Goal: Task Accomplishment & Management: Use online tool/utility

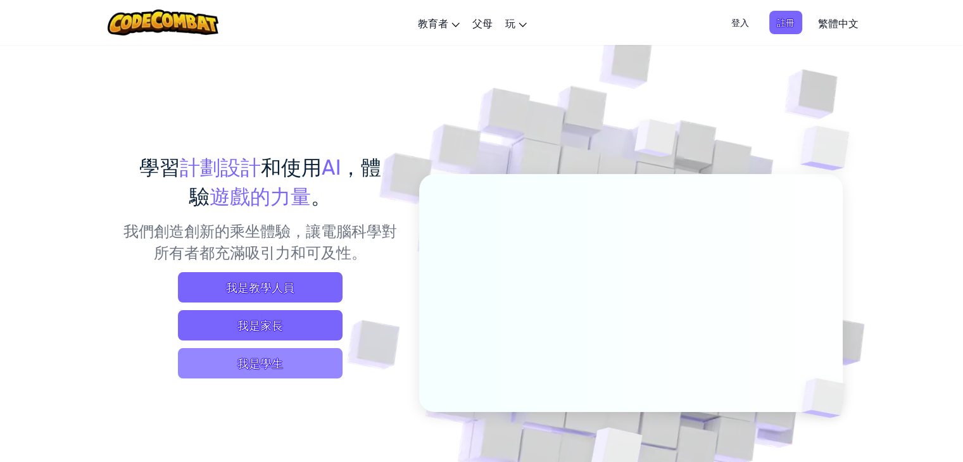
click at [259, 370] on font "我是學生" at bounding box center [260, 363] width 46 height 15
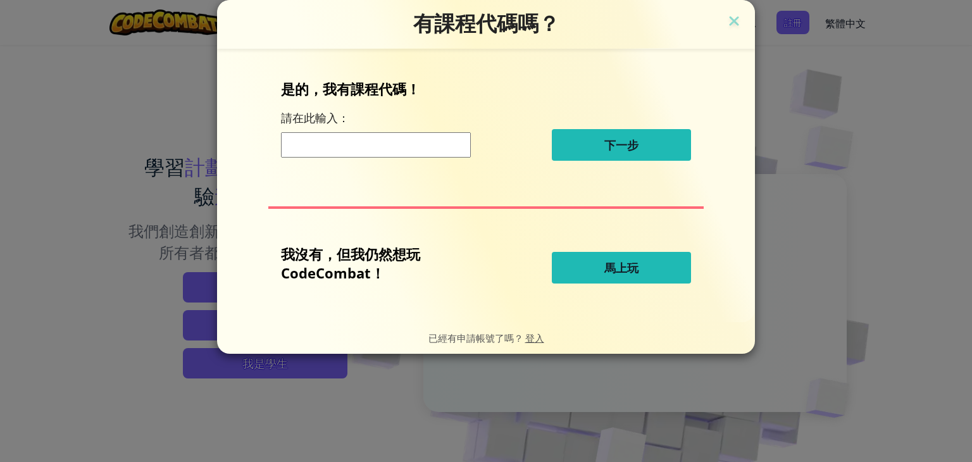
click at [634, 267] on font "馬上玩" at bounding box center [622, 267] width 34 height 15
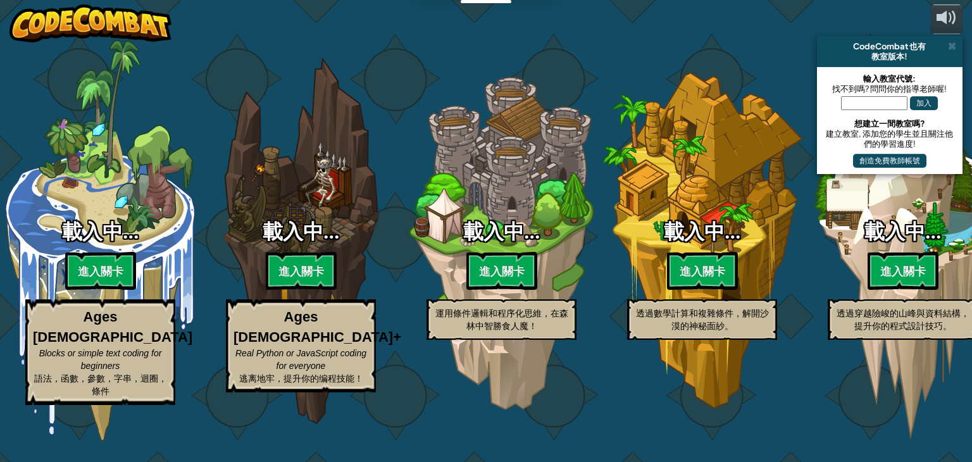
select select "zh-HANT"
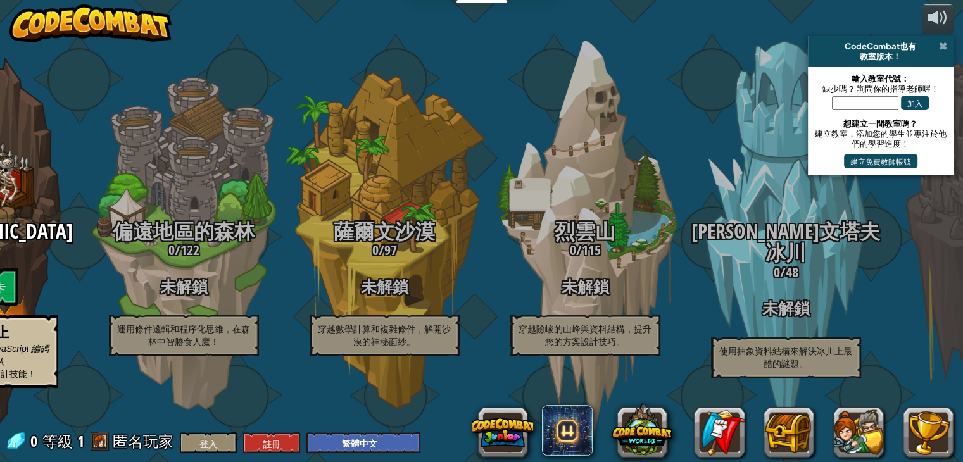
click at [943, 47] on span at bounding box center [943, 46] width 8 height 10
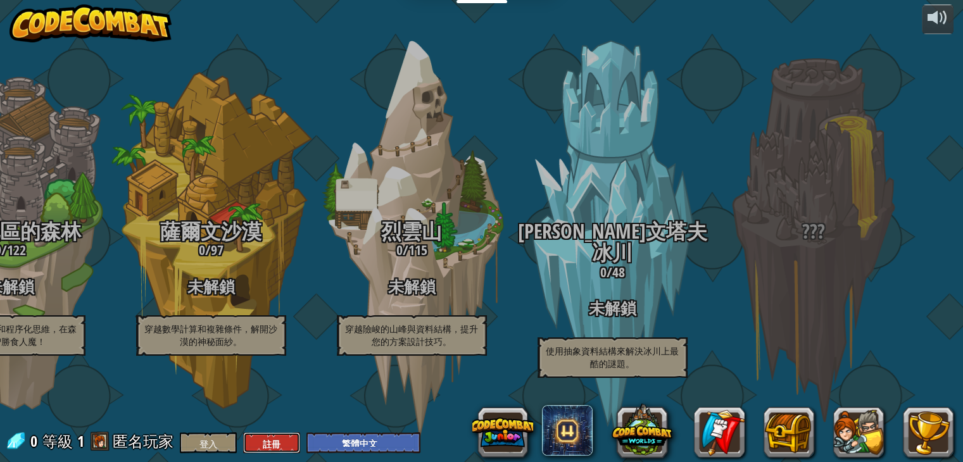
click at [275, 436] on button "註冊" at bounding box center [271, 442] width 57 height 21
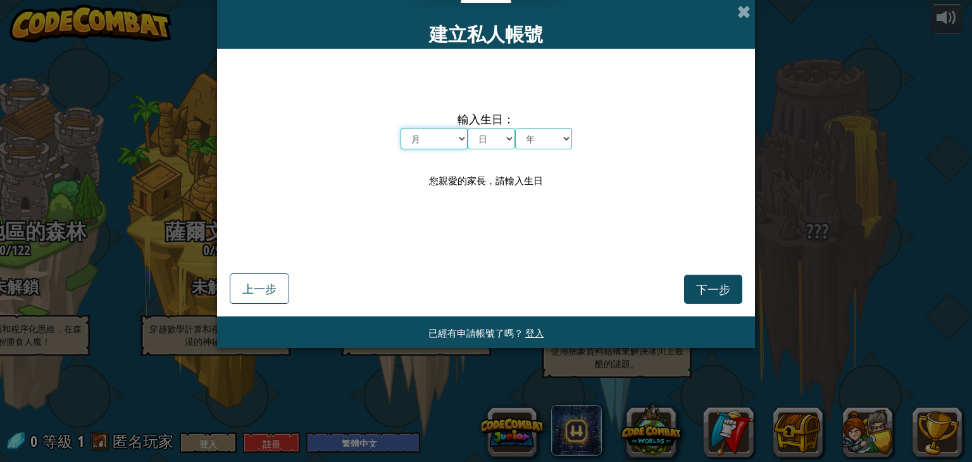
click at [451, 136] on select "月 一月 二月 三月 四月 五月 六月 七月 八月 九月 十月 十一月 十二月" at bounding box center [434, 139] width 67 height 22
click at [517, 225] on div "輸入生日： 月 一月 二月 三月 四月 五月 六月 七月 八月 九月 十月 十一月 十二月 日 1 2 3 4 5 6 7 8 9 10 11 12 十三 1…" at bounding box center [486, 149] width 513 height 177
click at [446, 136] on select "月 一月 二月 三月 四月 五月 六月 七月 八月 九月 十月 十一月 十二月" at bounding box center [434, 139] width 67 height 22
click at [546, 210] on div "輸入生日： 月 一月 二月 三月 四月 五月 六月 七月 八月 九月 十月 十一月 十二月 日 1 2 3 4 5 6 7 8 9 10 11 12 十三 1…" at bounding box center [486, 149] width 513 height 177
click at [528, 334] on font "登入" at bounding box center [534, 333] width 19 height 12
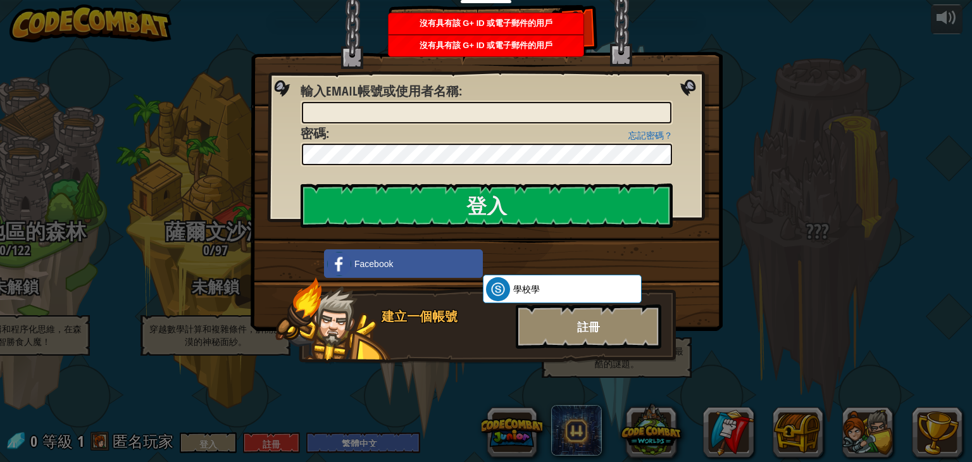
click at [598, 332] on font "註冊" at bounding box center [588, 327] width 23 height 16
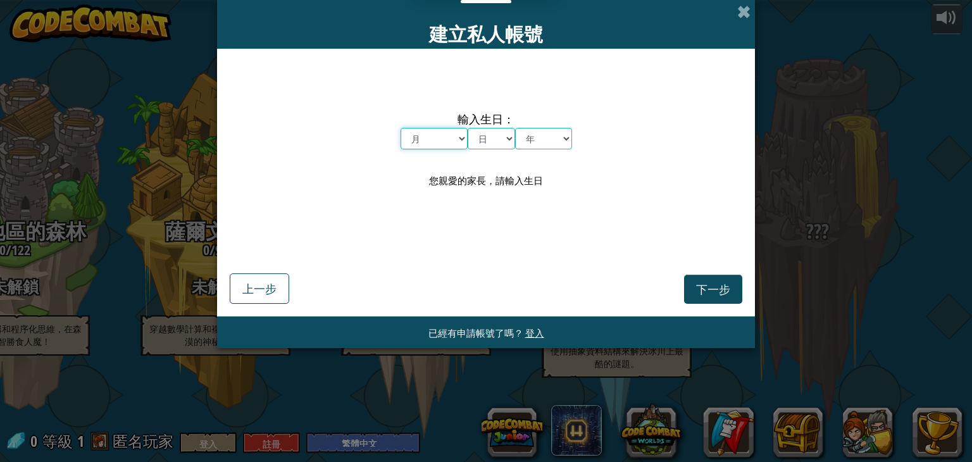
click at [438, 142] on select "月 一月 二月 三月 四月 五月 六月 七月 八月 九月 十月 十一月 十二月" at bounding box center [434, 139] width 67 height 22
select select "11"
click at [401, 128] on select "月 一月 二月 三月 四月 五月 六月 七月 八月 九月 十月 十一月 十二月" at bounding box center [434, 139] width 67 height 22
click at [504, 142] on select "日 1 2 3 4 5 6 7 8 9 10 11 12 十三 14 15 16 17 18 19 20 21 22 23 24 二十五 二十六 二十七 二十…" at bounding box center [491, 139] width 47 height 22
select select "16"
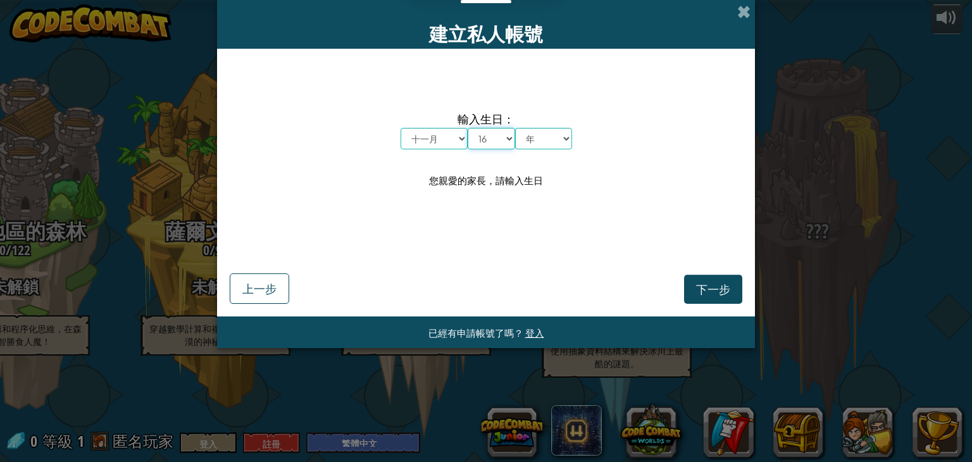
click at [468, 128] on select "日 1 2 3 4 5 6 7 8 9 10 11 12 十三 14 15 16 17 18 19 20 21 22 23 24 二十五 二十六 二十七 二十…" at bounding box center [491, 139] width 47 height 22
click at [541, 135] on select "年 2025 2024 2023 2022 2021 2020 2019 2018 2017 2016 2015 2014 2013 2012 2011 20…" at bounding box center [543, 139] width 57 height 22
select select "2006"
click at [515, 128] on select "年 2025 2024 2023 2022 2021 2020 2019 2018 2017 2016 2015 2014 2013 2012 2011 20…" at bounding box center [543, 139] width 57 height 22
click at [712, 281] on button "下一步" at bounding box center [713, 289] width 58 height 29
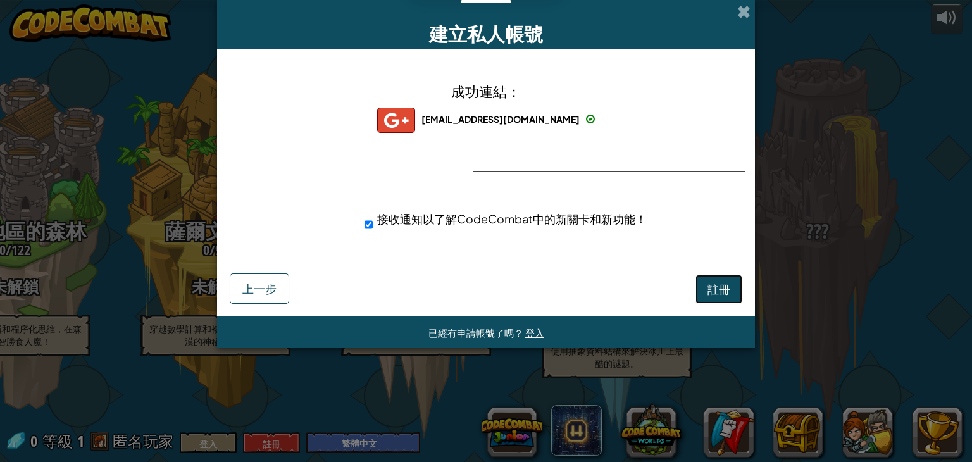
click at [705, 292] on button "註冊" at bounding box center [719, 289] width 47 height 29
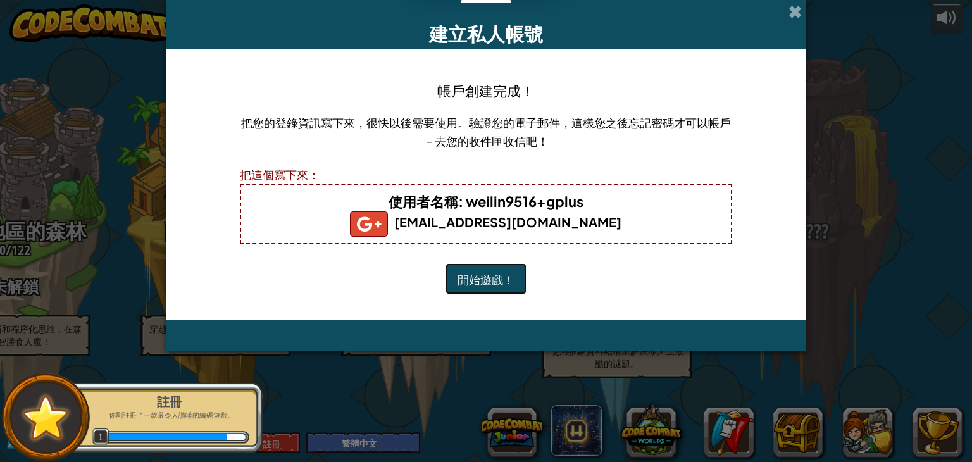
click at [501, 274] on font "開始遊戲！" at bounding box center [486, 279] width 57 height 15
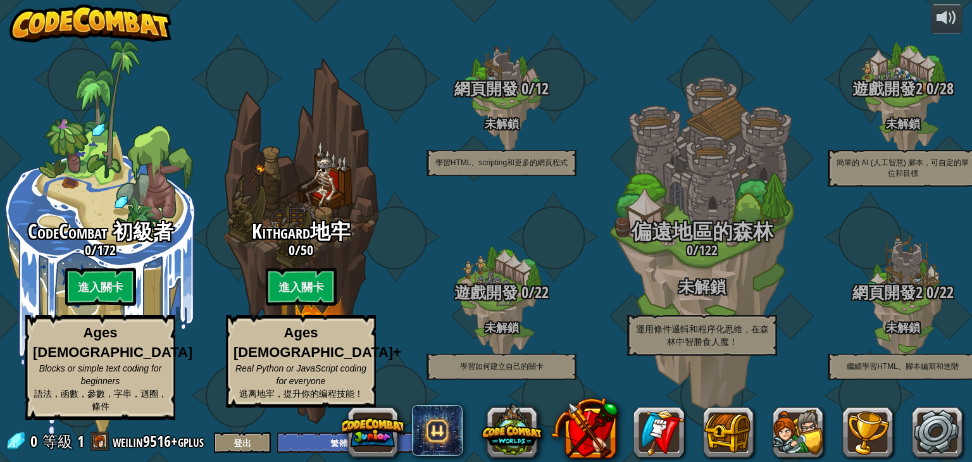
select select "zh-HANT"
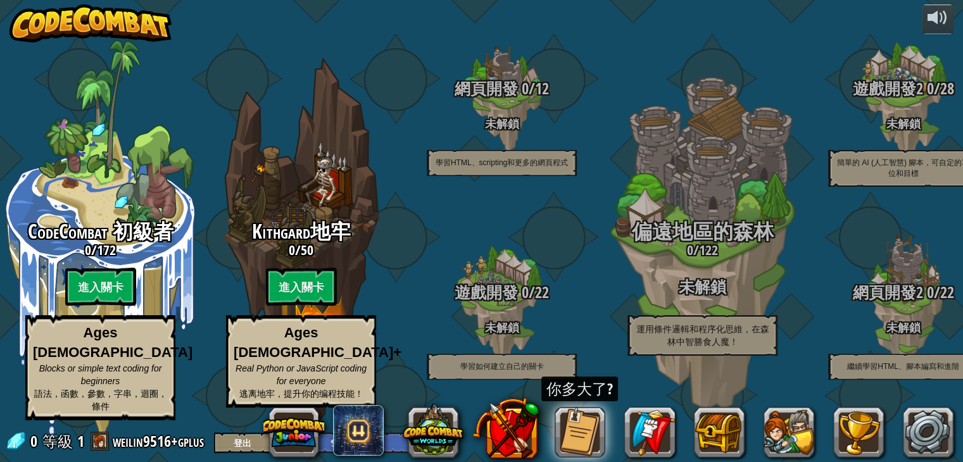
click at [580, 390] on div "你多大了?" at bounding box center [579, 389] width 77 height 25
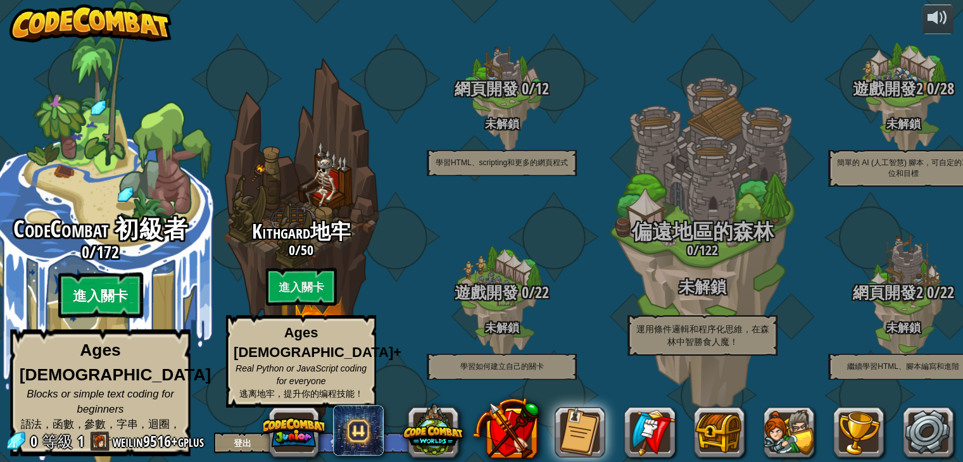
click at [108, 308] on btn "進入關卡" at bounding box center [100, 296] width 85 height 46
select select "zh-HANT"
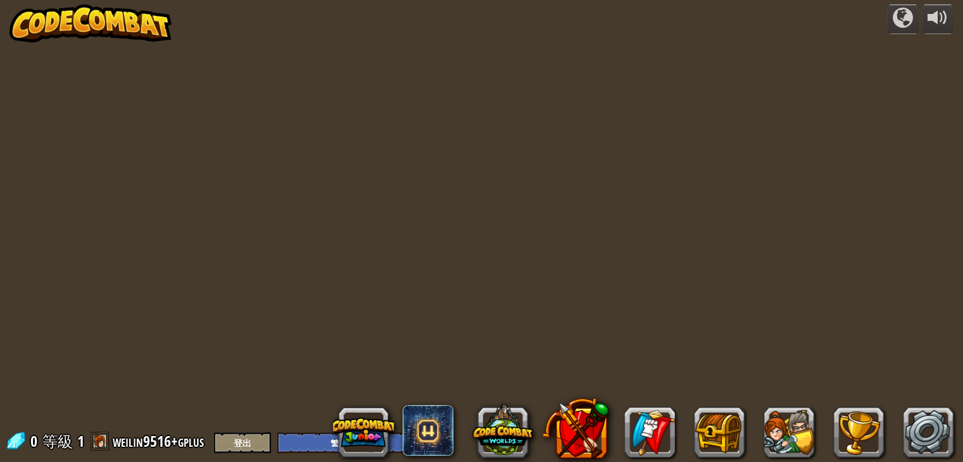
select select "zh-HANT"
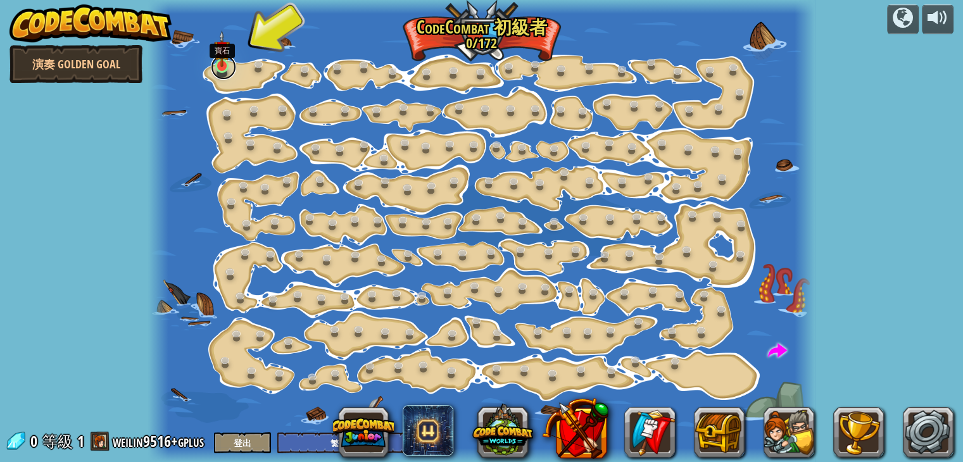
click at [225, 70] on link at bounding box center [223, 66] width 25 height 25
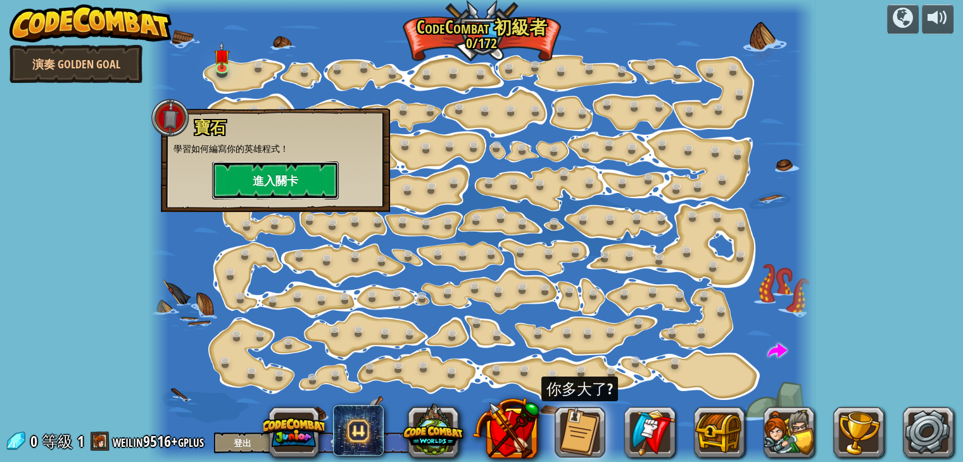
click at [268, 180] on button "進入關卡" at bounding box center [275, 180] width 127 height 38
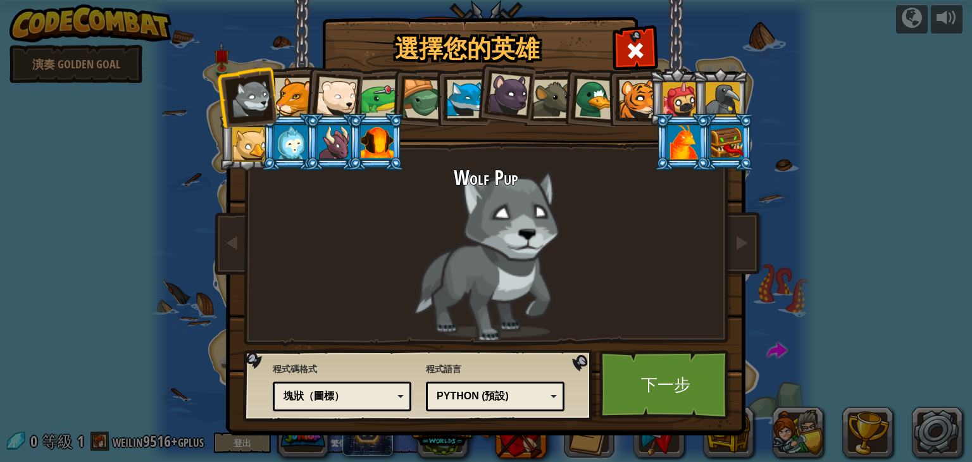
click at [288, 97] on div at bounding box center [294, 97] width 39 height 39
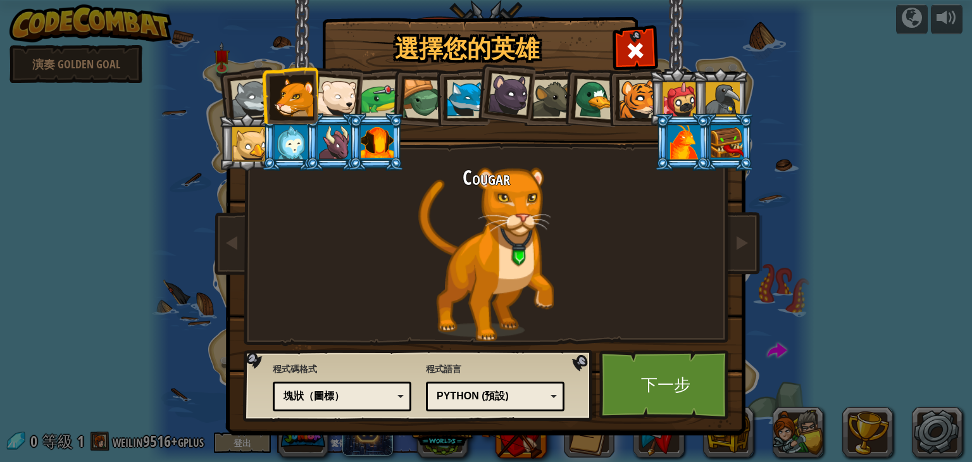
click at [633, 94] on div at bounding box center [638, 99] width 39 height 39
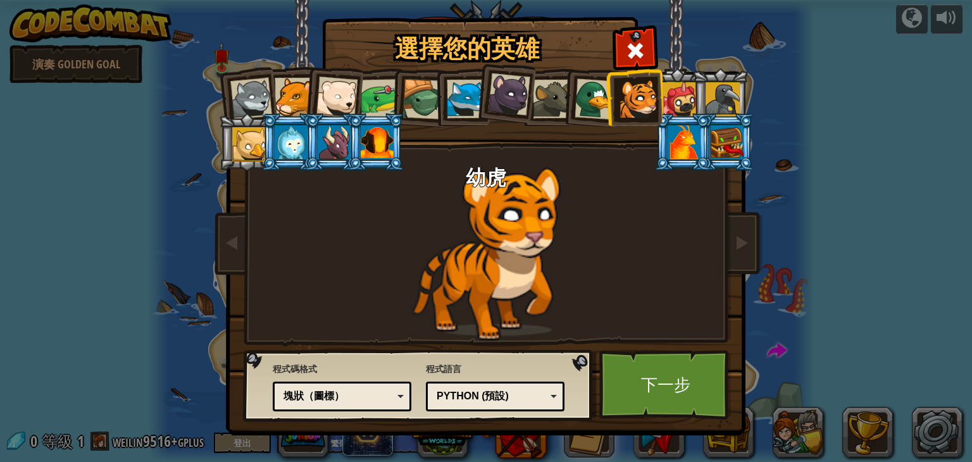
click at [287, 109] on div at bounding box center [294, 97] width 39 height 39
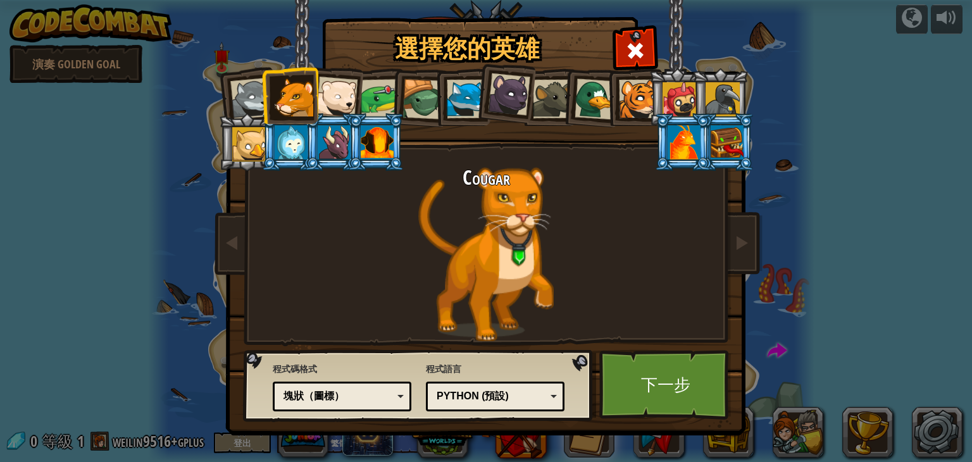
click at [260, 99] on div at bounding box center [251, 99] width 42 height 42
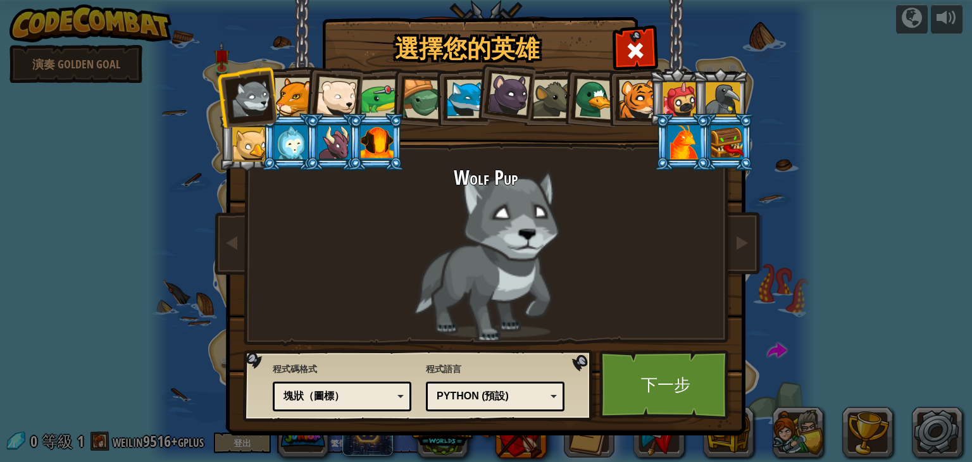
click at [284, 142] on div at bounding box center [291, 142] width 33 height 34
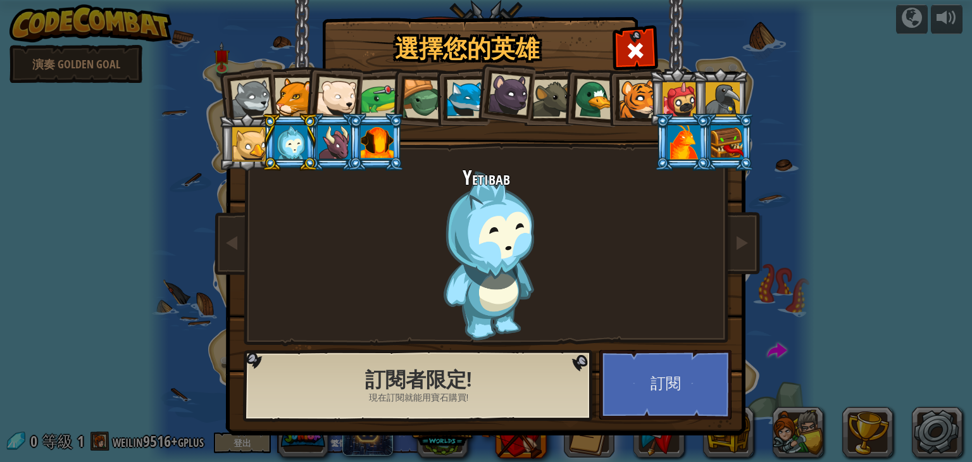
click at [511, 87] on div at bounding box center [509, 94] width 42 height 42
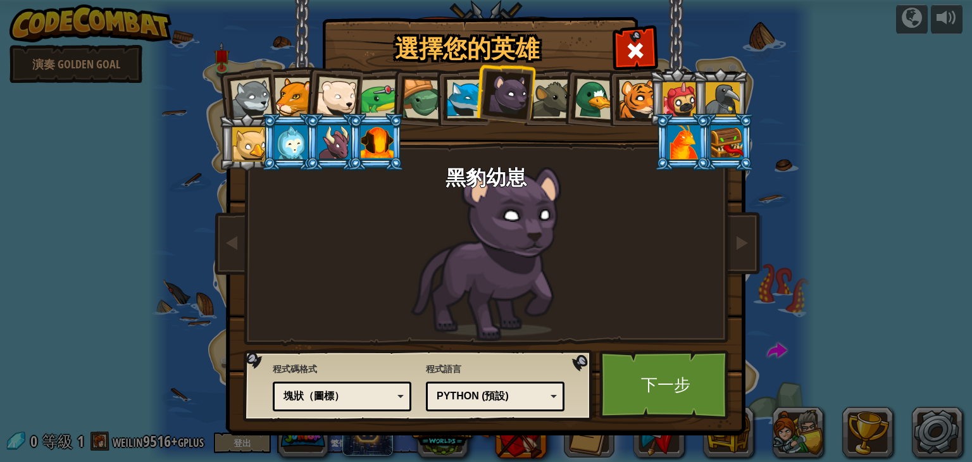
click at [557, 101] on div at bounding box center [552, 99] width 39 height 39
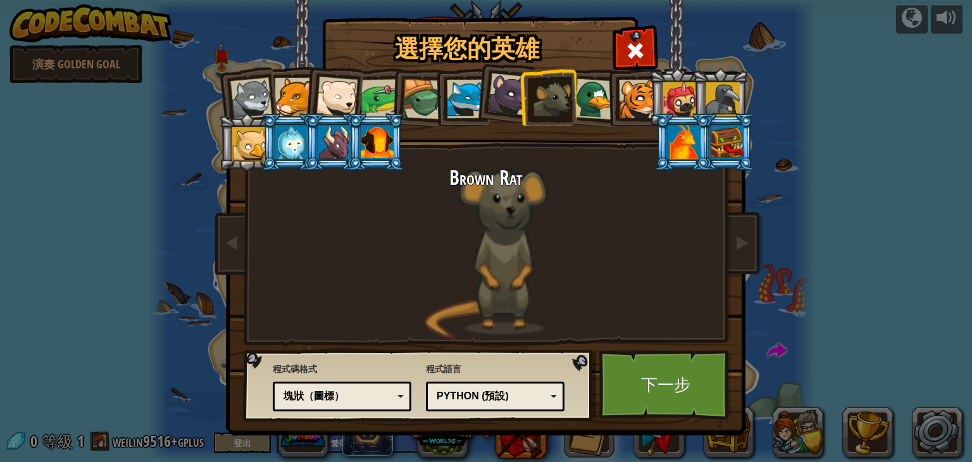
click at [515, 99] on div at bounding box center [509, 94] width 42 height 42
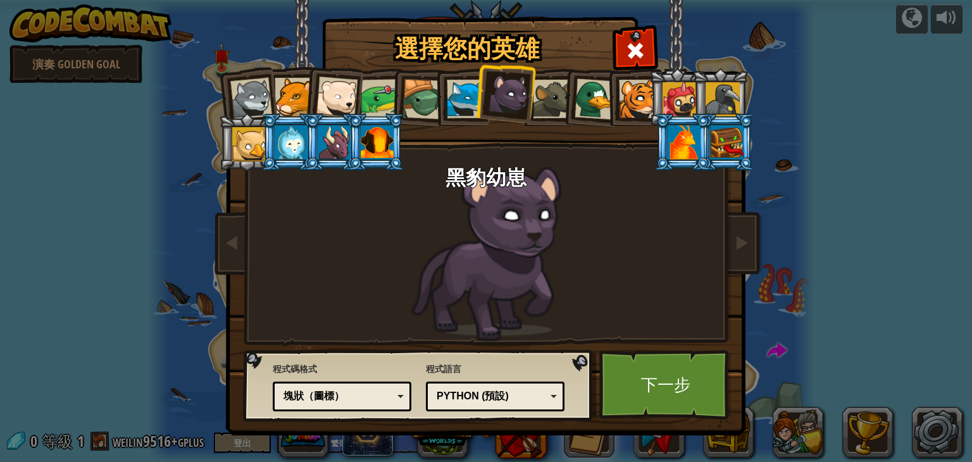
click at [339, 399] on div "塊狀（圖標）" at bounding box center [339, 396] width 110 height 15
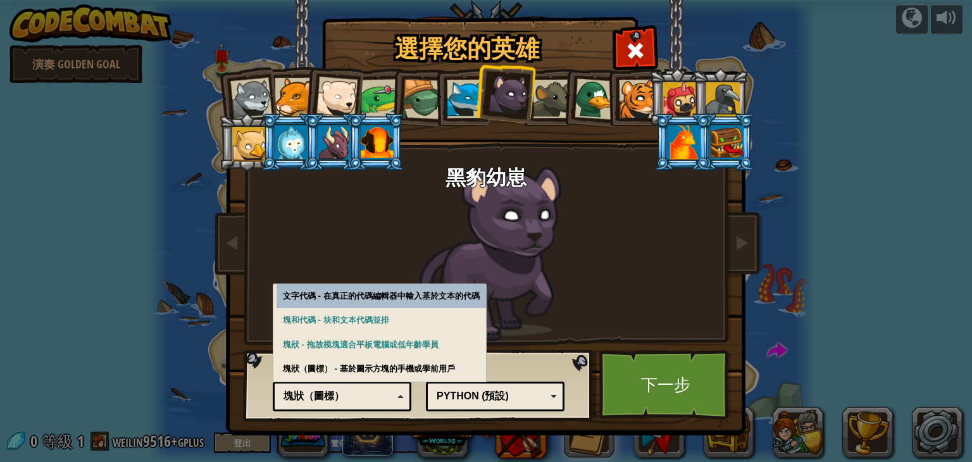
click at [356, 391] on div "塊狀（圖標）" at bounding box center [339, 396] width 110 height 15
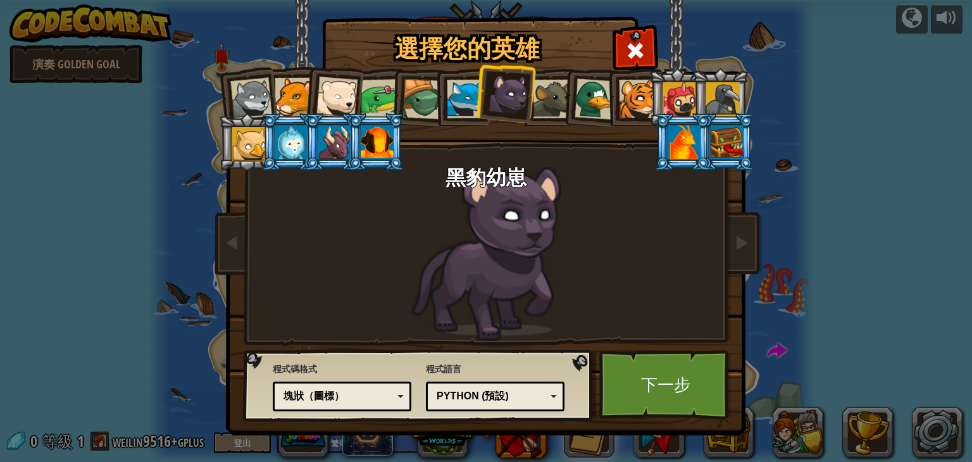
click at [471, 393] on div "Python (預設)" at bounding box center [492, 396] width 110 height 15
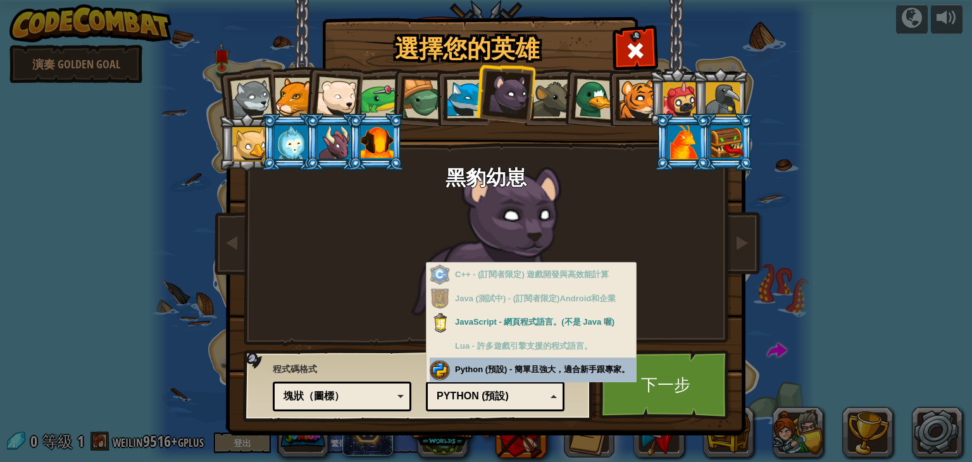
click at [519, 369] on div "程式語言 Python (預設) JavaScript Lua C++ Java (測試中) Python (預設) C++ - (訂閱者限定) 遊戲開發與高…" at bounding box center [495, 386] width 139 height 52
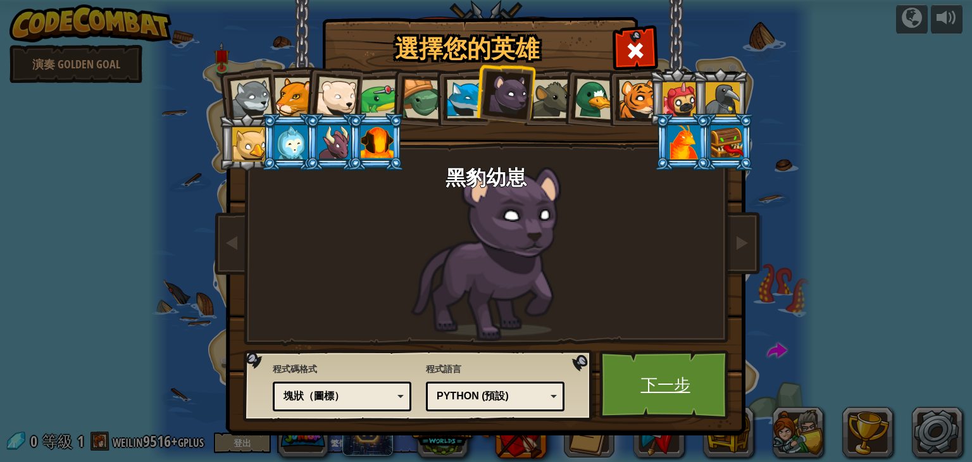
click at [658, 375] on link "下一步" at bounding box center [665, 385] width 132 height 70
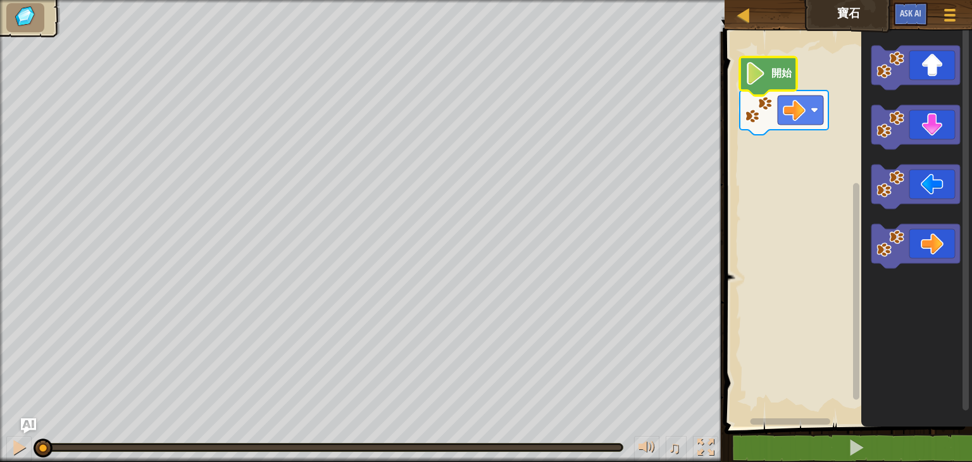
click at [785, 76] on text "開始" at bounding box center [782, 74] width 21 height 12
click at [770, 77] on icon "Blockly工作區" at bounding box center [768, 76] width 57 height 39
click at [758, 77] on image "Blockly工作區" at bounding box center [756, 73] width 22 height 23
click at [796, 110] on image "Blockly工作區" at bounding box center [794, 110] width 23 height 23
click at [18, 441] on div at bounding box center [19, 447] width 16 height 16
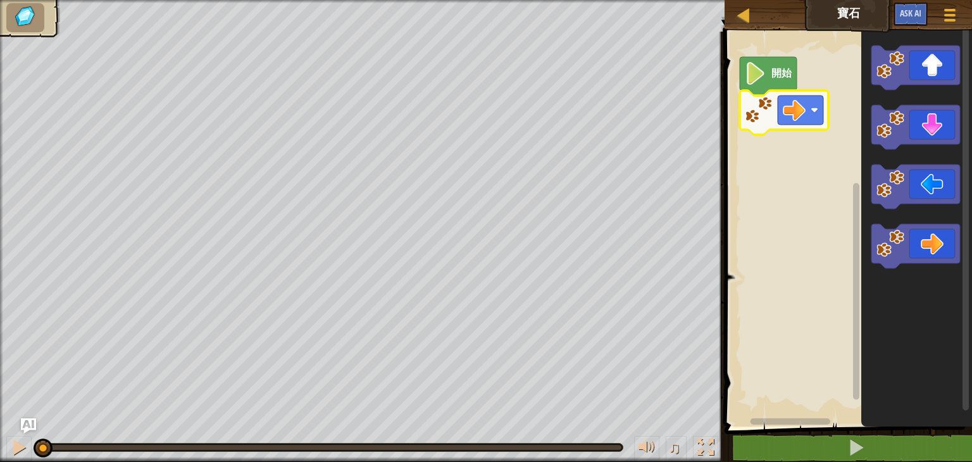
drag, startPoint x: 276, startPoint y: 448, endPoint x: 0, endPoint y: 425, distance: 276.9
click at [0, 425] on div "♫" at bounding box center [362, 444] width 725 height 38
click at [21, 448] on div at bounding box center [19, 447] width 16 height 16
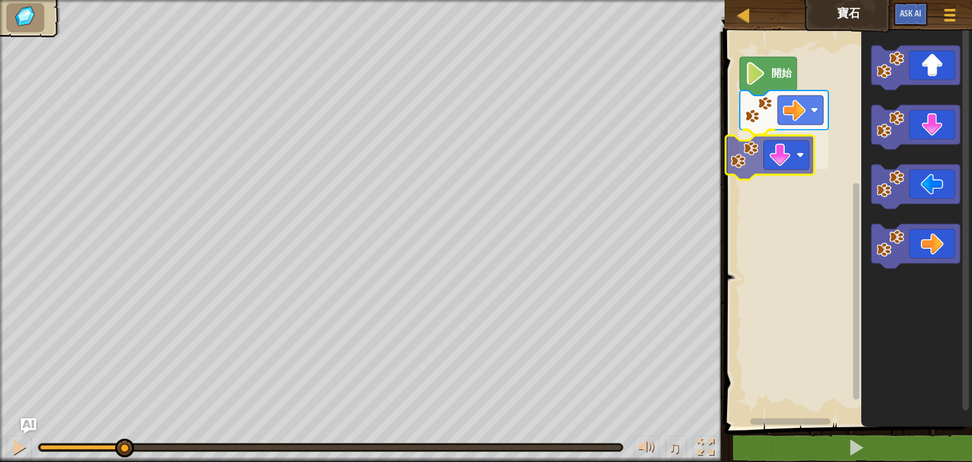
click at [744, 166] on div "開始" at bounding box center [846, 225] width 251 height 401
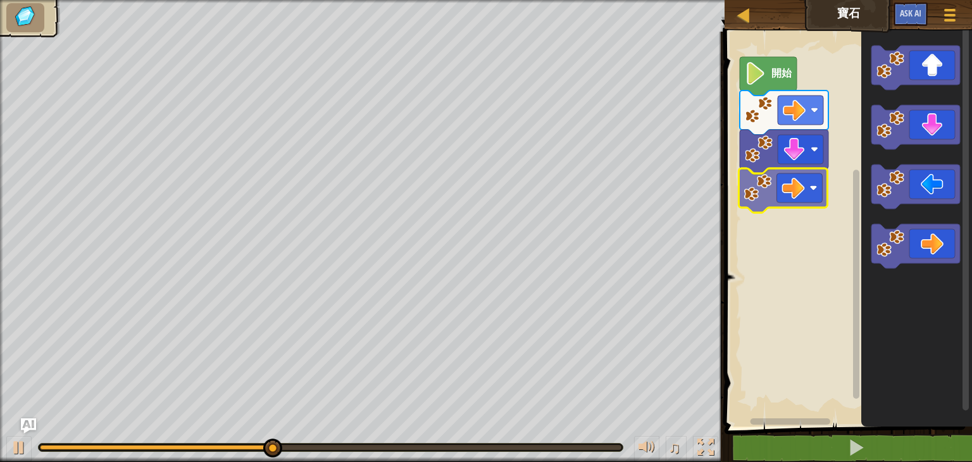
click at [770, 185] on div "開始" at bounding box center [846, 225] width 251 height 401
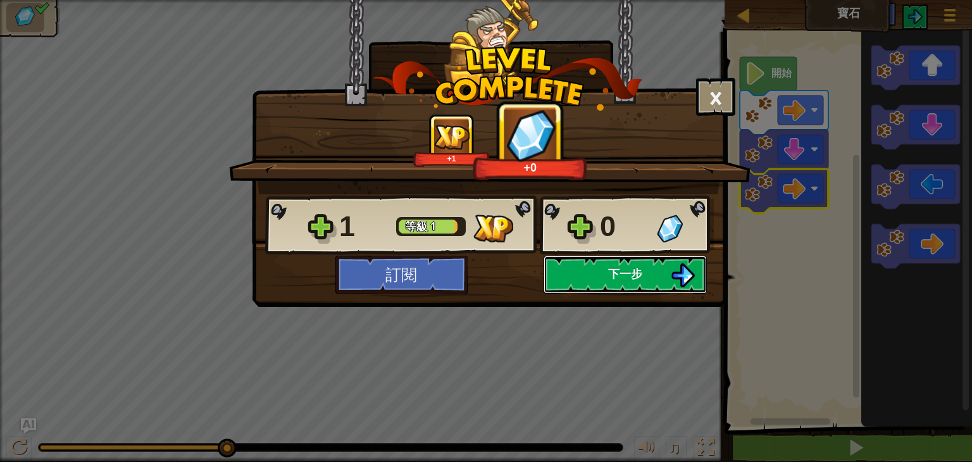
click at [641, 279] on span "下一步" at bounding box center [625, 274] width 34 height 16
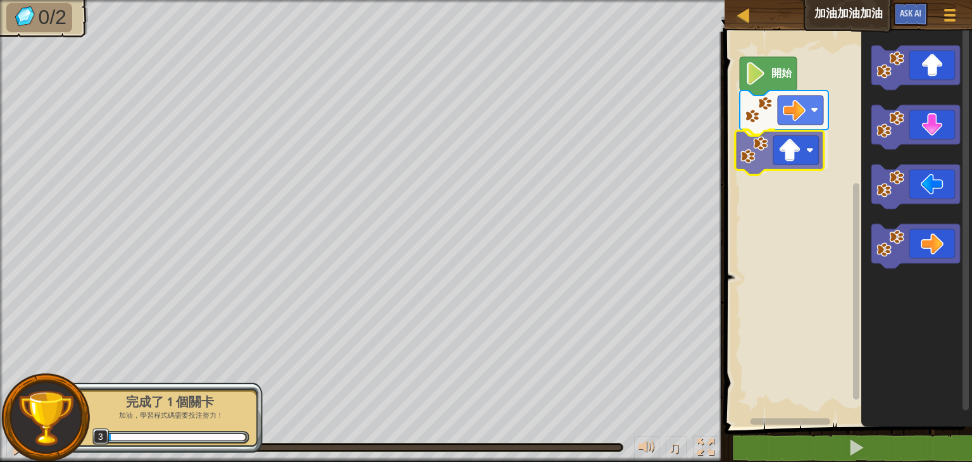
click at [764, 161] on div "開始" at bounding box center [846, 225] width 251 height 401
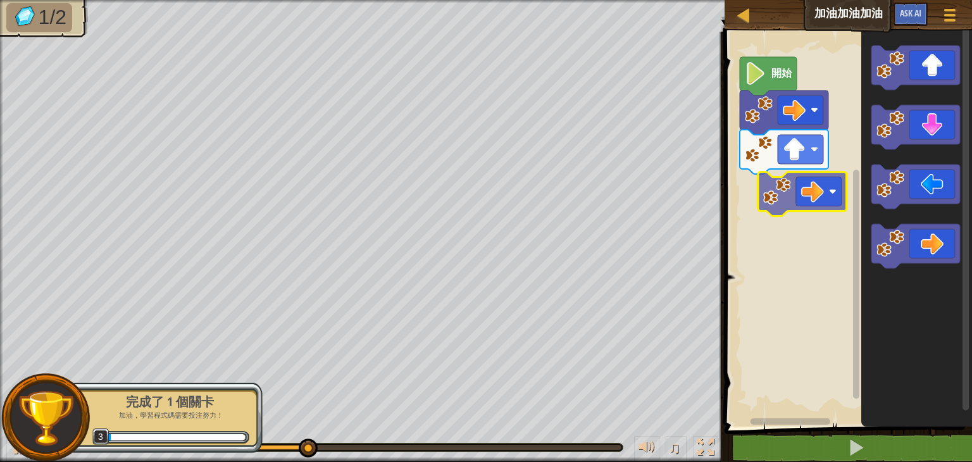
click at [784, 191] on div "開始" at bounding box center [846, 225] width 251 height 401
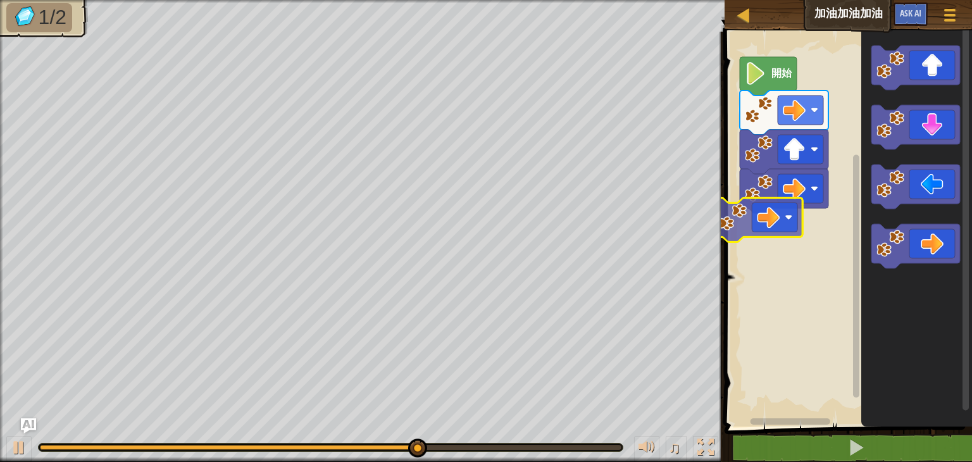
click at [734, 216] on div "開始" at bounding box center [846, 225] width 251 height 401
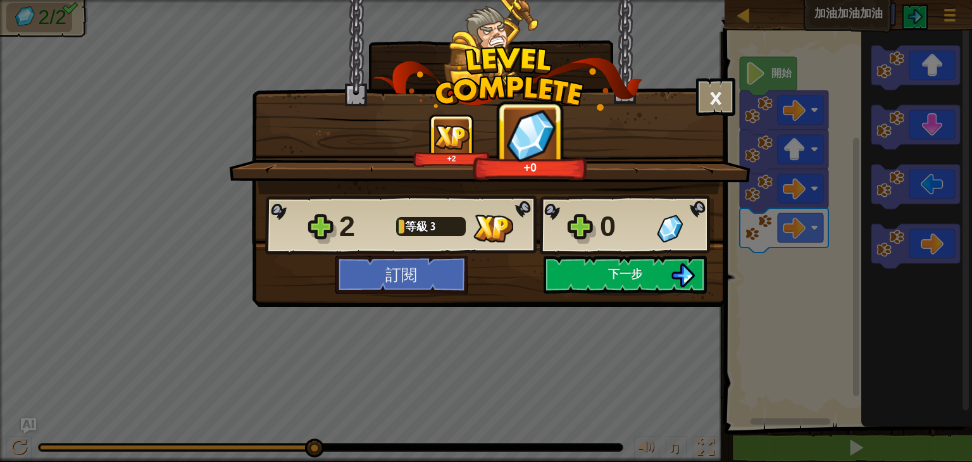
click button "訂閱" at bounding box center [402, 275] width 132 height 38
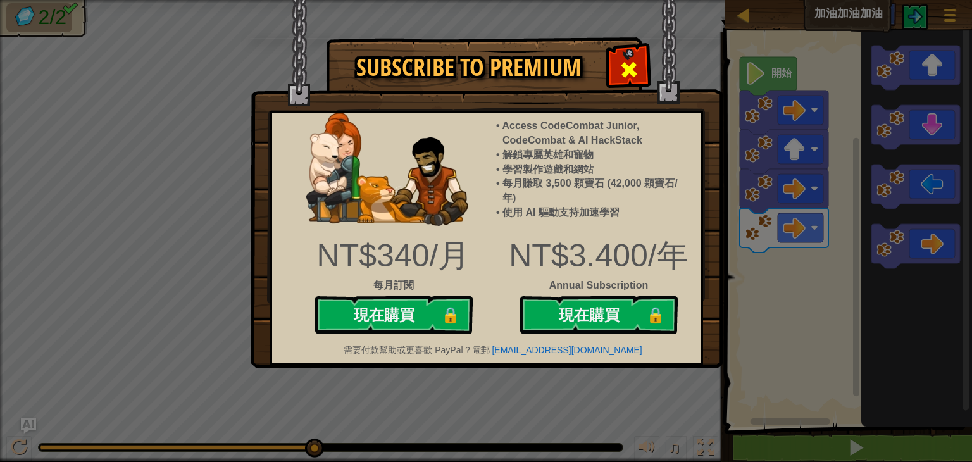
click at [628, 65] on span at bounding box center [629, 70] width 20 height 20
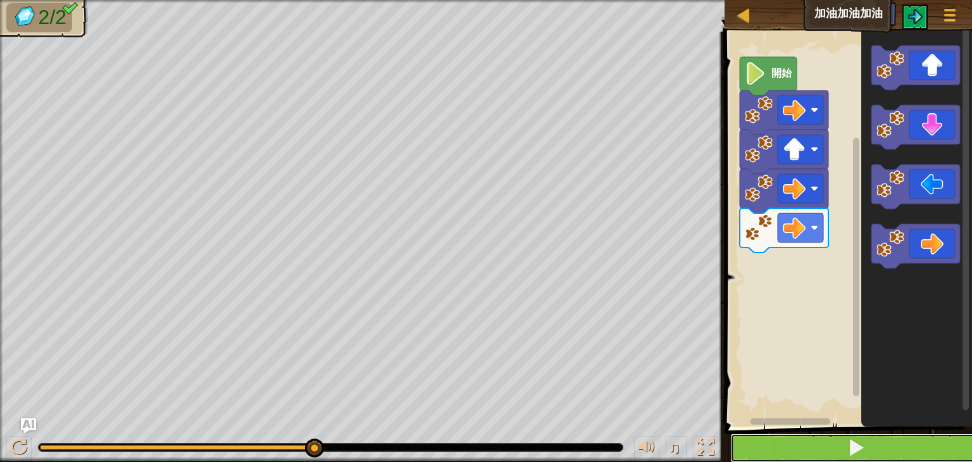
click at [849, 449] on span at bounding box center [857, 448] width 18 height 18
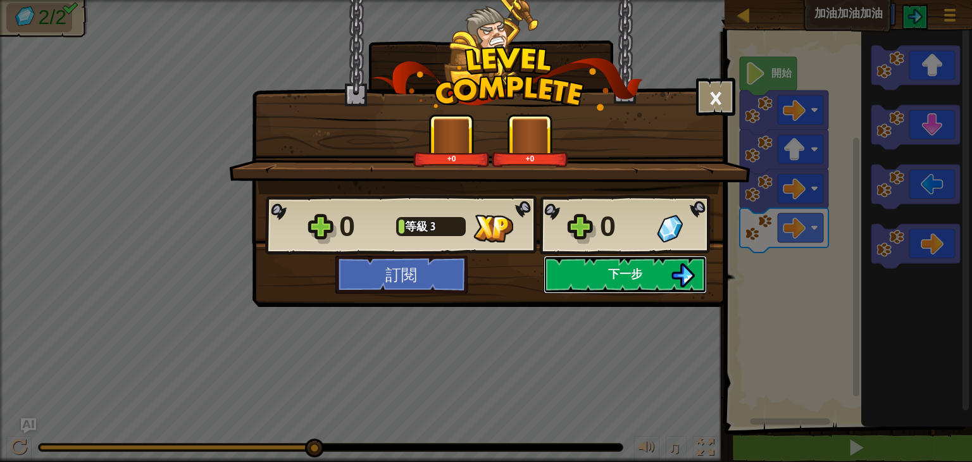
click at [601, 271] on button "下一步" at bounding box center [625, 275] width 163 height 38
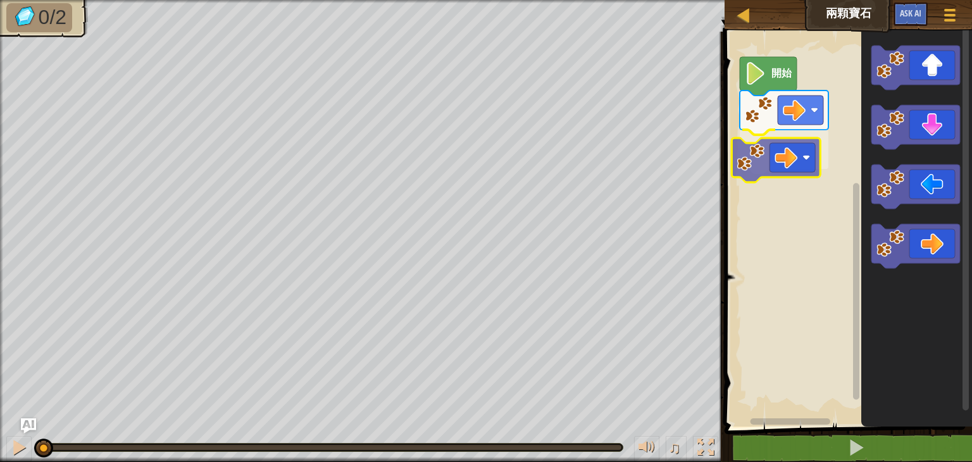
click at [785, 152] on div "開始" at bounding box center [846, 225] width 251 height 401
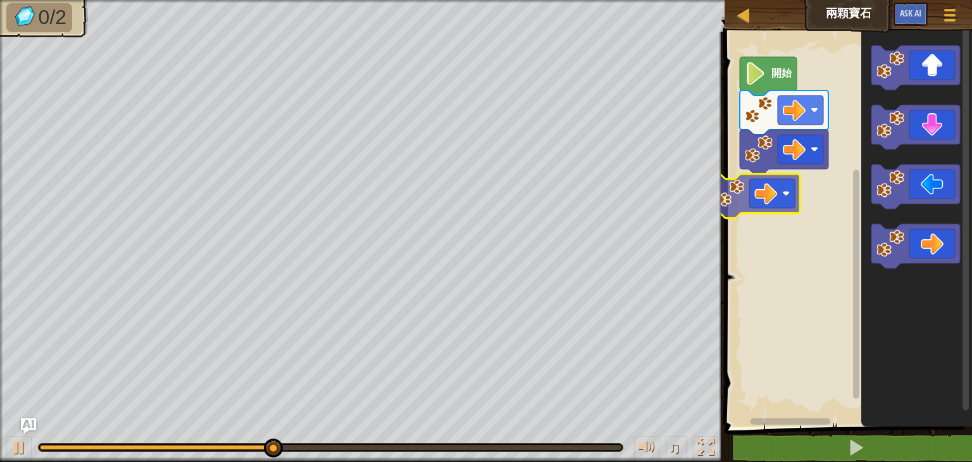
click at [767, 193] on div "開始" at bounding box center [846, 225] width 251 height 401
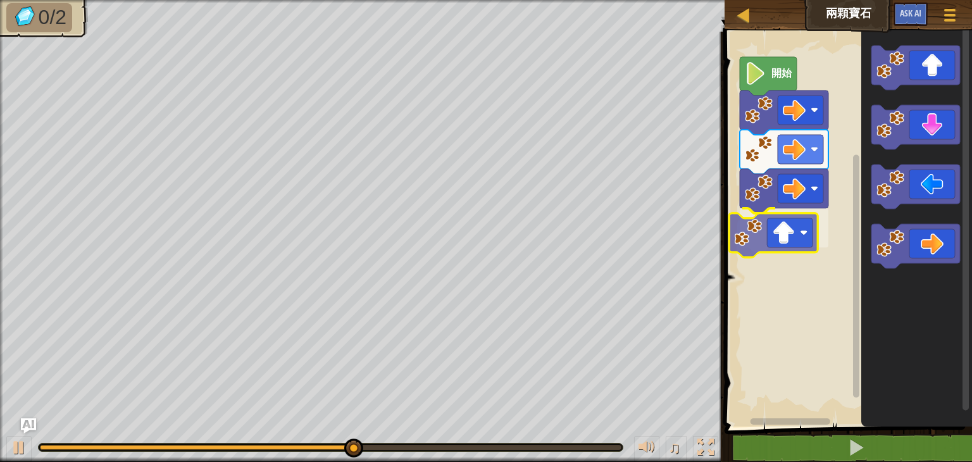
click at [775, 237] on div "開始" at bounding box center [846, 225] width 251 height 401
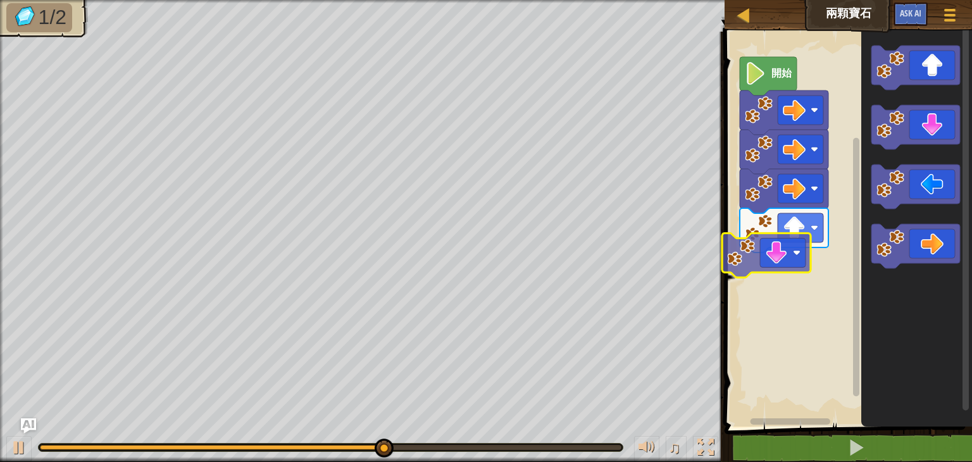
click at [756, 267] on div "開始" at bounding box center [846, 225] width 251 height 401
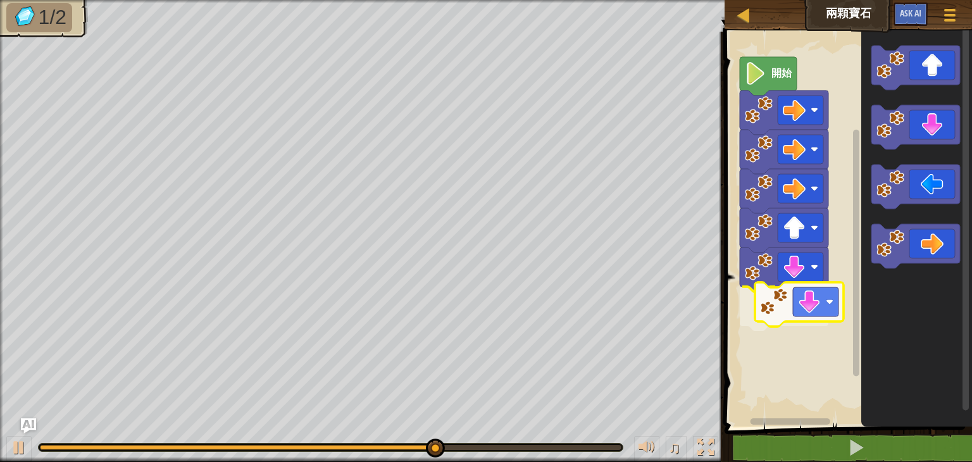
click at [769, 302] on div "開始" at bounding box center [846, 225] width 251 height 401
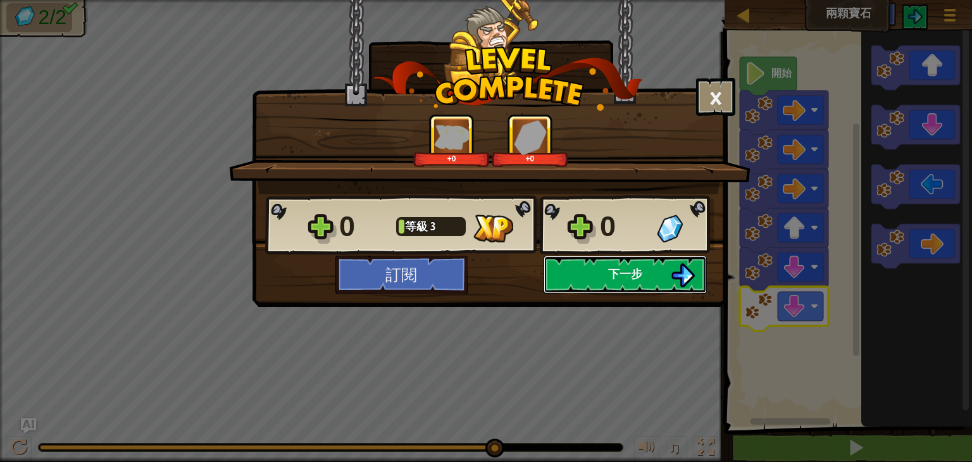
click at [629, 279] on span "下一步" at bounding box center [625, 274] width 34 height 16
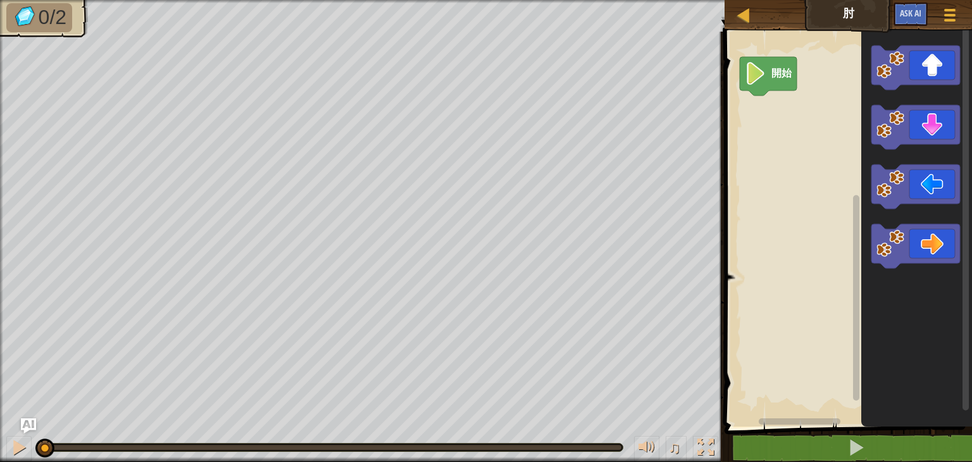
click at [813, 188] on rect "Blockly工作區" at bounding box center [846, 225] width 251 height 401
click at [755, 122] on div "開始" at bounding box center [846, 225] width 251 height 401
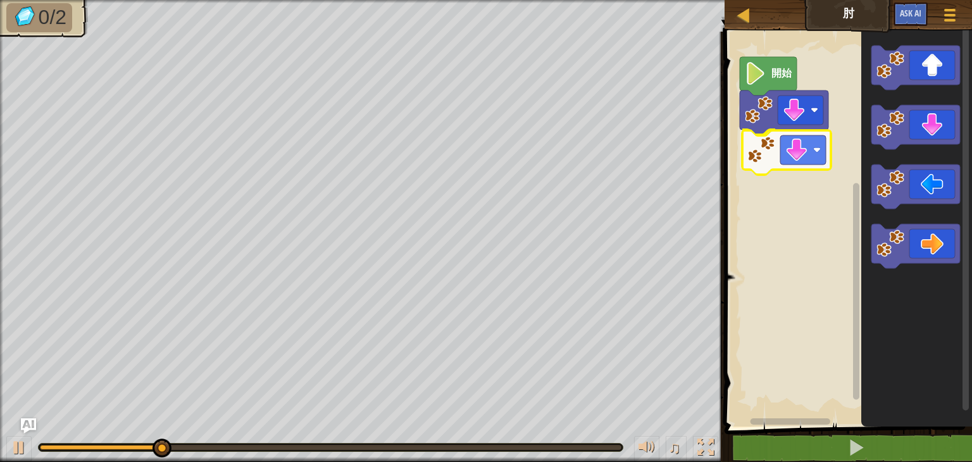
click at [775, 155] on div "開始" at bounding box center [846, 225] width 251 height 401
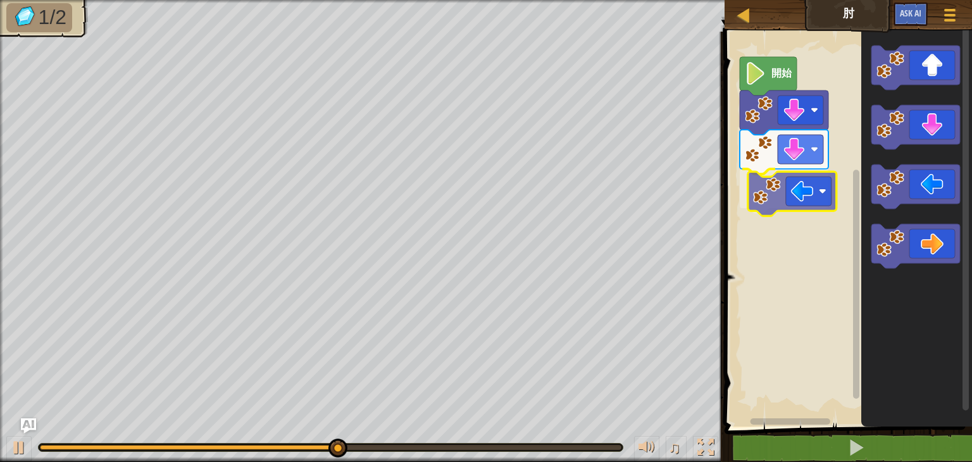
click at [777, 198] on div "開始" at bounding box center [846, 225] width 251 height 401
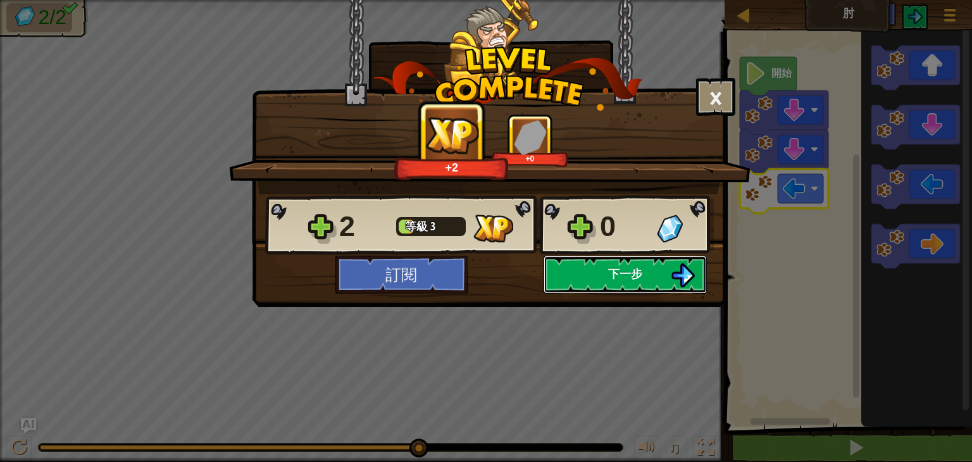
click at [607, 268] on button "下一步" at bounding box center [625, 275] width 163 height 38
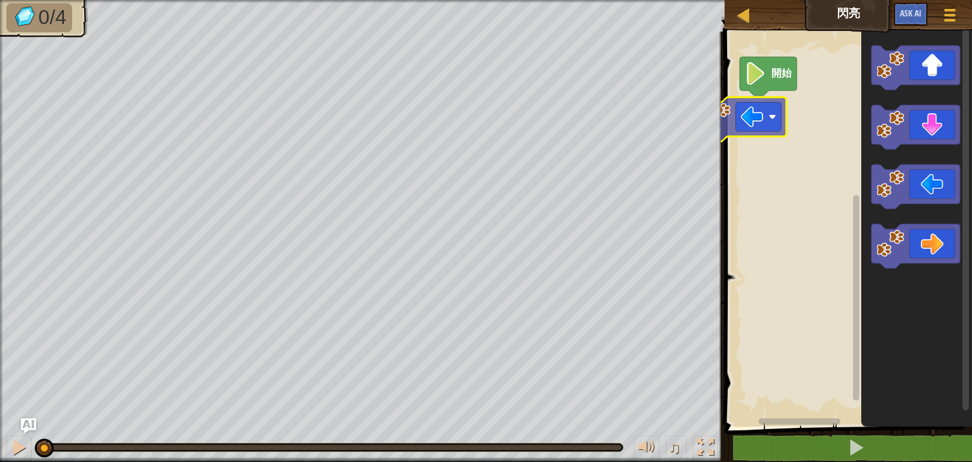
click at [734, 120] on div "開始" at bounding box center [846, 225] width 251 height 401
click at [788, 110] on div "開始" at bounding box center [846, 225] width 251 height 401
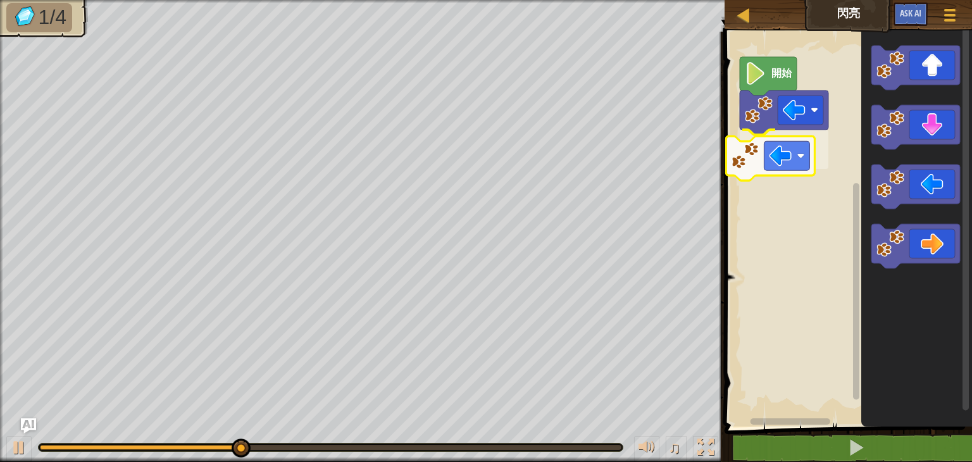
click at [772, 167] on div "開始" at bounding box center [846, 225] width 251 height 401
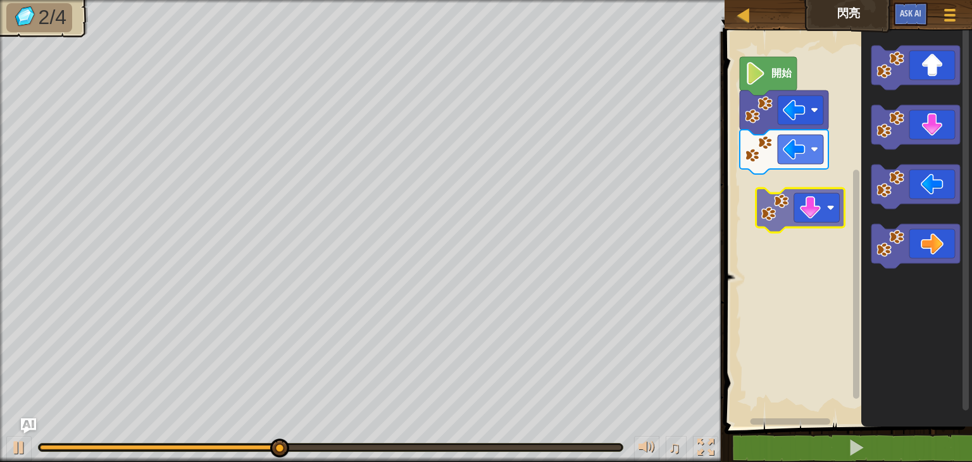
click at [815, 211] on div "開始" at bounding box center [846, 225] width 251 height 401
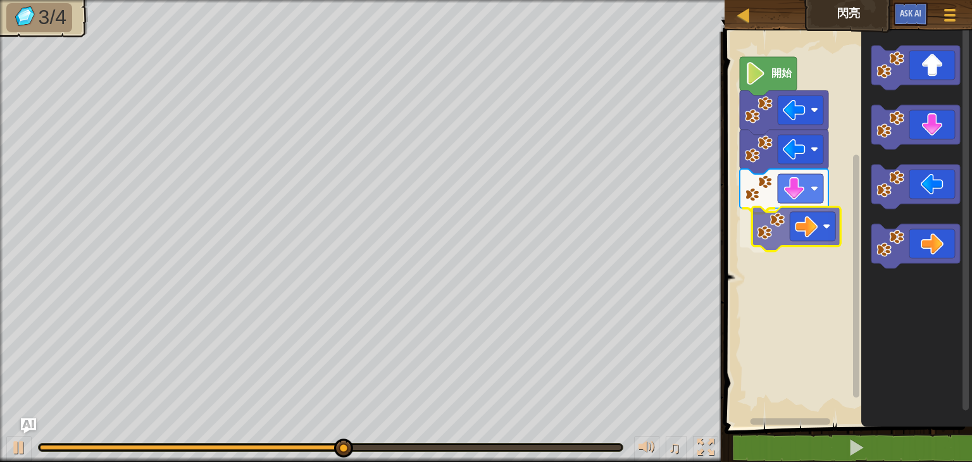
click at [803, 235] on div "開始" at bounding box center [846, 225] width 251 height 401
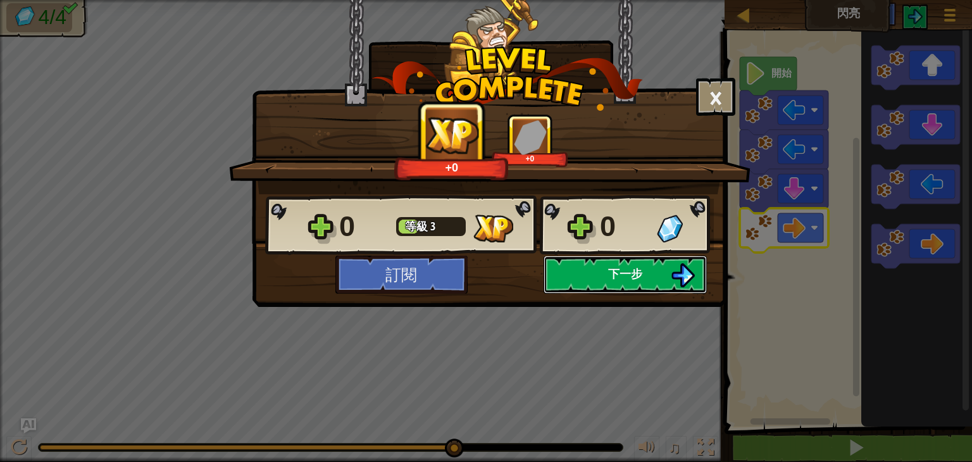
click at [663, 279] on button "下一步" at bounding box center [625, 275] width 163 height 38
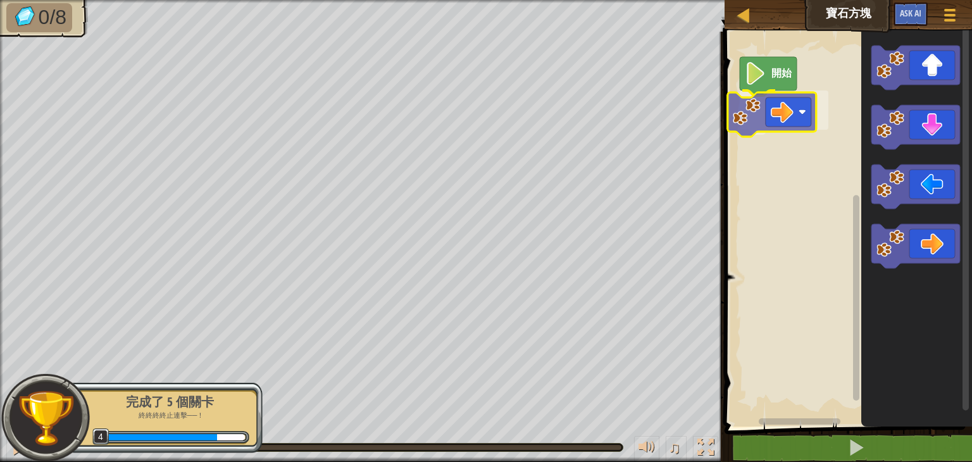
click at [753, 124] on div "開始" at bounding box center [846, 225] width 251 height 401
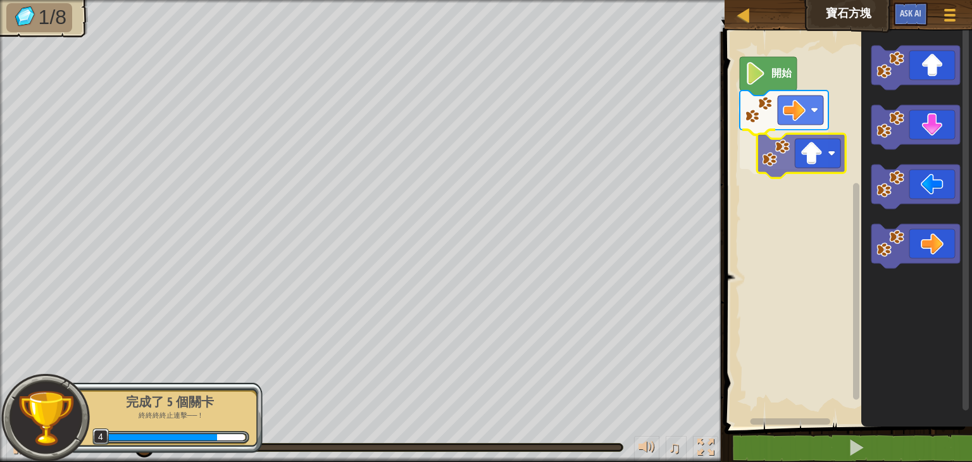
click at [781, 162] on div "開始" at bounding box center [846, 225] width 251 height 401
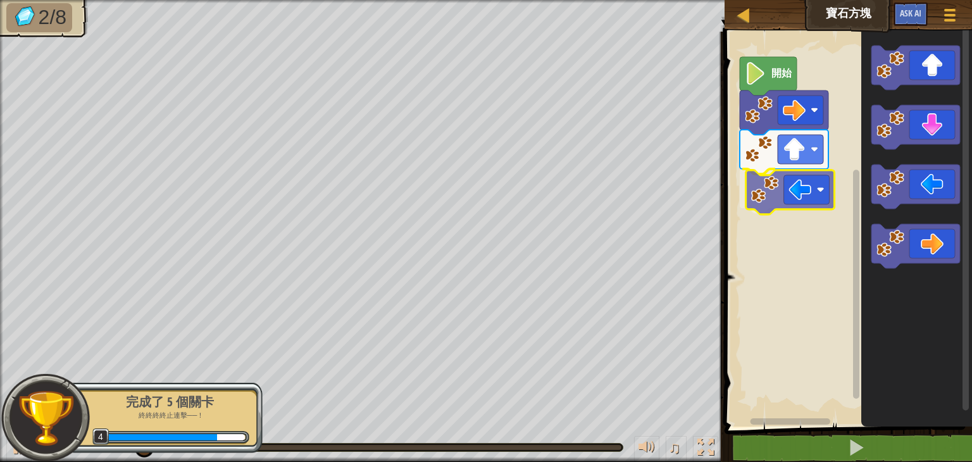
click at [796, 194] on div "開始" at bounding box center [846, 225] width 251 height 401
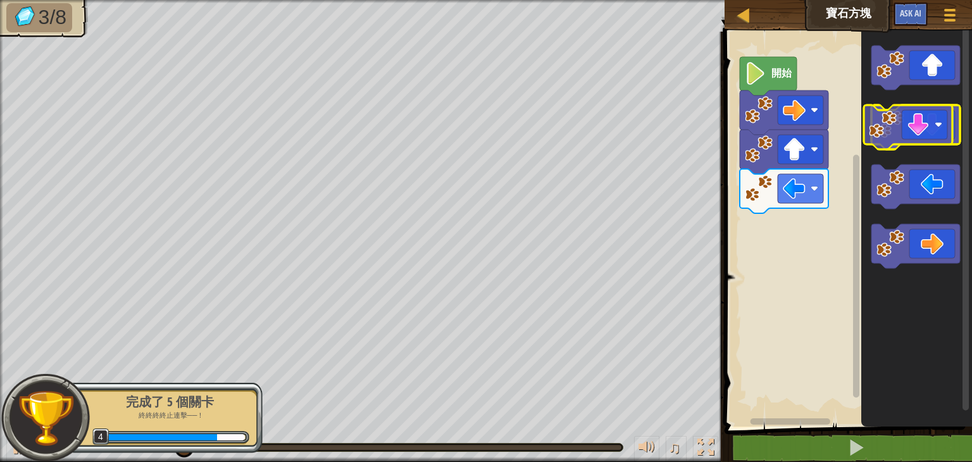
click at [920, 116] on icon "Blockly工作區" at bounding box center [916, 127] width 89 height 44
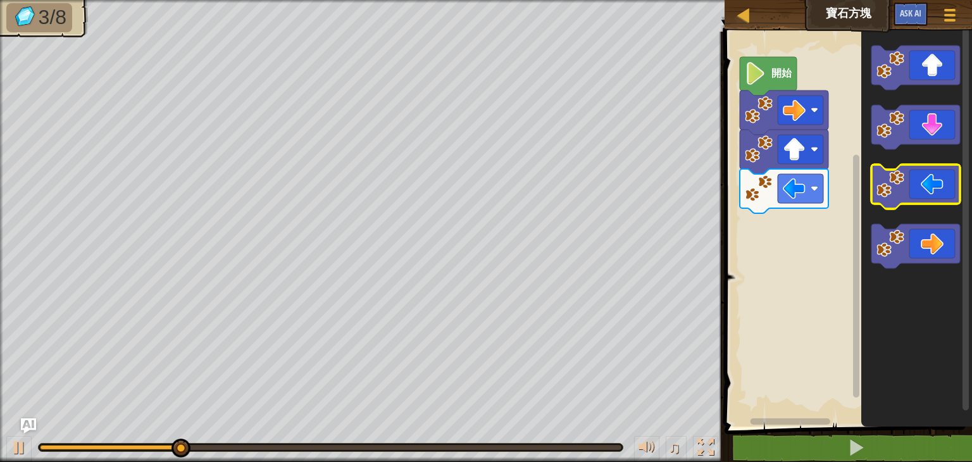
click at [906, 182] on icon "Blockly工作區" at bounding box center [916, 187] width 89 height 44
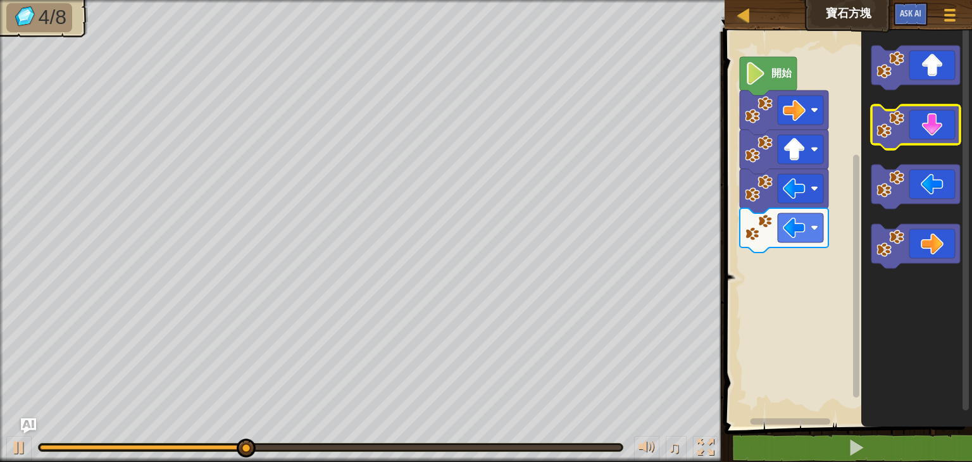
click at [917, 132] on icon "Blockly工作區" at bounding box center [916, 127] width 89 height 44
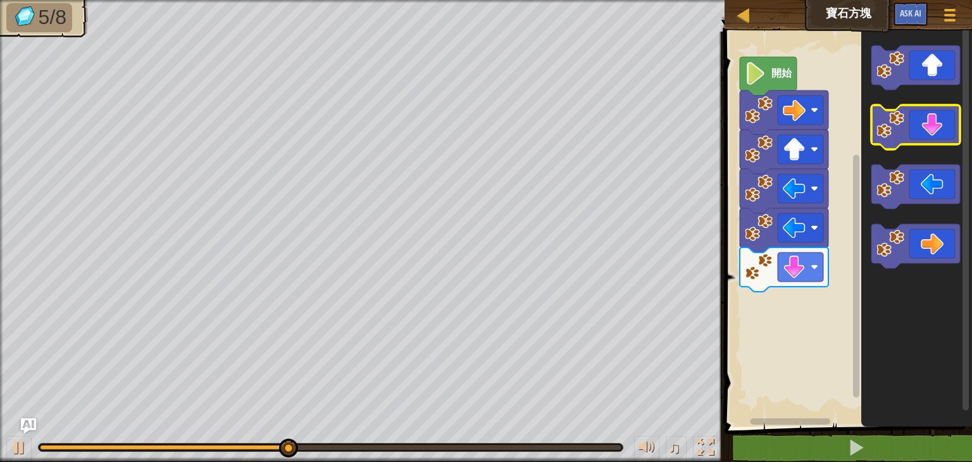
click at [916, 137] on icon "Blockly工作區" at bounding box center [916, 127] width 89 height 44
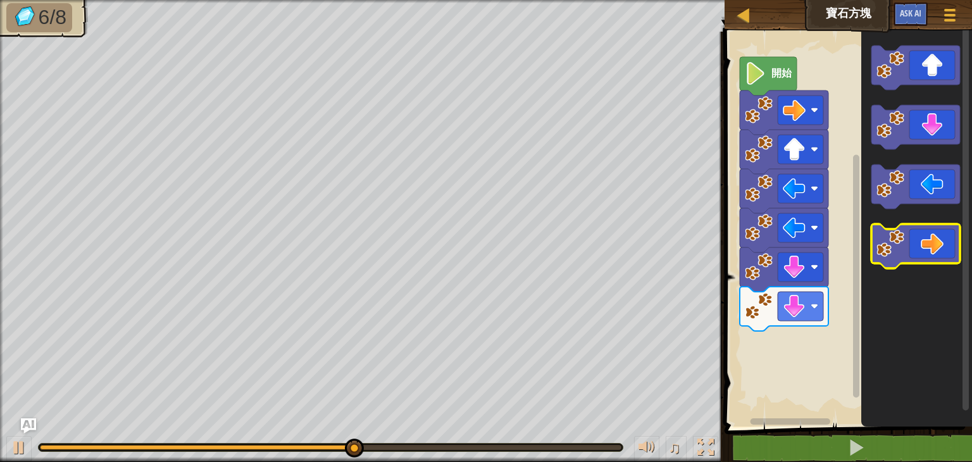
click at [927, 241] on icon "Blockly工作區" at bounding box center [916, 246] width 89 height 44
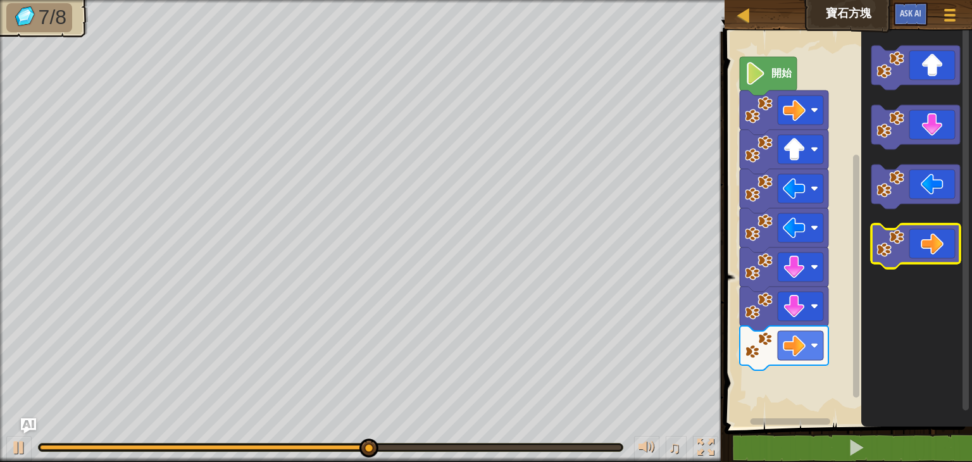
click at [927, 242] on icon "Blockly工作區" at bounding box center [916, 246] width 89 height 44
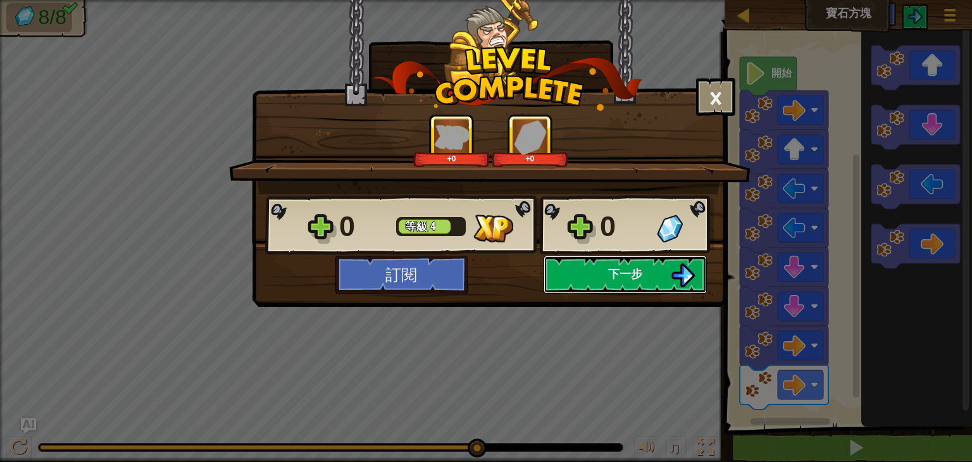
click at [628, 273] on span "下一步" at bounding box center [625, 274] width 34 height 16
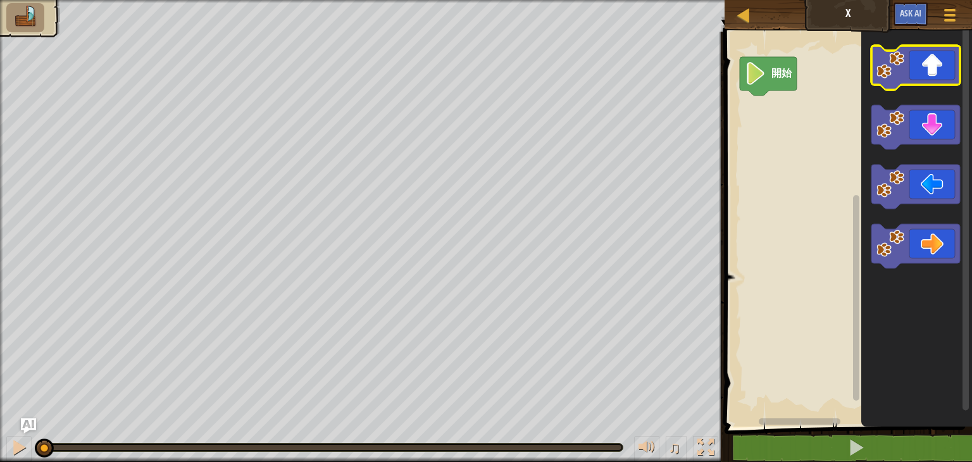
click at [913, 77] on icon "Blockly工作區" at bounding box center [916, 68] width 89 height 44
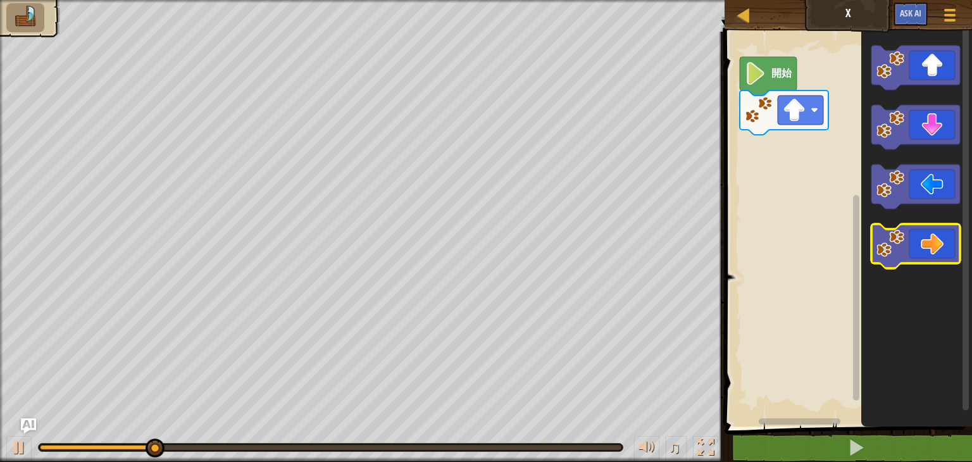
click at [924, 246] on icon "Blockly工作區" at bounding box center [916, 246] width 89 height 44
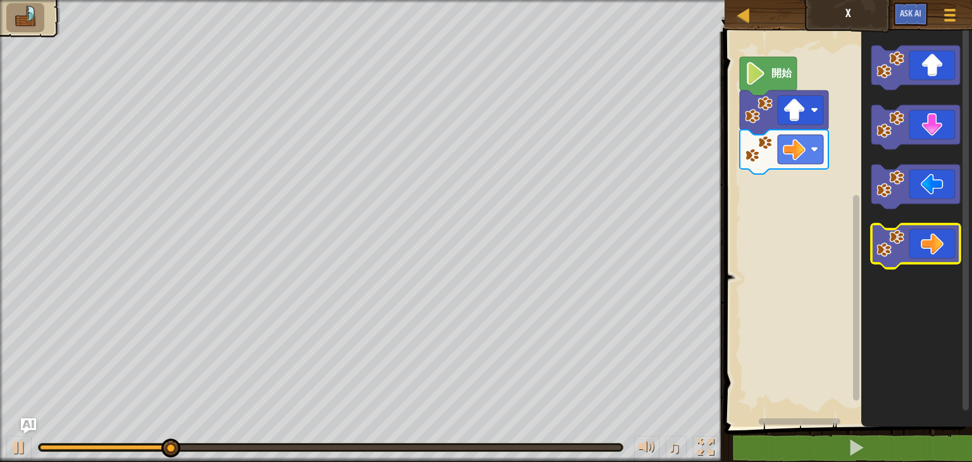
click at [924, 249] on icon "Blockly工作區" at bounding box center [916, 246] width 89 height 44
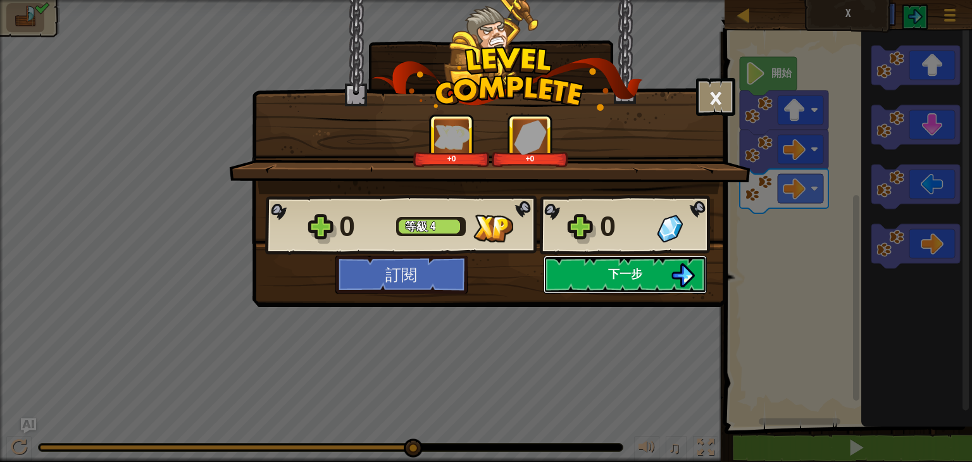
click at [620, 274] on span "下一步" at bounding box center [625, 274] width 34 height 16
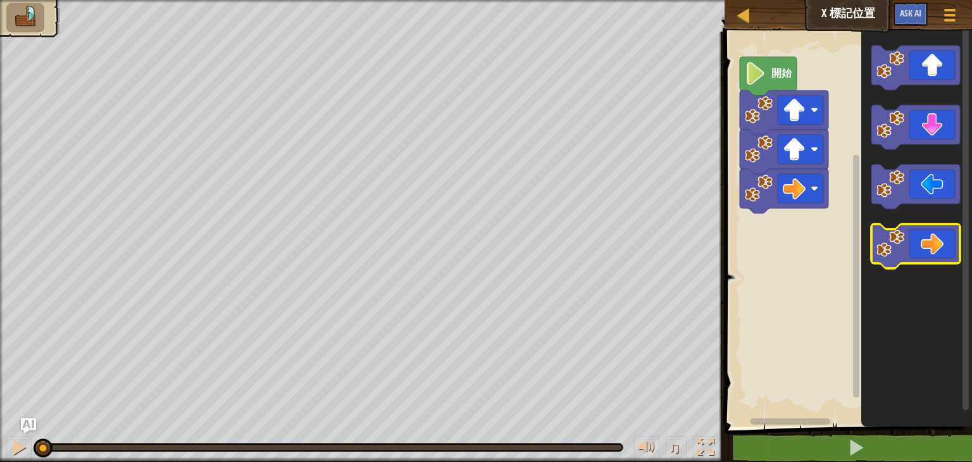
click at [915, 242] on icon "Blockly工作區" at bounding box center [916, 246] width 89 height 44
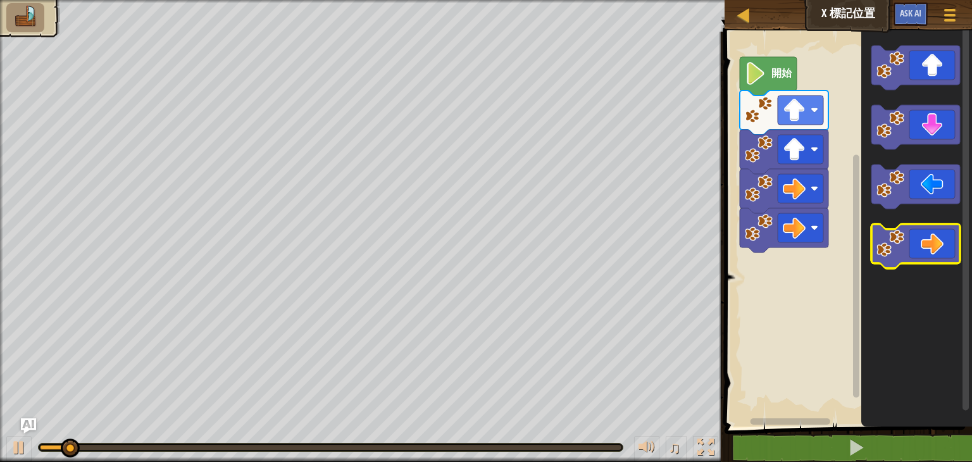
click at [915, 242] on icon "Blockly工作區" at bounding box center [916, 246] width 89 height 44
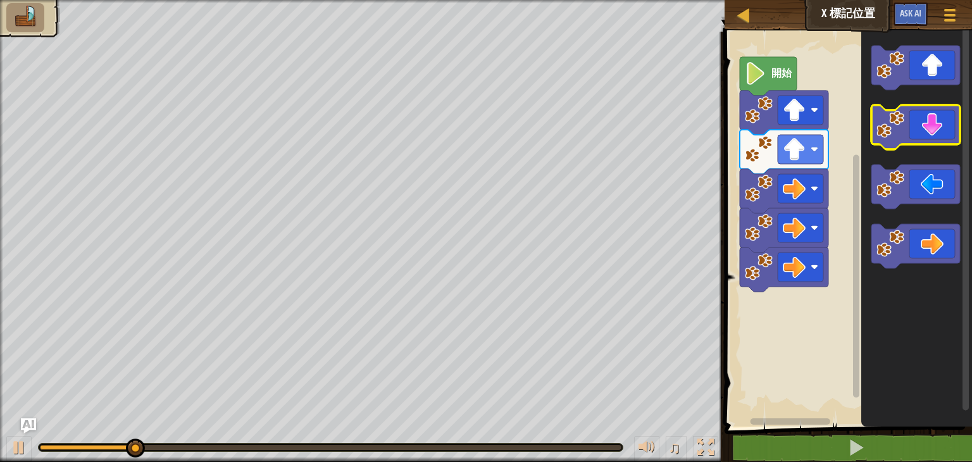
click at [919, 130] on icon "Blockly工作區" at bounding box center [916, 127] width 89 height 44
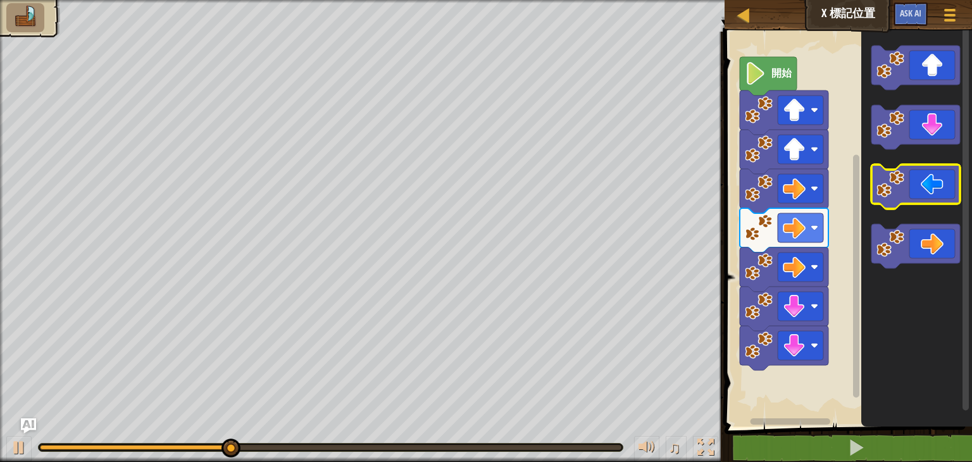
click at [918, 194] on icon "Blockly工作區" at bounding box center [916, 187] width 89 height 44
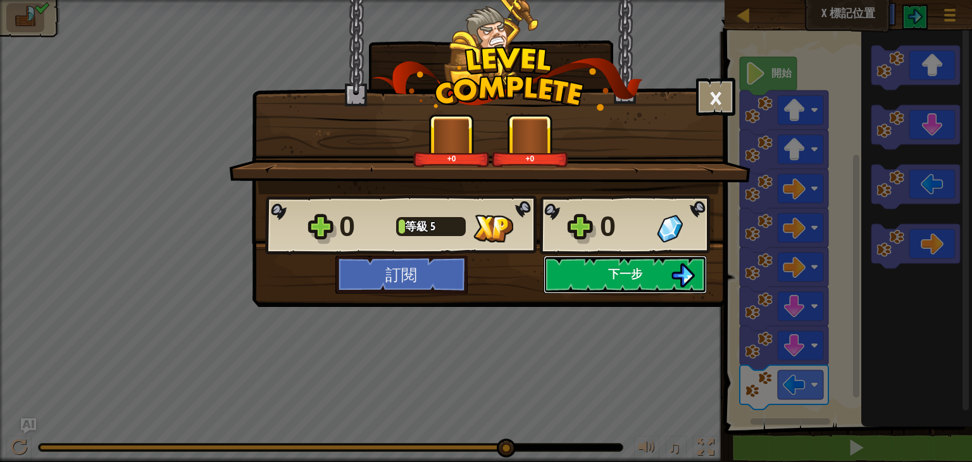
click at [600, 274] on button "下一步" at bounding box center [625, 275] width 163 height 38
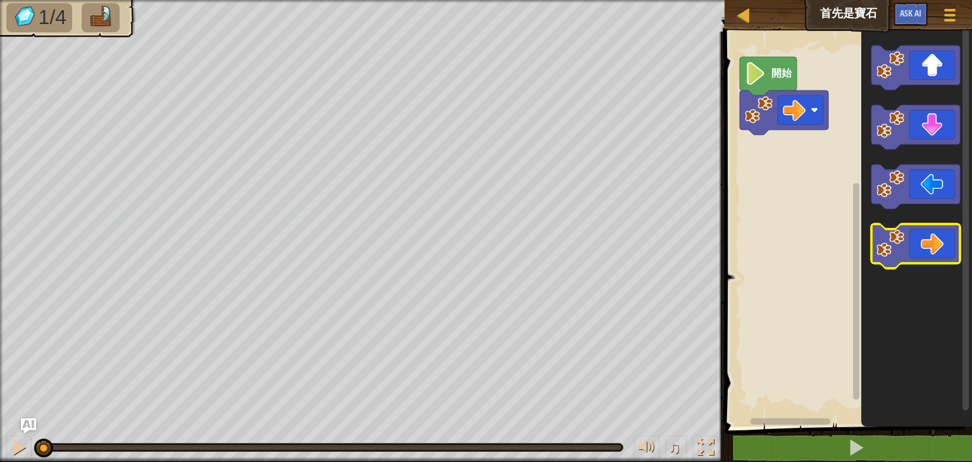
click at [920, 239] on icon "Blockly工作區" at bounding box center [916, 246] width 89 height 44
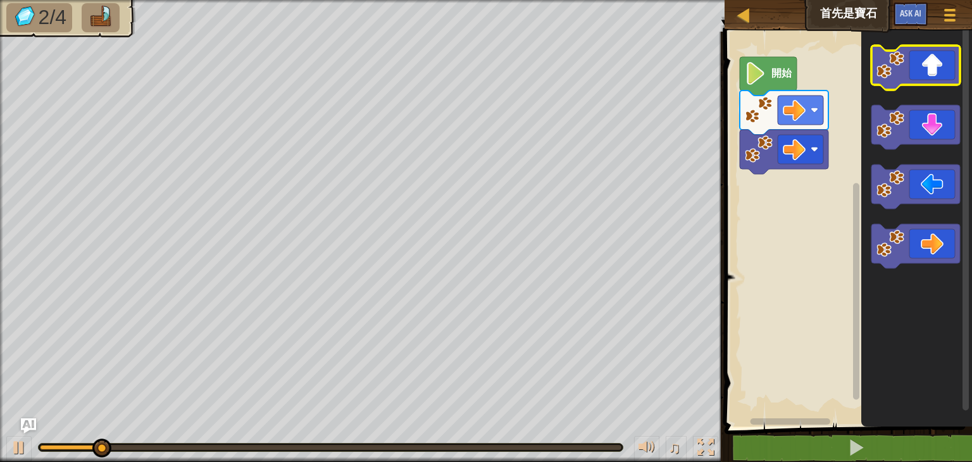
click at [913, 68] on icon "Blockly工作區" at bounding box center [916, 68] width 89 height 44
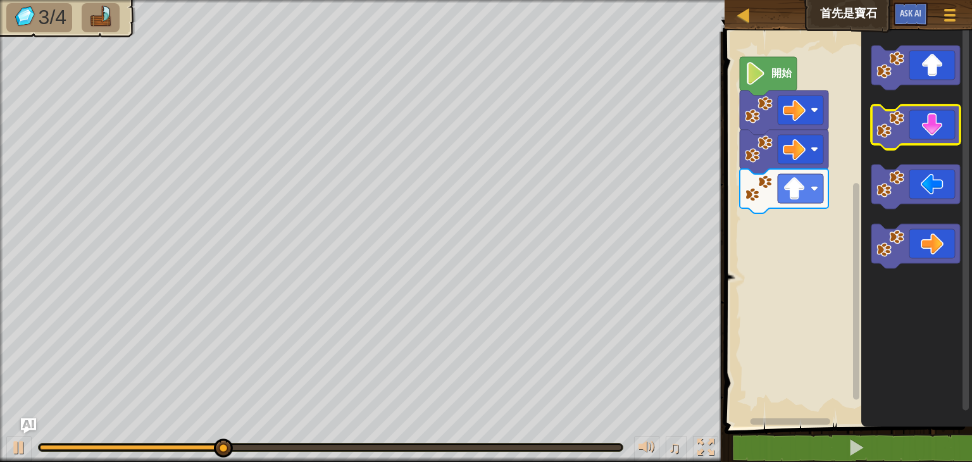
click at [915, 142] on icon "Blockly工作區" at bounding box center [916, 127] width 89 height 44
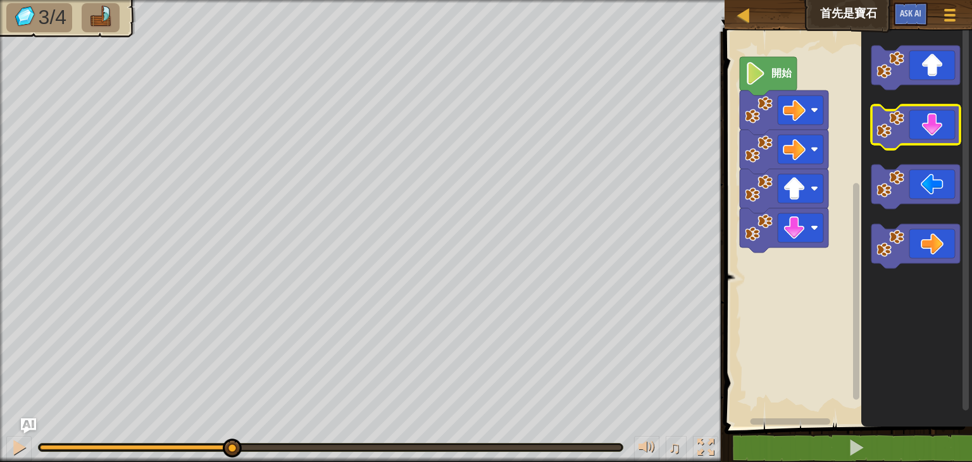
click at [915, 142] on icon "Blockly工作區" at bounding box center [916, 127] width 89 height 44
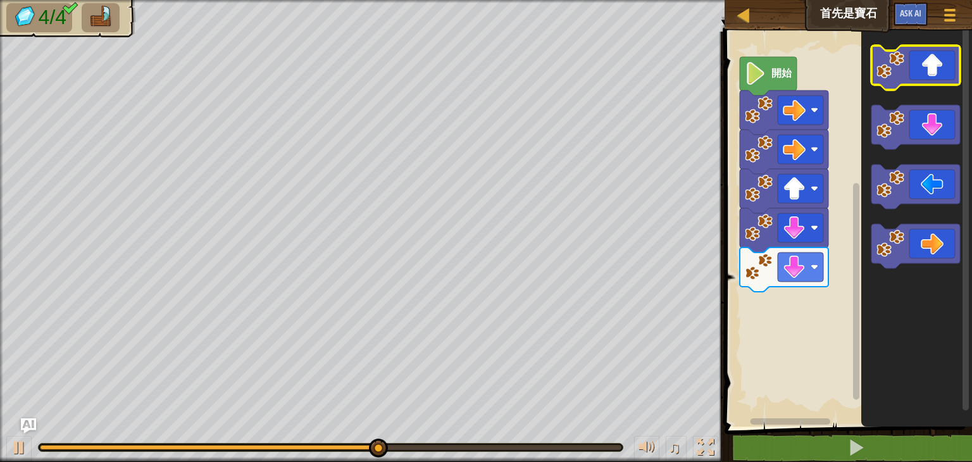
click at [922, 69] on icon "Blockly工作區" at bounding box center [916, 68] width 89 height 44
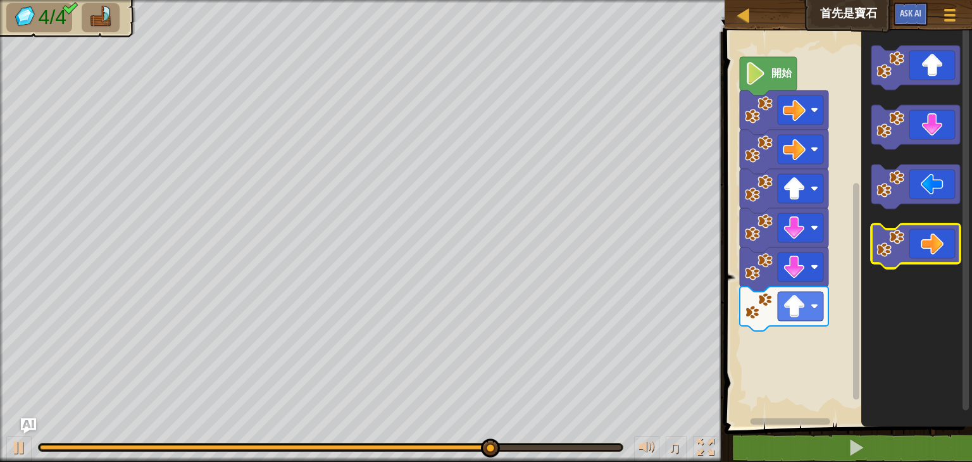
click at [927, 255] on icon "Blockly工作區" at bounding box center [916, 246] width 89 height 44
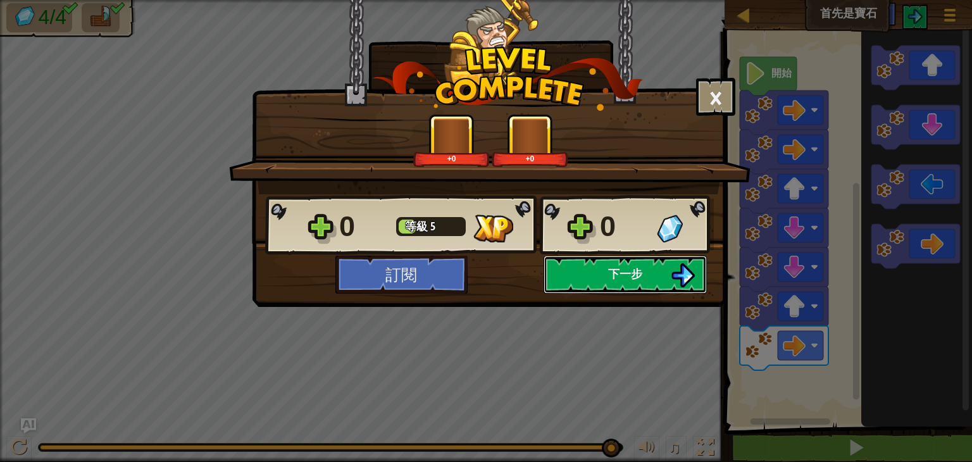
click at [625, 280] on span "下一步" at bounding box center [625, 274] width 34 height 16
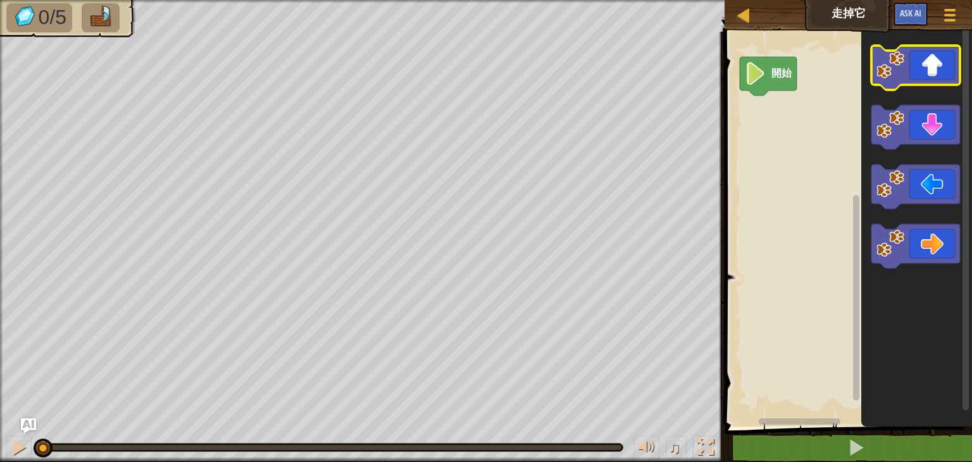
click at [922, 80] on icon "Blockly工作區" at bounding box center [916, 68] width 89 height 44
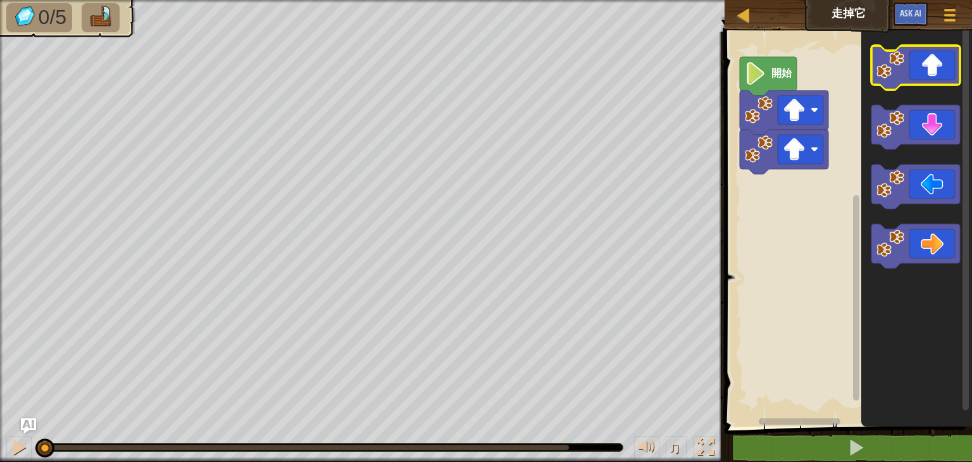
click at [922, 80] on icon "Blockly工作區" at bounding box center [916, 68] width 89 height 44
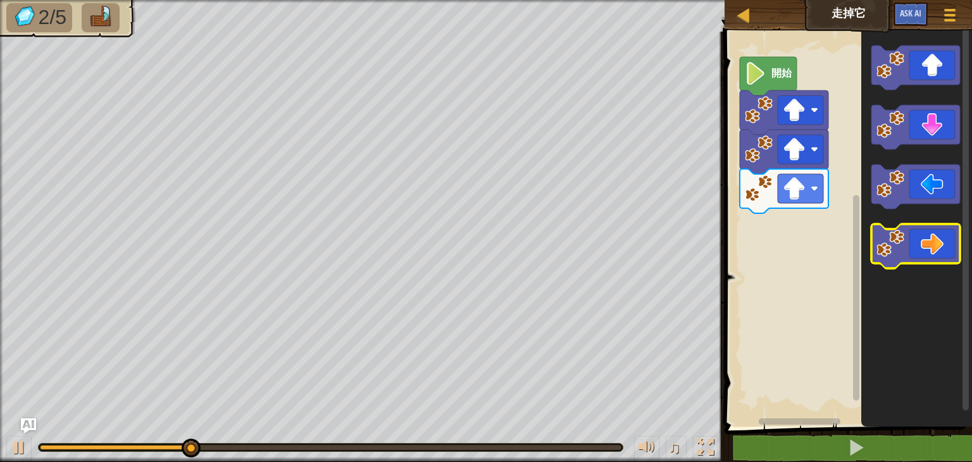
click at [921, 254] on icon "Blockly工作區" at bounding box center [916, 246] width 89 height 44
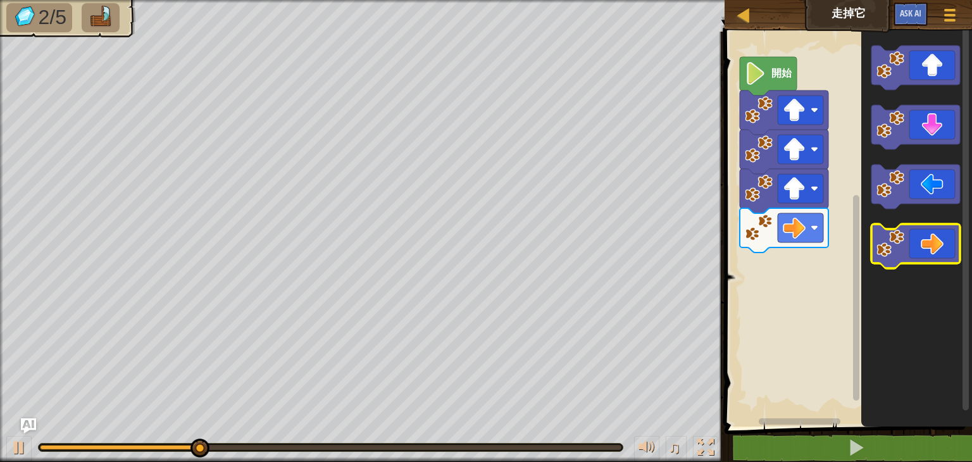
click at [921, 254] on icon "Blockly工作區" at bounding box center [916, 246] width 89 height 44
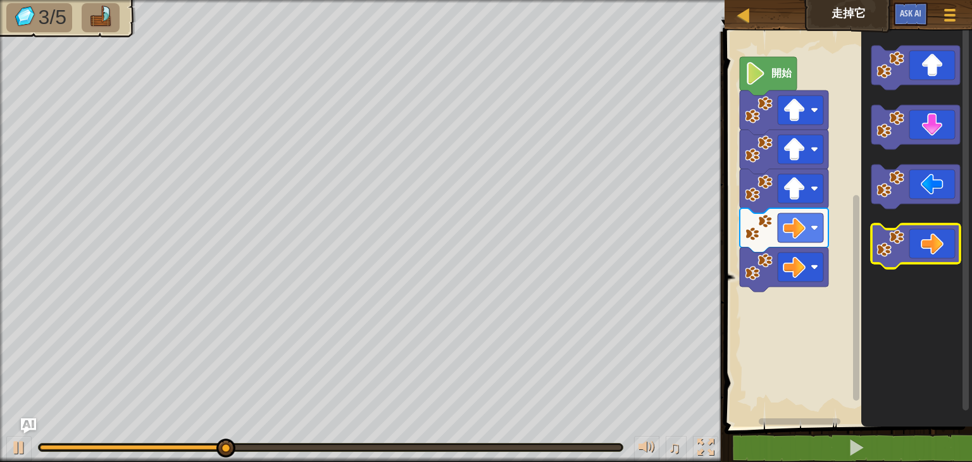
click at [921, 254] on icon "Blockly工作區" at bounding box center [916, 246] width 89 height 44
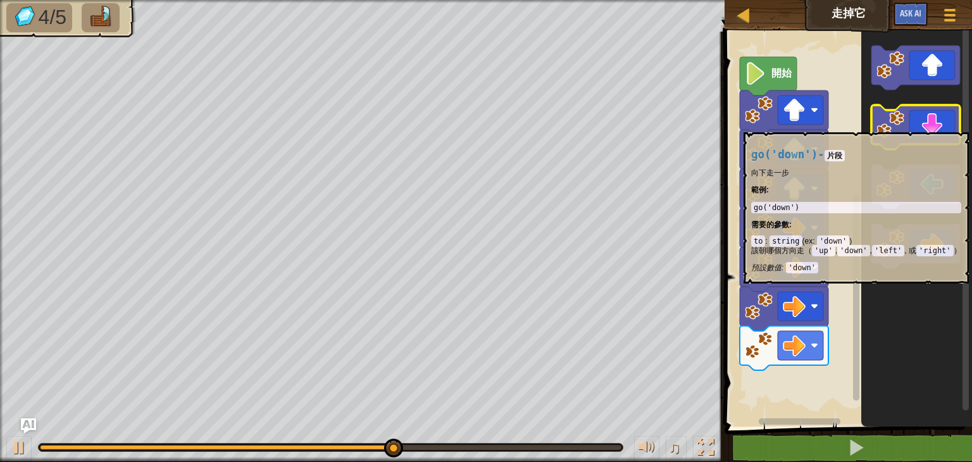
click at [930, 126] on icon "Blockly工作區" at bounding box center [916, 127] width 89 height 44
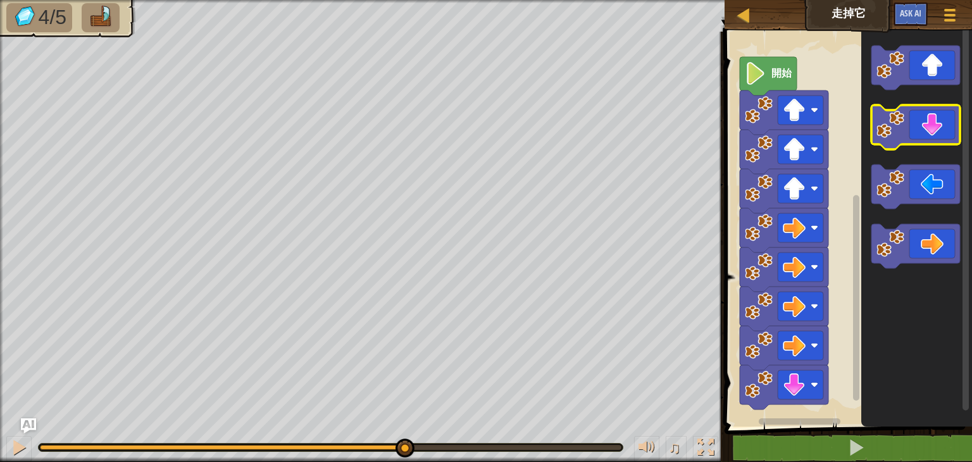
click at [930, 126] on icon "Blockly工作區" at bounding box center [916, 127] width 89 height 44
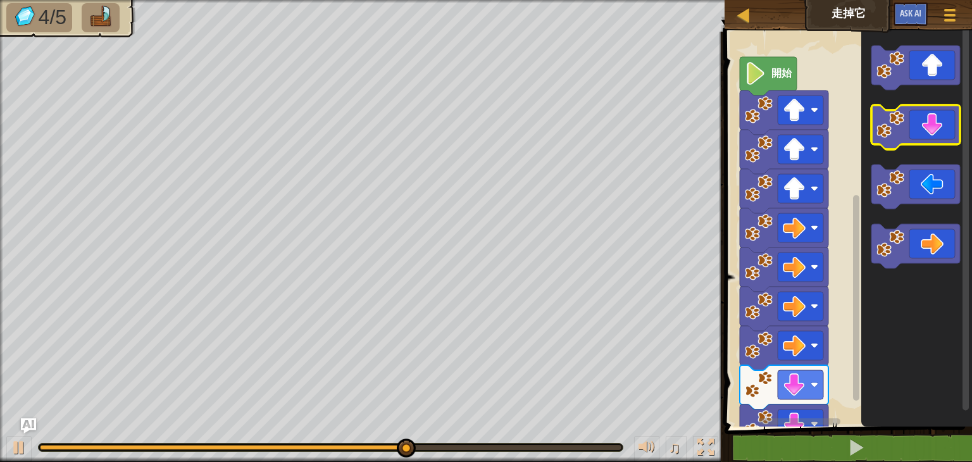
click at [930, 126] on icon "Blockly工作區" at bounding box center [916, 127] width 89 height 44
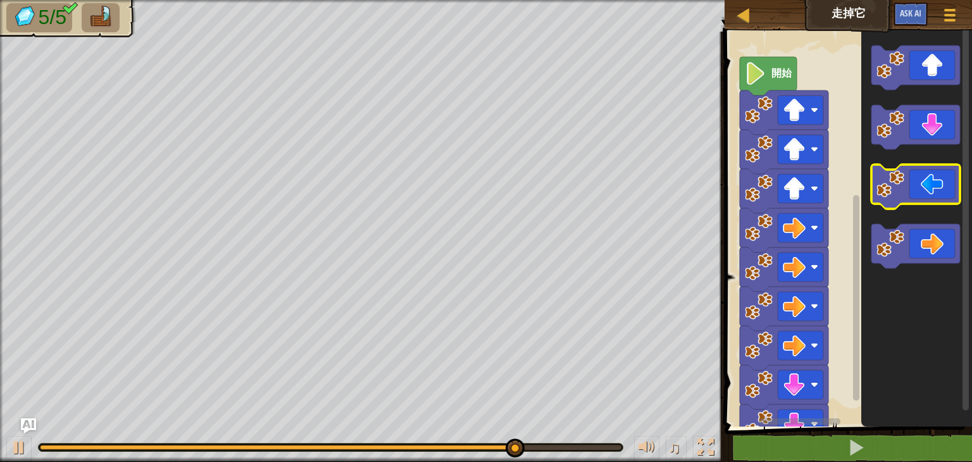
click at [932, 192] on icon "Blockly工作區" at bounding box center [916, 187] width 89 height 44
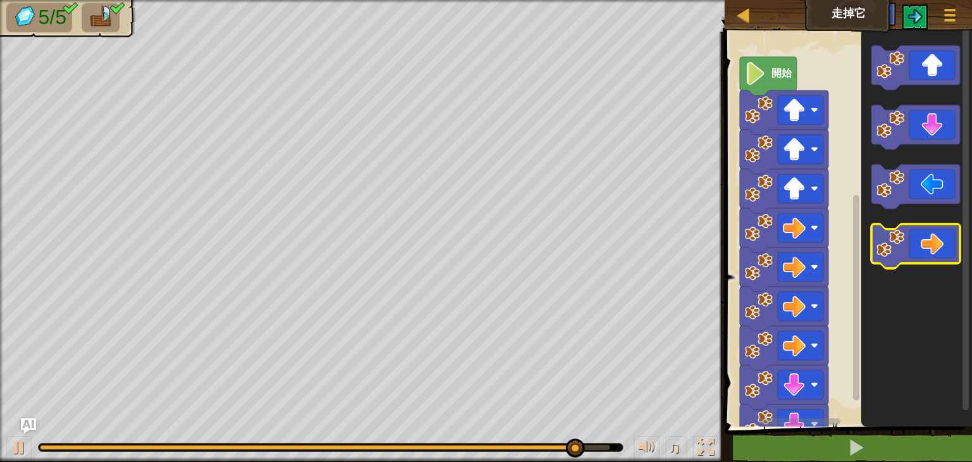
click at [934, 253] on icon "Blockly工作區" at bounding box center [916, 246] width 89 height 44
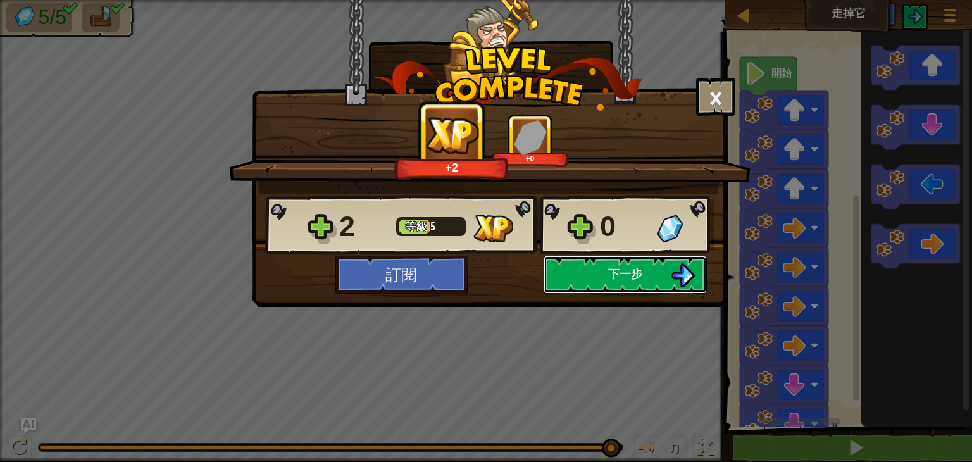
click at [656, 270] on button "下一步" at bounding box center [625, 275] width 163 height 38
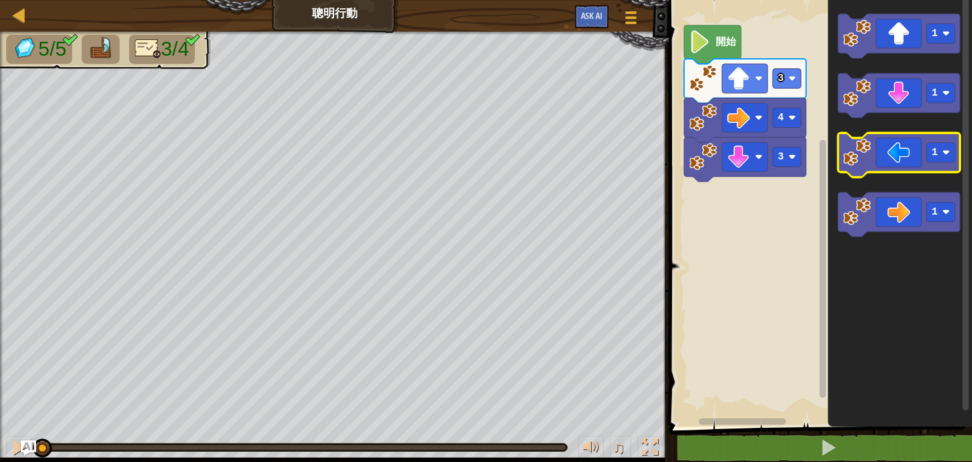
click at [898, 150] on icon "Blockly工作區" at bounding box center [899, 155] width 122 height 44
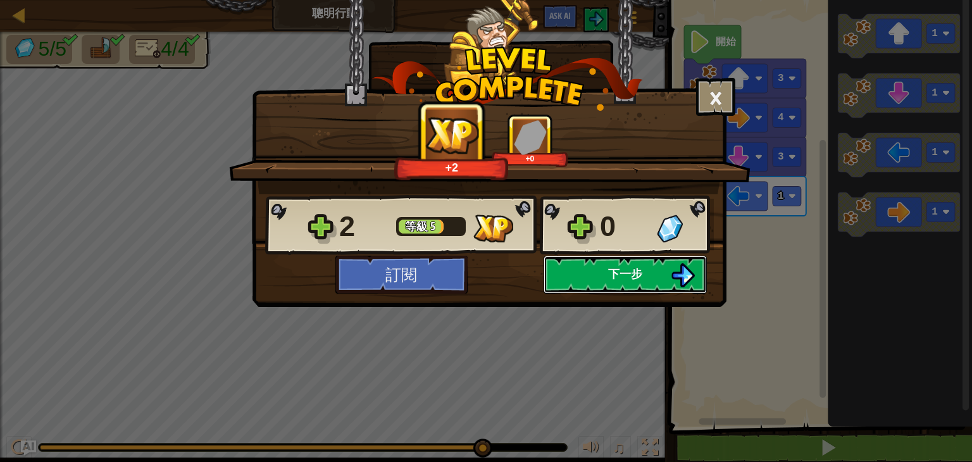
click at [685, 259] on button "下一步" at bounding box center [625, 275] width 163 height 38
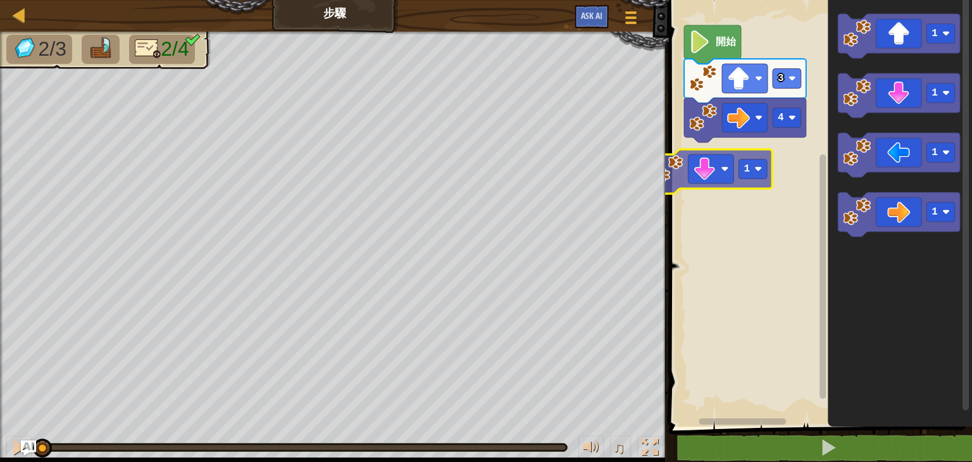
click at [721, 187] on div "4 3 開始 1 1 1 1 1 1" at bounding box center [818, 210] width 307 height 433
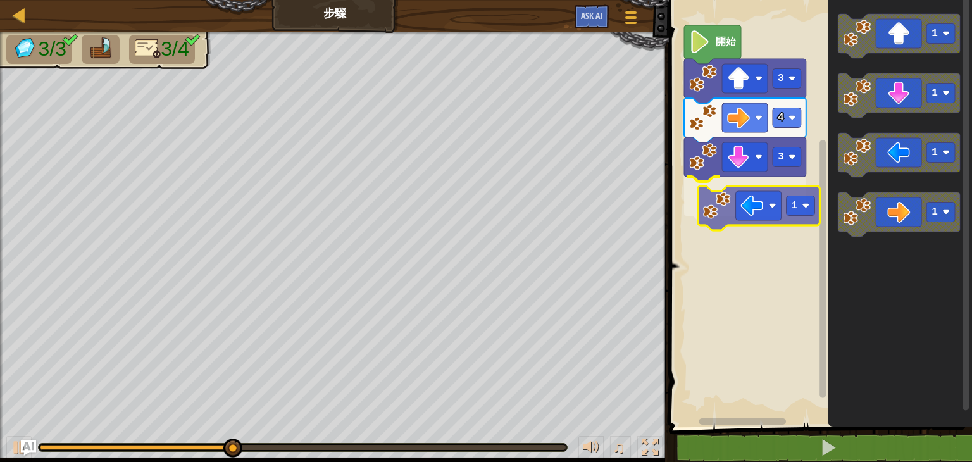
click at [758, 202] on div "開始 3 4 3 1 1 1 1 1 1" at bounding box center [818, 210] width 307 height 433
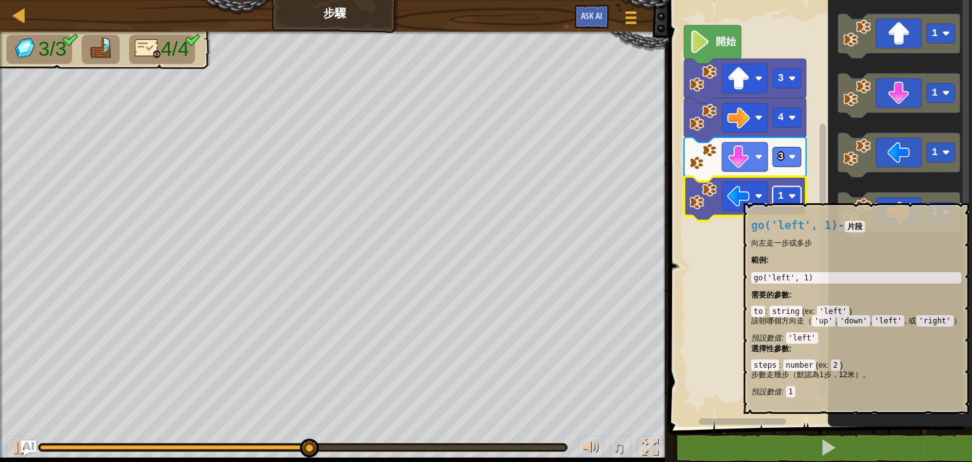
click at [782, 196] on text "1" at bounding box center [781, 196] width 6 height 11
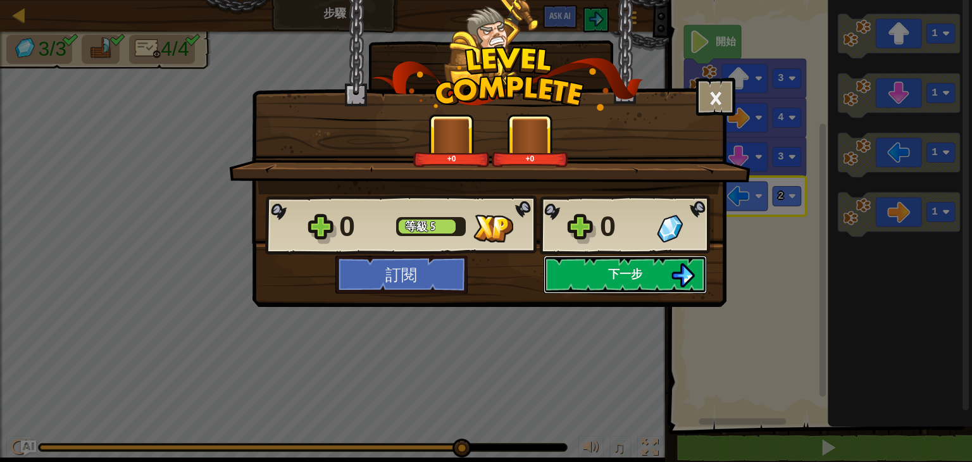
click at [590, 280] on button "下一步" at bounding box center [625, 275] width 163 height 38
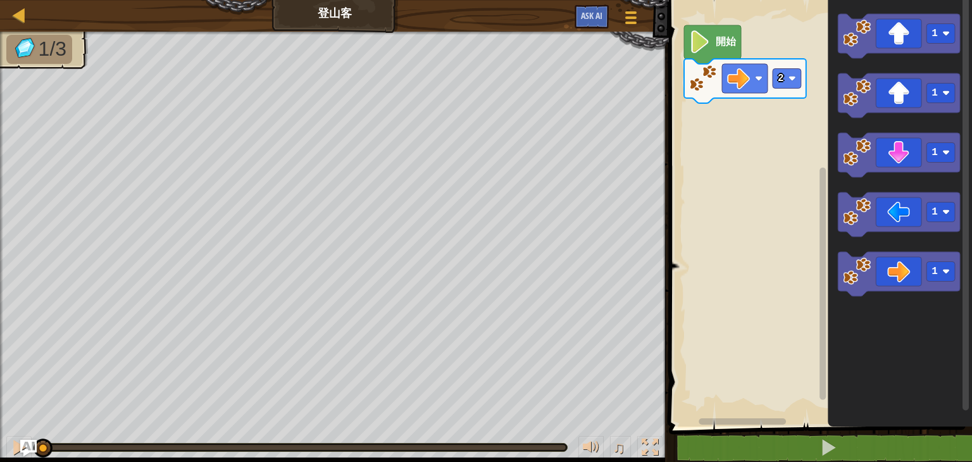
click at [25, 443] on img "Ask AI" at bounding box center [28, 448] width 16 height 16
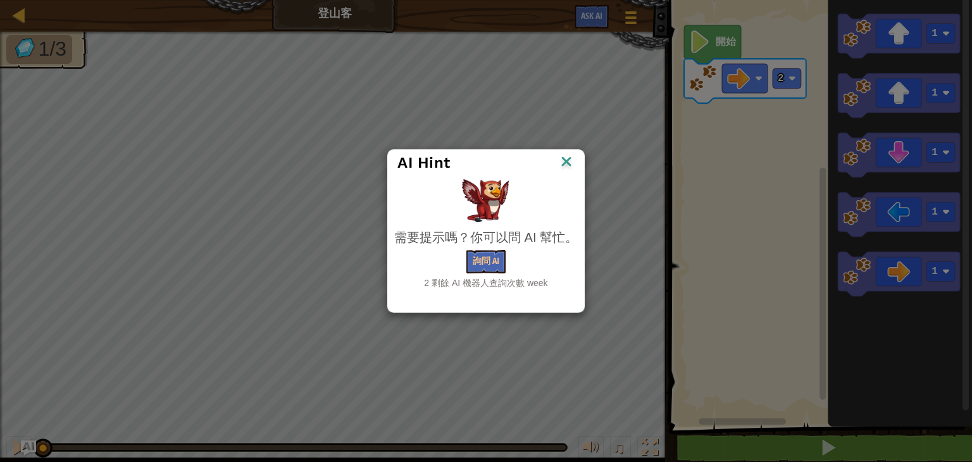
click at [564, 167] on img at bounding box center [566, 162] width 16 height 19
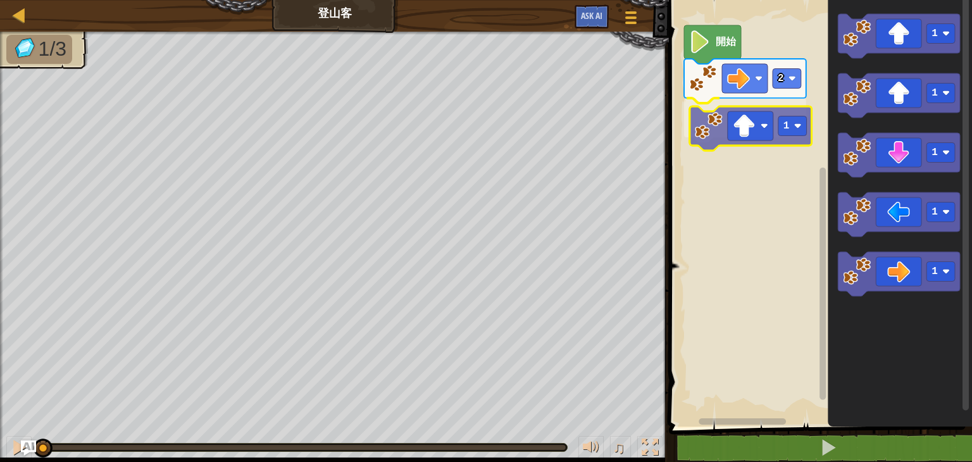
click at [727, 118] on div "2 1 開始 1 1 1 1 1 1" at bounding box center [818, 210] width 307 height 433
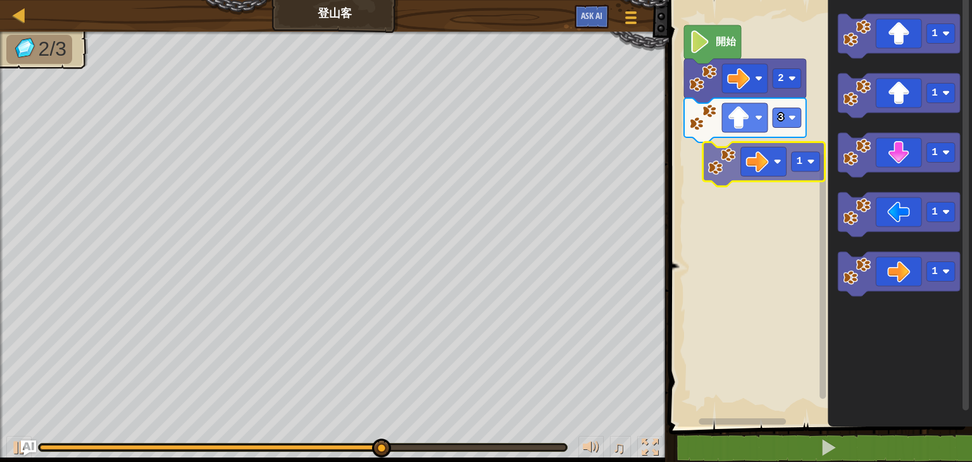
click at [755, 164] on div "開始 2 3 1 1 1 1 1 1" at bounding box center [818, 210] width 307 height 433
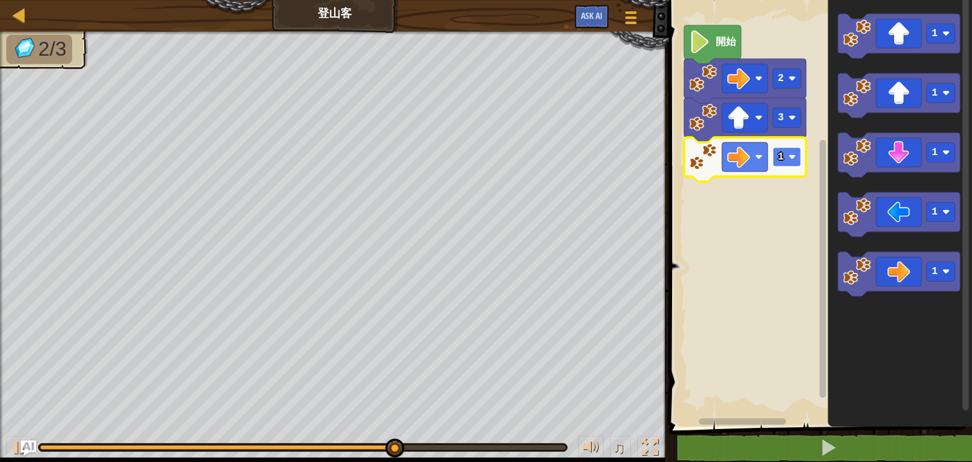
click at [790, 166] on rect "Blockly工作區" at bounding box center [787, 157] width 28 height 20
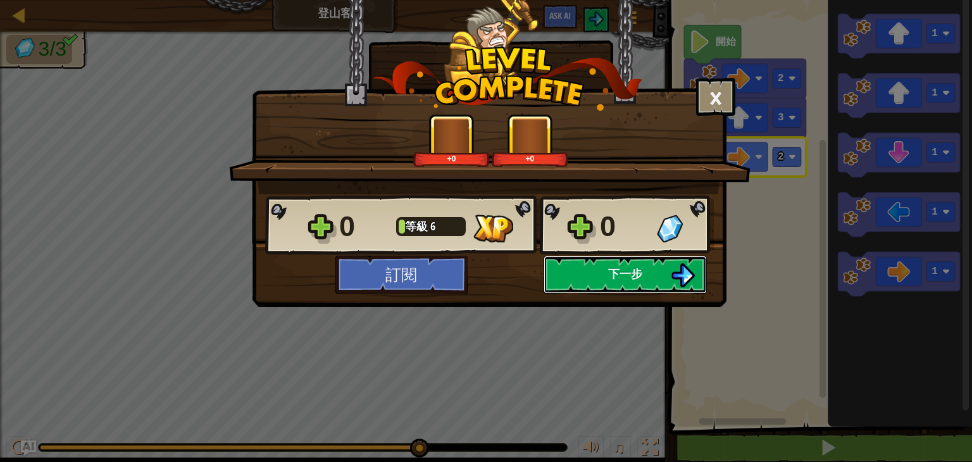
click at [600, 279] on button "下一步" at bounding box center [625, 275] width 163 height 38
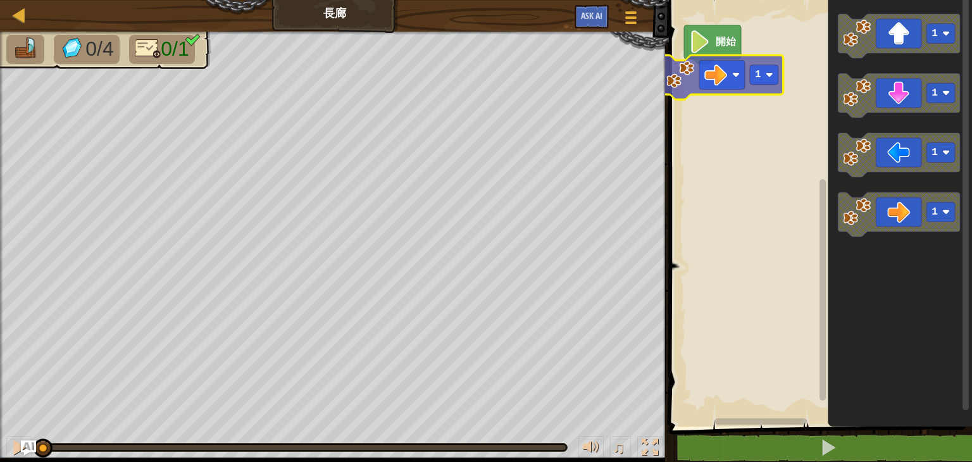
click at [713, 74] on div "開始 1 1 1 1 1" at bounding box center [818, 210] width 307 height 433
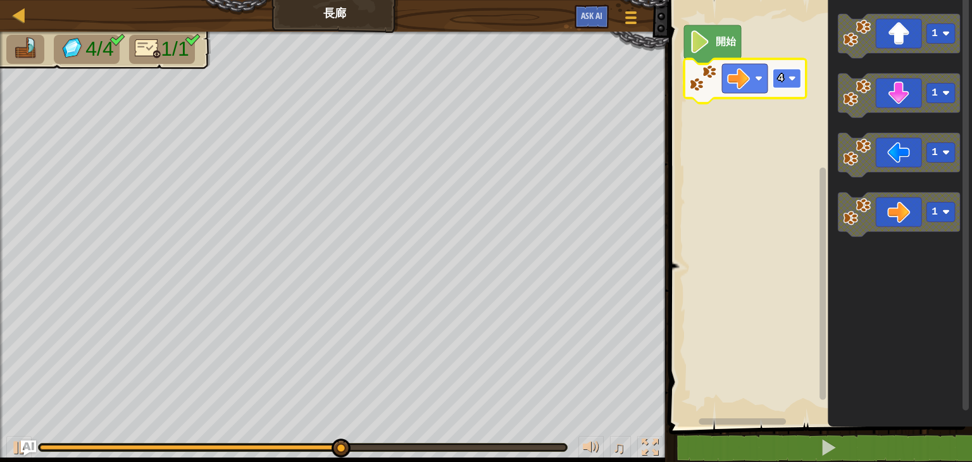
click at [791, 75] on image "Blockly工作區" at bounding box center [793, 79] width 8 height 8
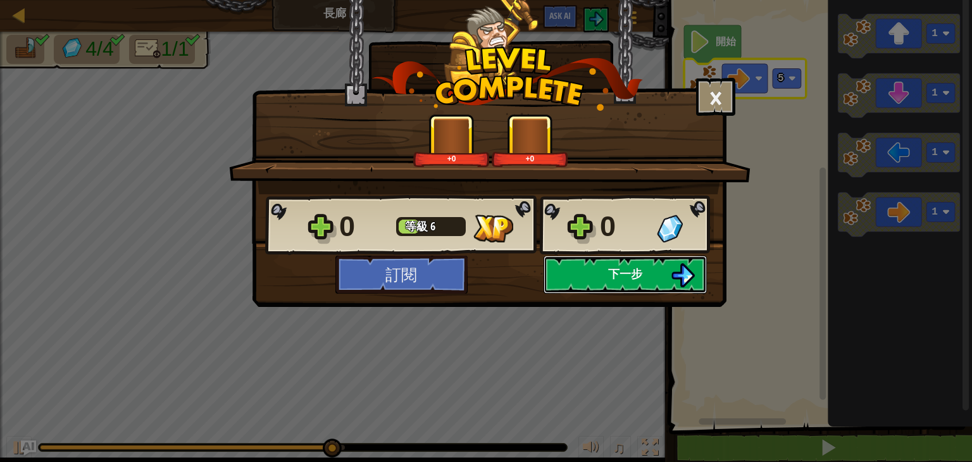
click at [620, 278] on span "下一步" at bounding box center [625, 274] width 34 height 16
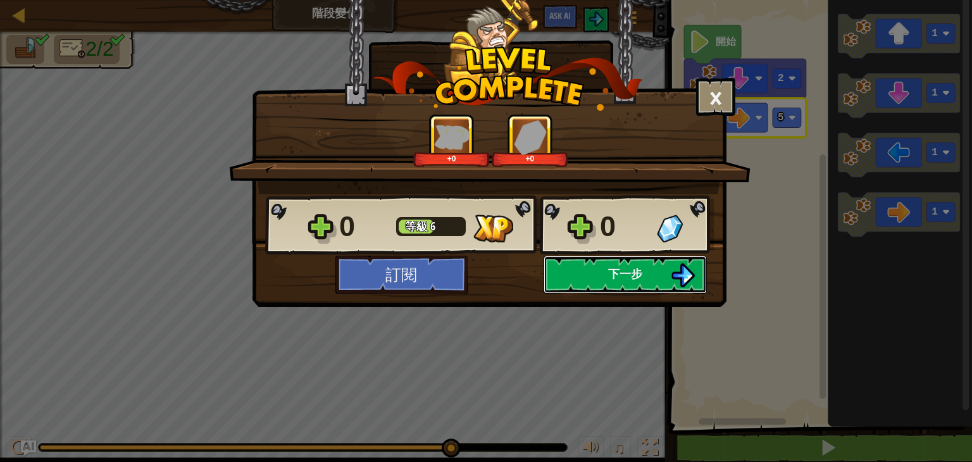
click at [587, 271] on button "下一步" at bounding box center [625, 275] width 163 height 38
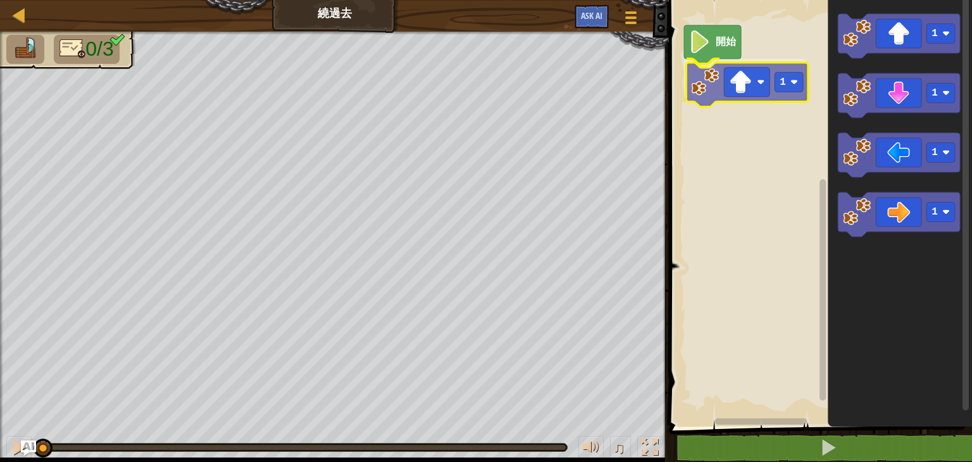
click at [732, 94] on div "開始 1 1 1 1 1 1" at bounding box center [818, 210] width 307 height 433
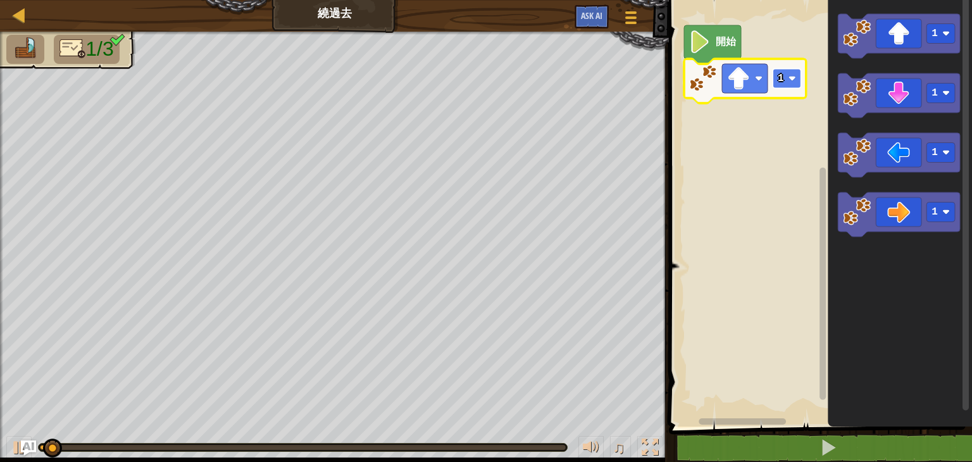
click at [796, 84] on rect "Blockly工作區" at bounding box center [787, 79] width 28 height 20
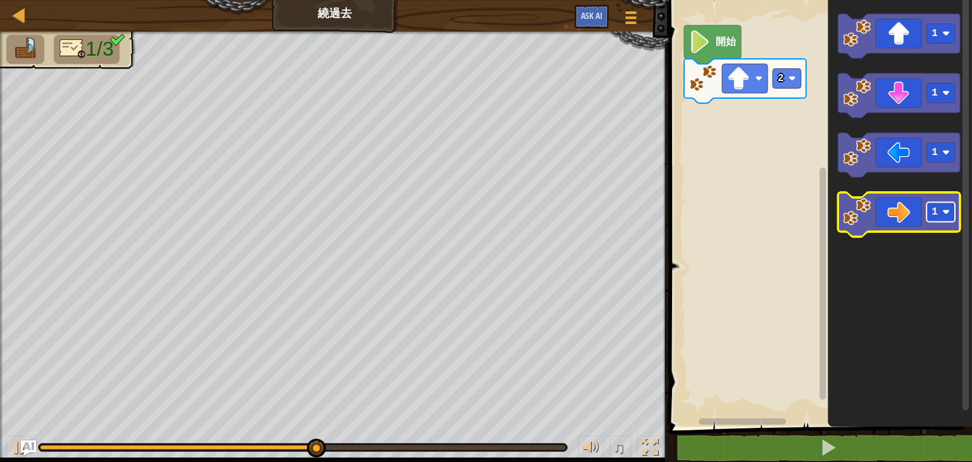
click at [943, 213] on image "Blockly工作區" at bounding box center [947, 212] width 8 height 8
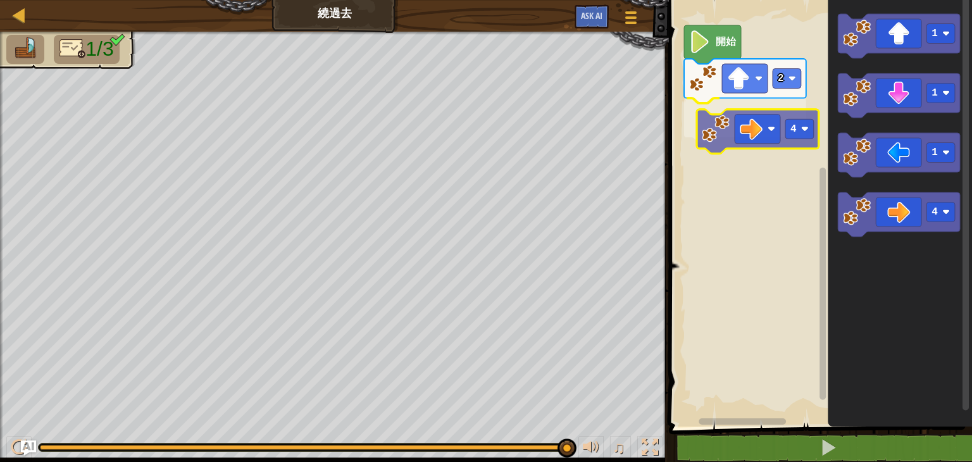
click at [747, 137] on div "開始 2 4 1 1 1 4 4" at bounding box center [818, 210] width 307 height 433
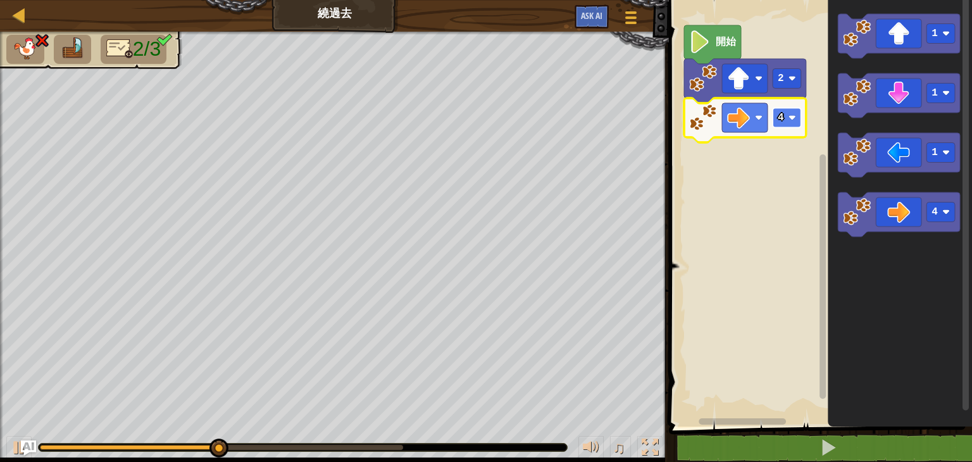
click at [791, 122] on rect "Blockly工作區" at bounding box center [787, 118] width 28 height 20
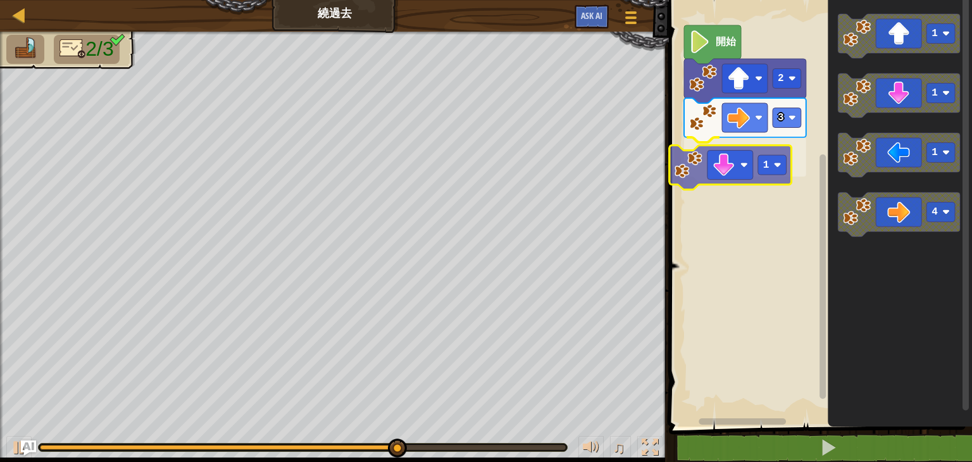
click at [746, 168] on div "開始 2 3 1 1 1 1 4 1" at bounding box center [818, 210] width 307 height 433
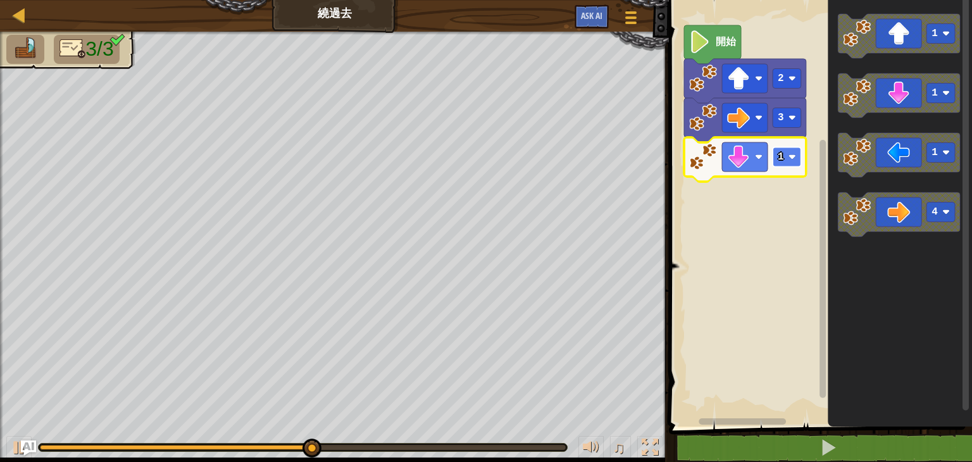
click at [795, 154] on g "1" at bounding box center [787, 157] width 28 height 20
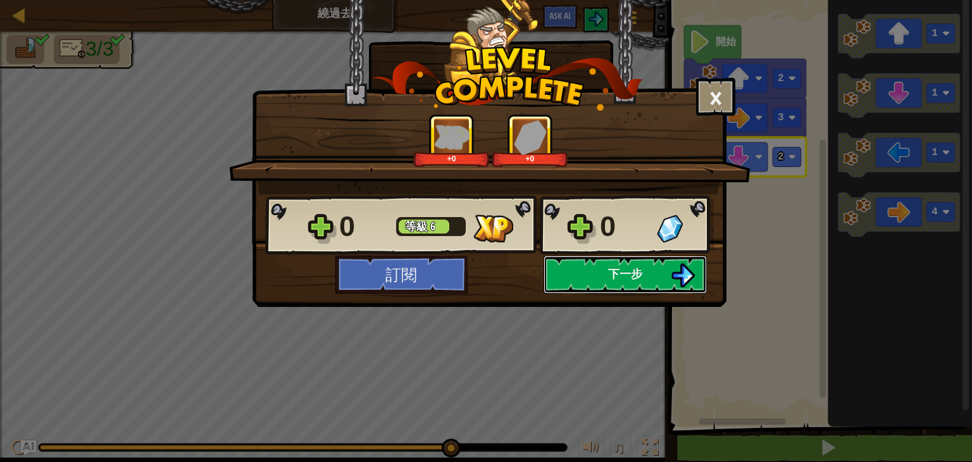
click at [629, 274] on span "下一步" at bounding box center [625, 274] width 34 height 16
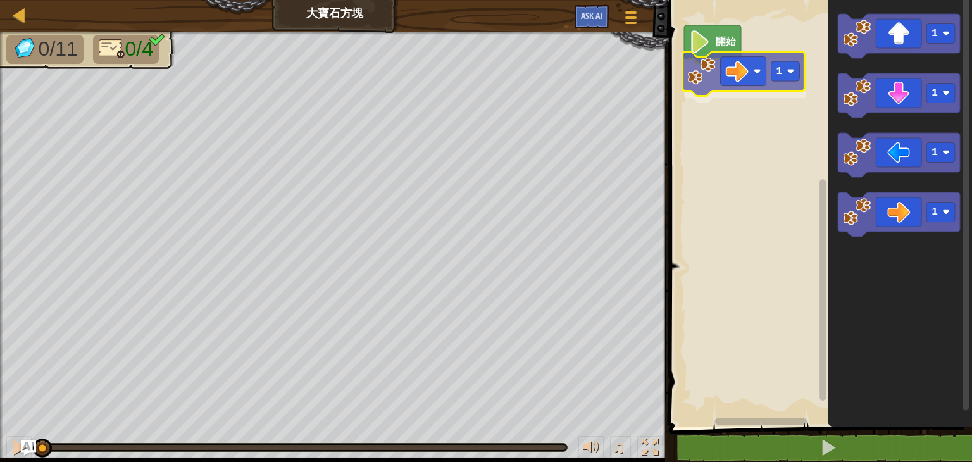
click at [734, 76] on div "開始 1 1 1 1 1 1" at bounding box center [818, 210] width 307 height 433
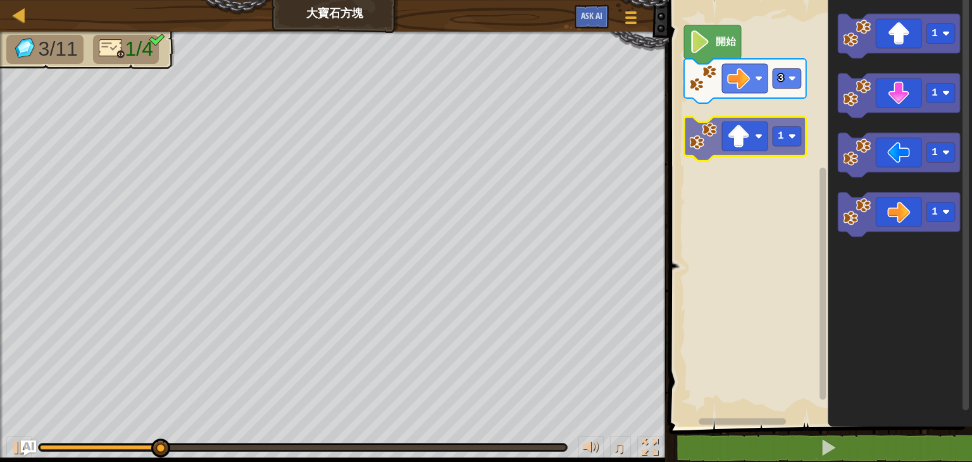
click at [753, 120] on div "開始 3 1 1 1 1 1" at bounding box center [818, 210] width 307 height 433
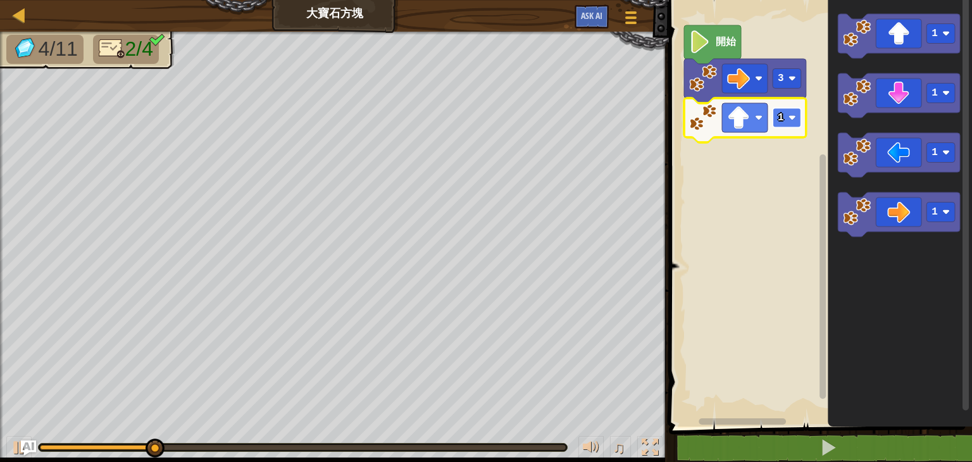
click at [791, 119] on image "Blockly工作區" at bounding box center [793, 118] width 8 height 8
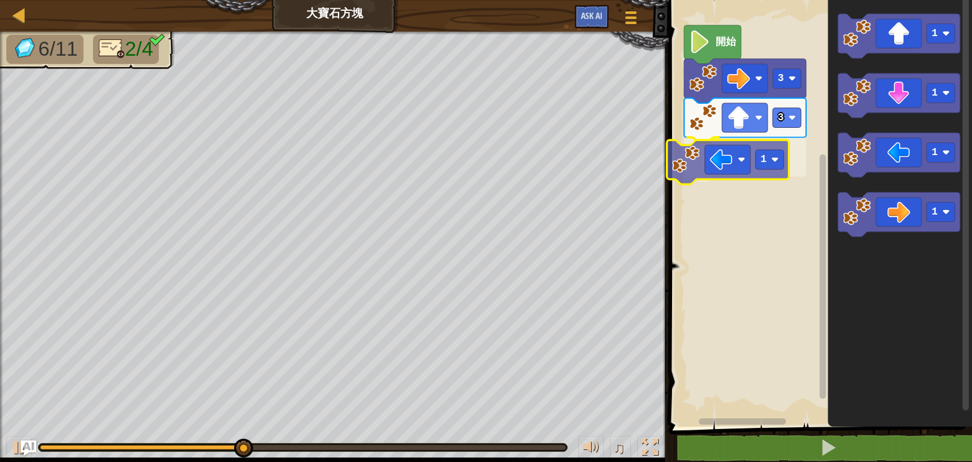
click at [724, 165] on div "開始 3 3 1 1 1 1 1 1" at bounding box center [818, 210] width 307 height 433
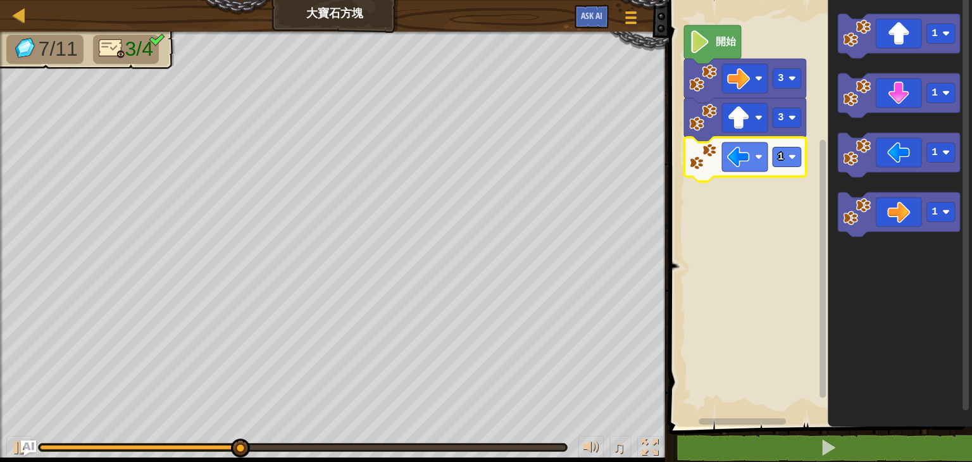
click at [787, 168] on icon "Blockly工作區" at bounding box center [745, 159] width 122 height 44
click at [796, 149] on rect "Blockly工作區" at bounding box center [787, 157] width 28 height 20
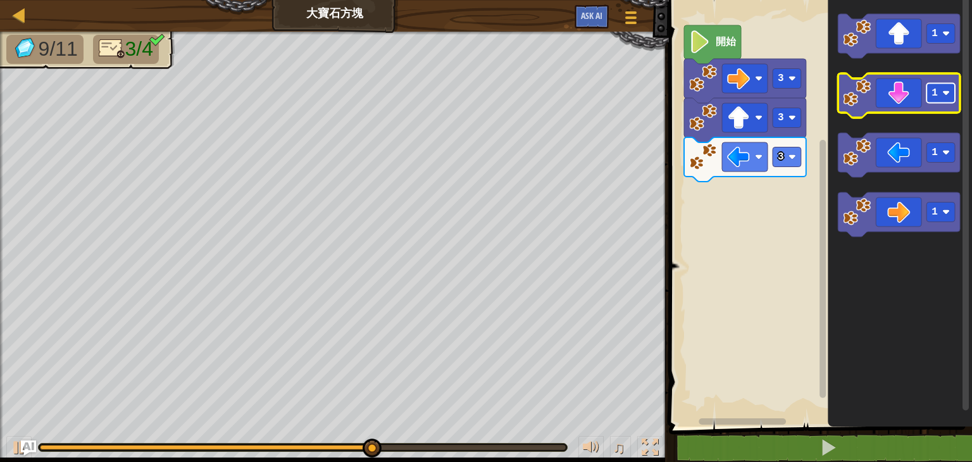
click at [943, 93] on image "Blockly工作區" at bounding box center [947, 93] width 8 height 8
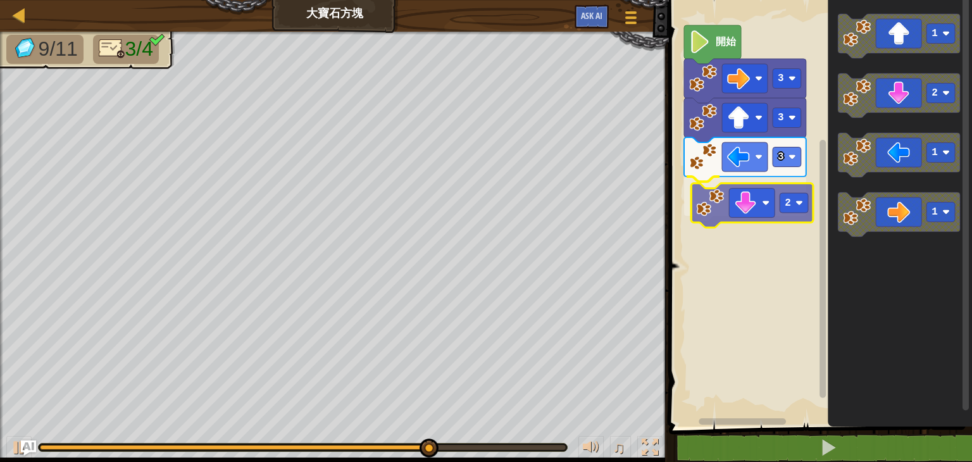
click at [732, 215] on div "開始 3 3 3 2 1 2 1 1 2" at bounding box center [818, 210] width 307 height 433
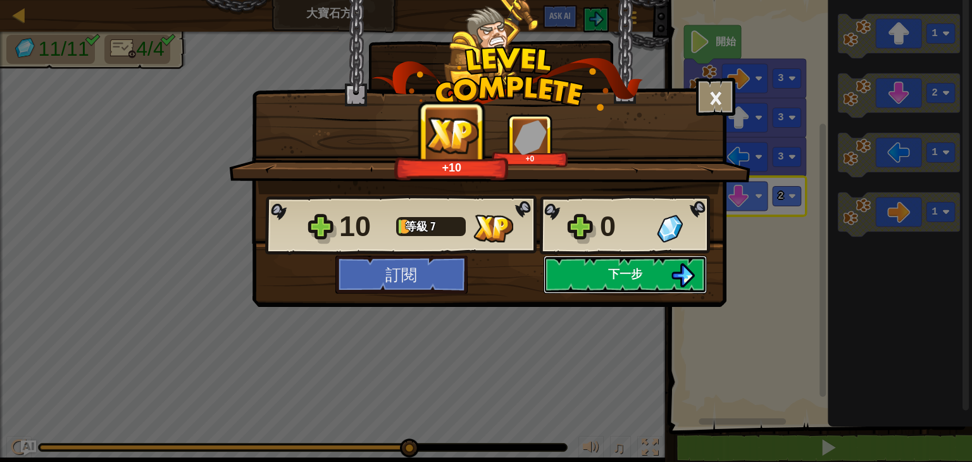
click at [618, 268] on span "下一步" at bounding box center [625, 274] width 34 height 16
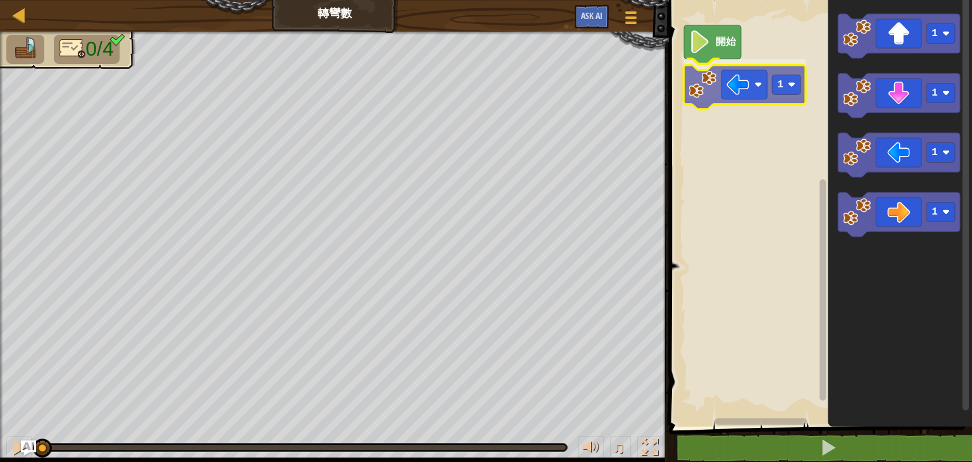
click at [751, 91] on div "開始 1 1 1 1 1 1" at bounding box center [818, 210] width 307 height 433
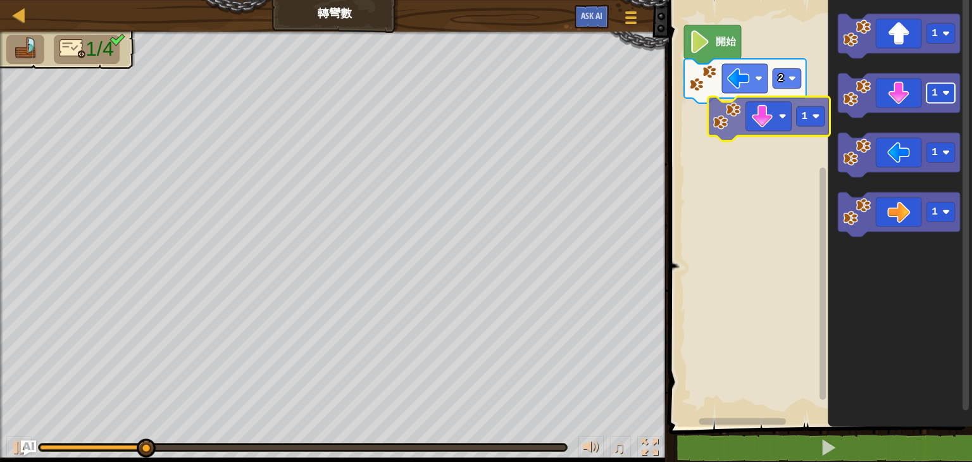
click at [791, 124] on div "開始 2 1 1 1 1 1" at bounding box center [818, 210] width 307 height 433
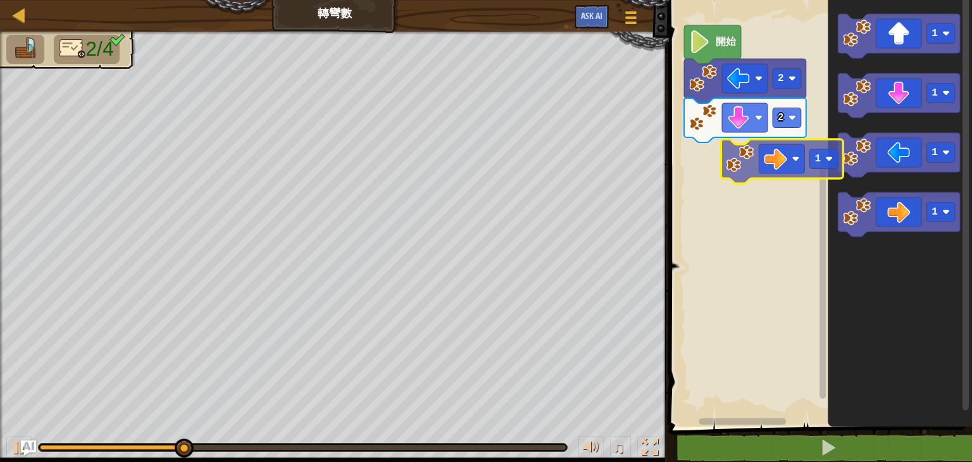
click at [757, 154] on div "開始 2 2 1 1 1 1 1" at bounding box center [818, 210] width 307 height 433
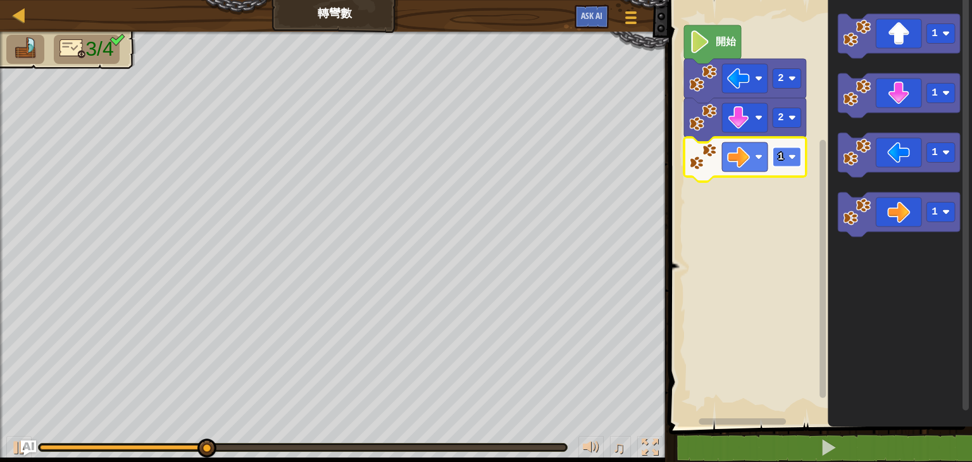
click at [787, 161] on rect "Blockly工作區" at bounding box center [787, 157] width 28 height 20
click at [789, 158] on image "Blockly工作區" at bounding box center [793, 157] width 8 height 8
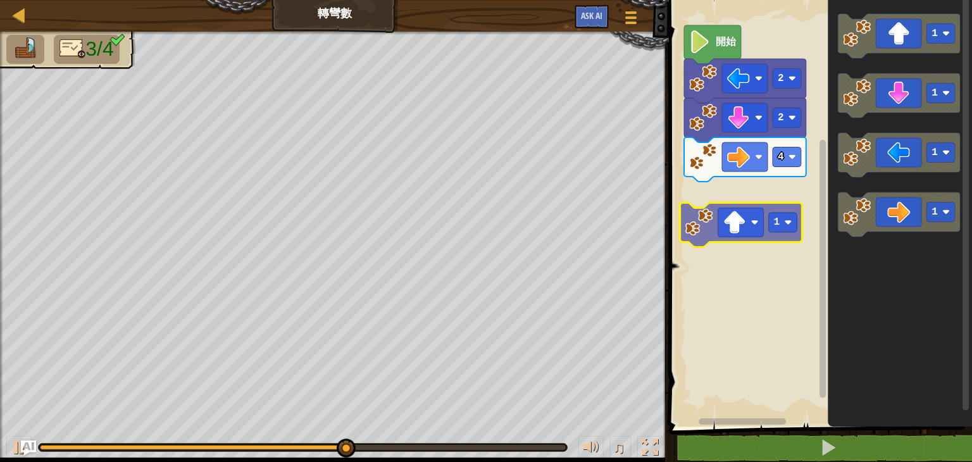
click at [745, 212] on div "開始 2 2 4 1 1 1 1 1 1" at bounding box center [818, 210] width 307 height 433
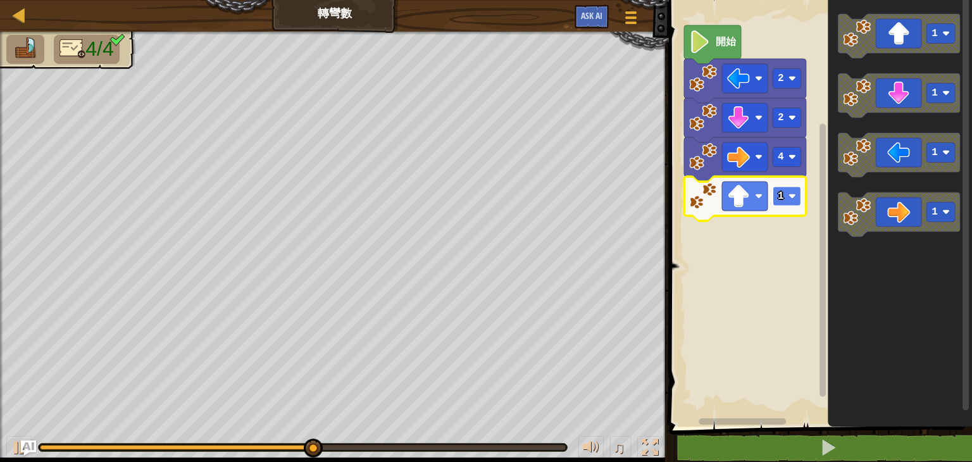
click at [787, 198] on rect "Blockly工作區" at bounding box center [787, 197] width 28 height 20
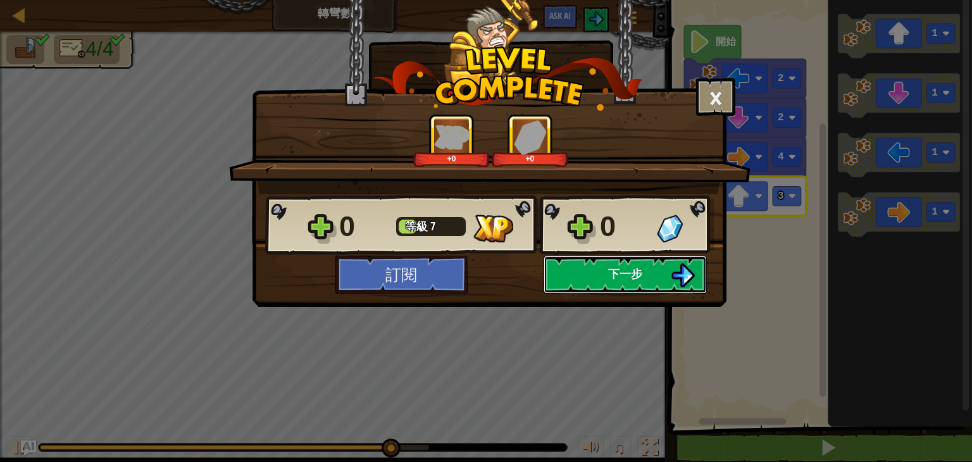
click at [601, 282] on button "下一步" at bounding box center [625, 275] width 163 height 38
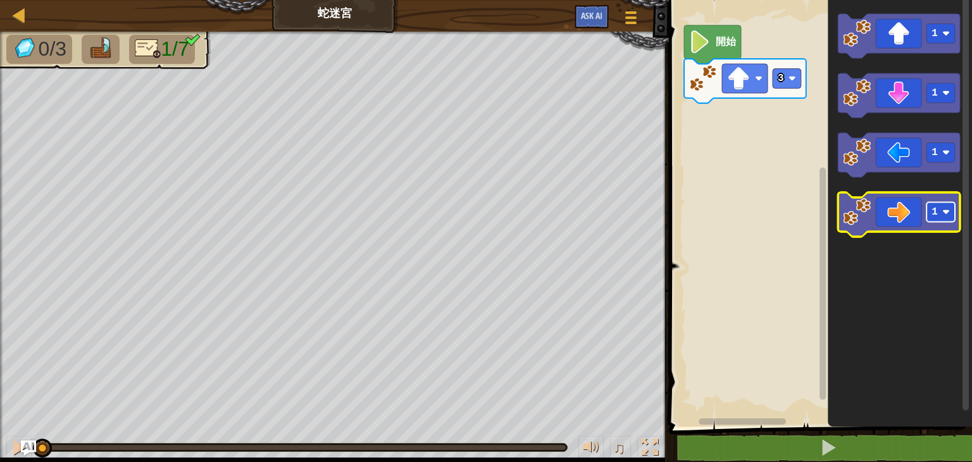
click at [947, 218] on rect "Blockly工作區" at bounding box center [941, 213] width 28 height 20
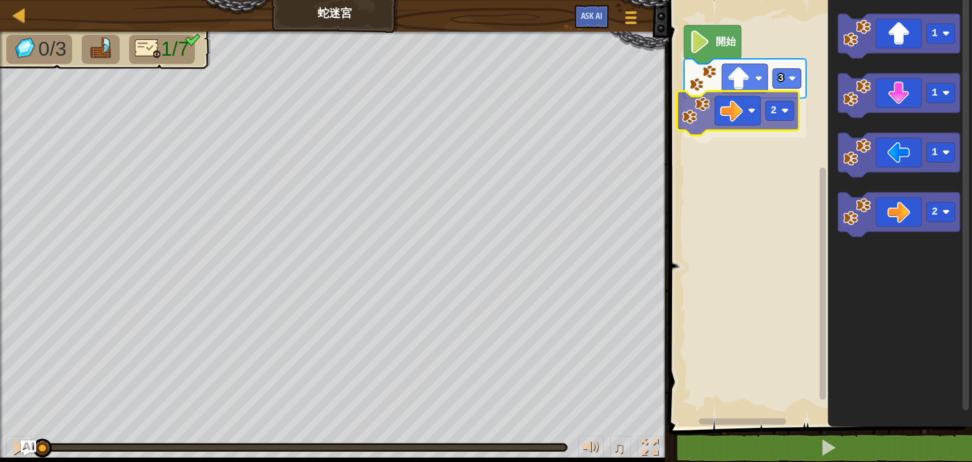
click at [725, 109] on div "3 2 開始 1 1 1 2 2" at bounding box center [818, 210] width 307 height 433
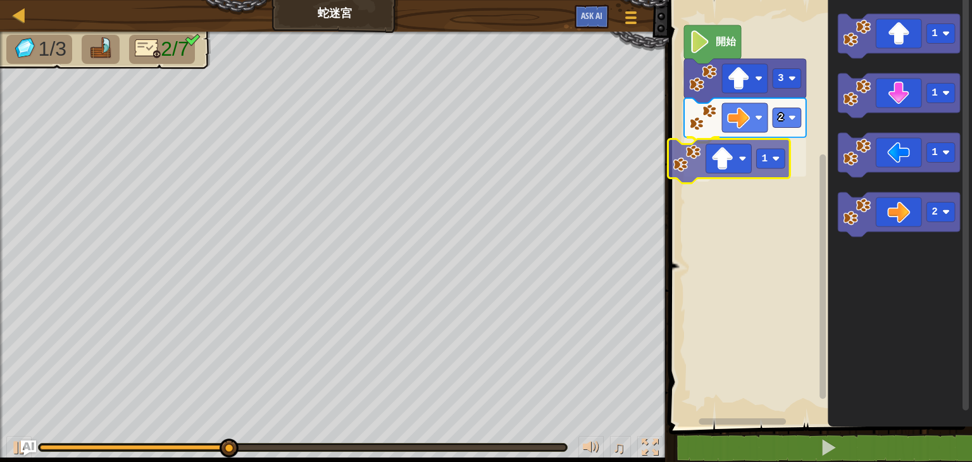
click at [711, 169] on div "3 2 1 開始 1 1 1 2 1" at bounding box center [818, 210] width 307 height 433
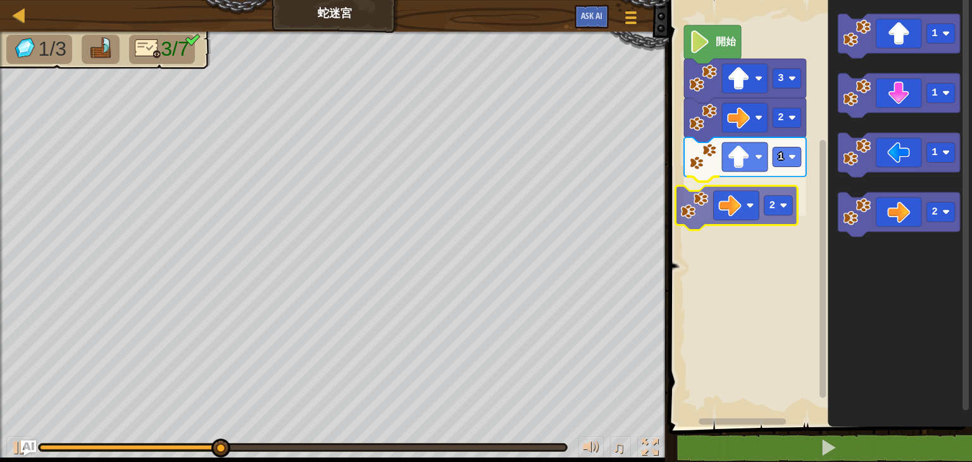
click at [762, 216] on div "1 2 2 3 開始 1 1 1 2 2" at bounding box center [818, 210] width 307 height 433
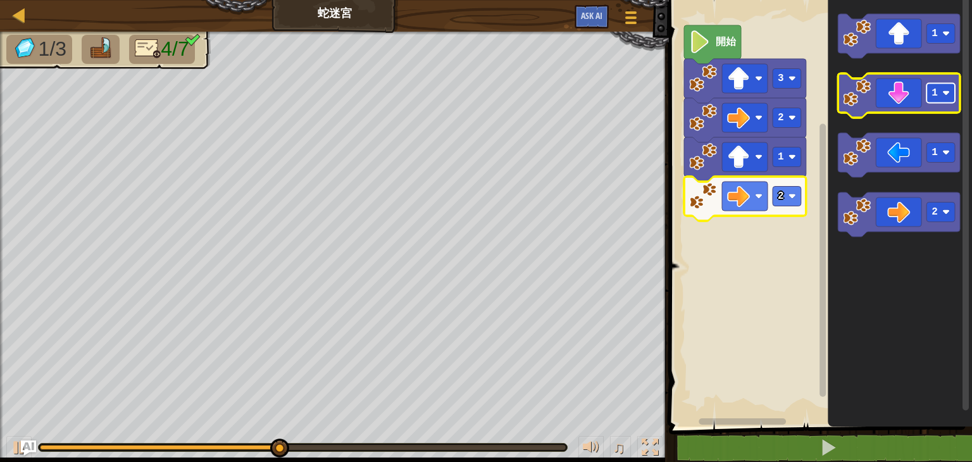
click at [940, 95] on rect "Blockly工作區" at bounding box center [941, 94] width 28 height 20
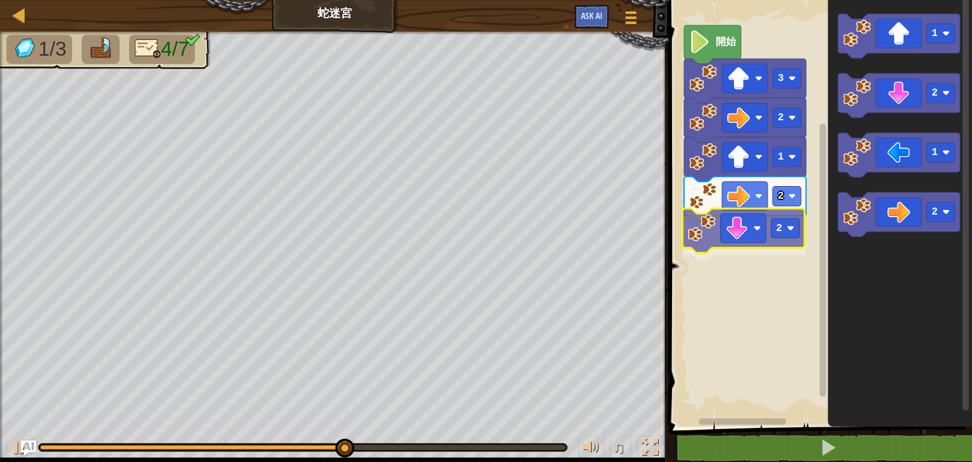
click at [749, 239] on div "1 2 2 2 3 開始 1 2 1 2 2" at bounding box center [818, 210] width 307 height 433
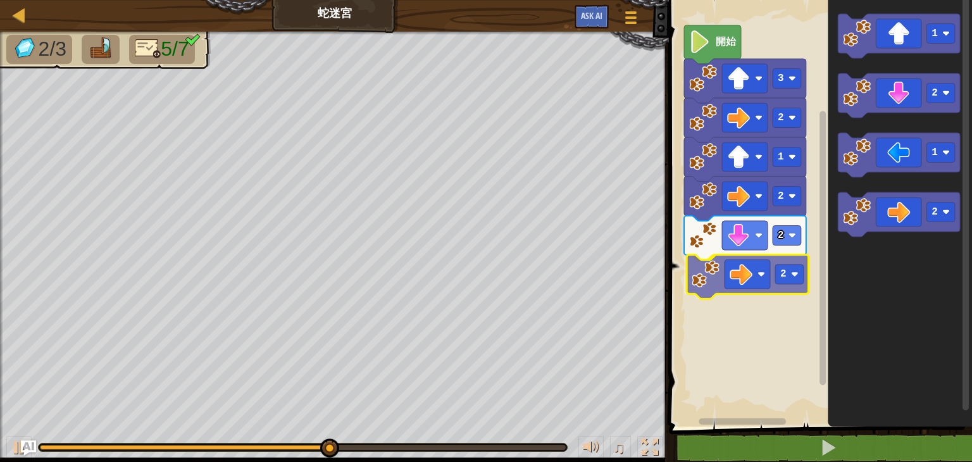
click at [757, 286] on div "1 2 2 2 2 3 開始 1 2 1 2 2" at bounding box center [818, 210] width 307 height 433
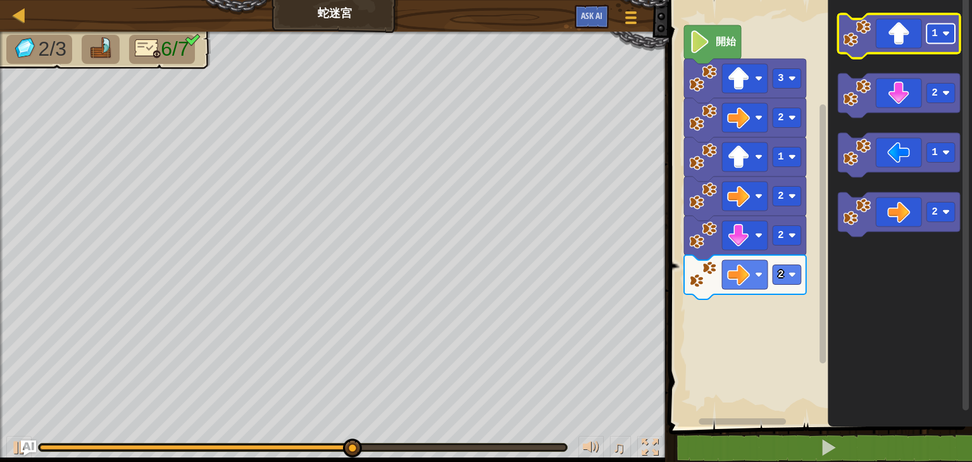
click at [955, 36] on rect "Blockly工作區" at bounding box center [941, 34] width 28 height 20
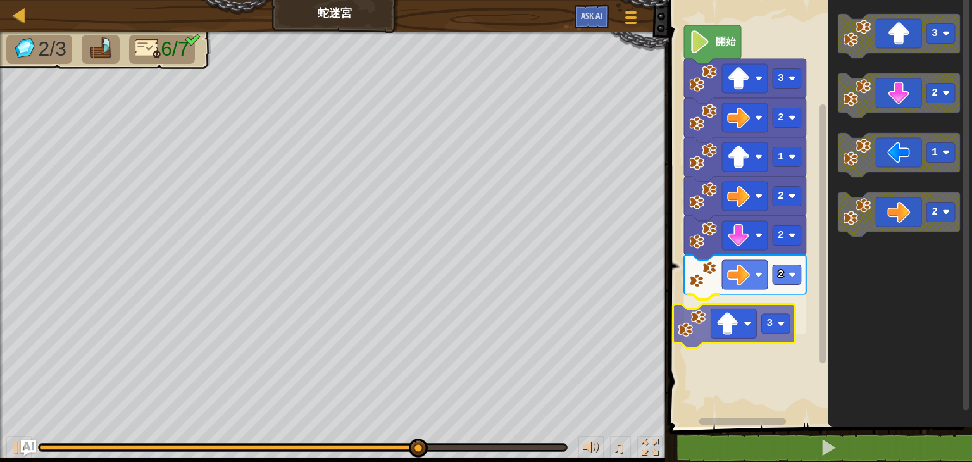
click at [732, 324] on div "1 2 2 2 3 2 3 開始 3 2 1 2 3" at bounding box center [818, 210] width 307 height 433
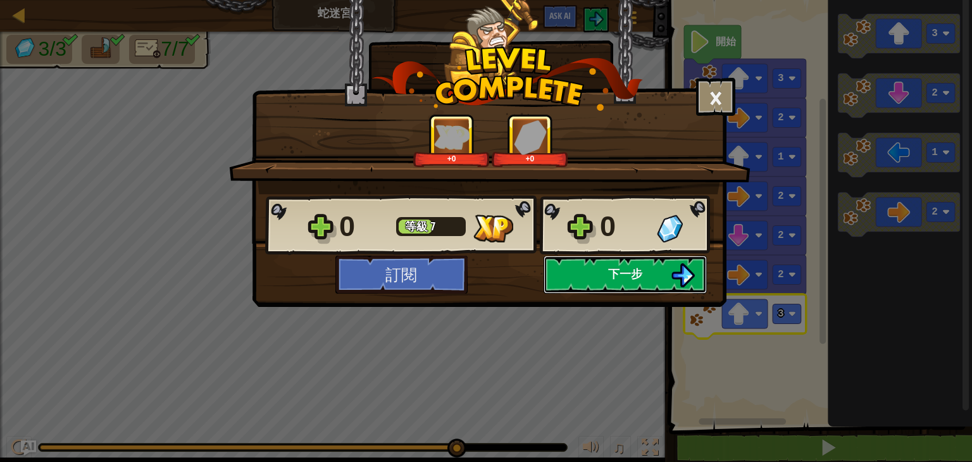
click at [662, 285] on button "下一步" at bounding box center [625, 275] width 163 height 38
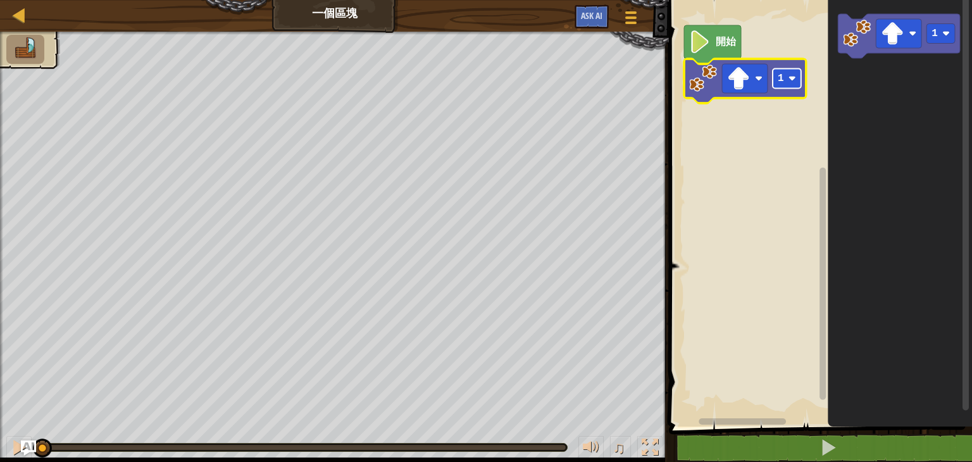
click at [793, 82] on image "Blockly工作區" at bounding box center [793, 79] width 8 height 8
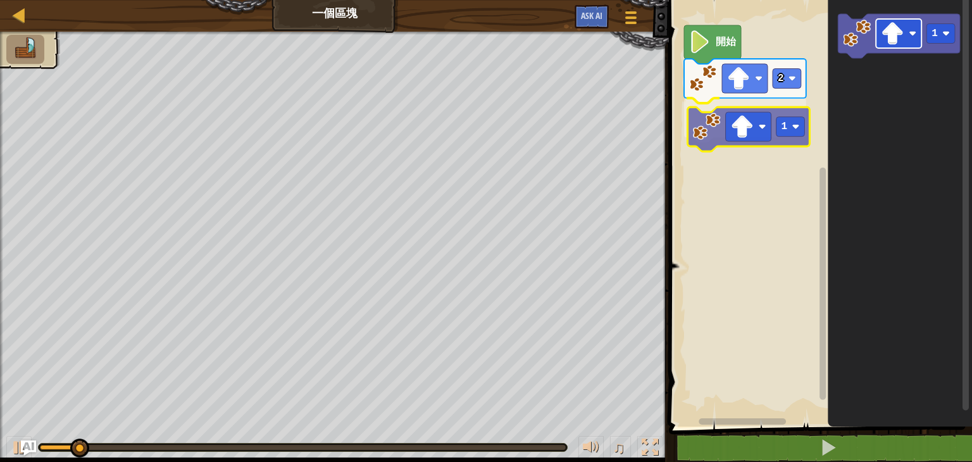
click at [739, 122] on div "開始 2 1 1 1" at bounding box center [818, 210] width 307 height 433
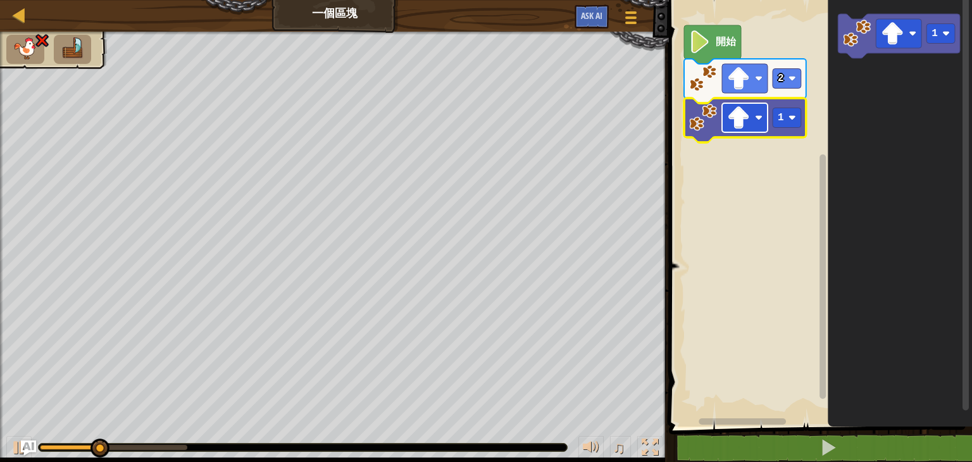
click at [746, 125] on image "Blockly工作區" at bounding box center [738, 117] width 23 height 23
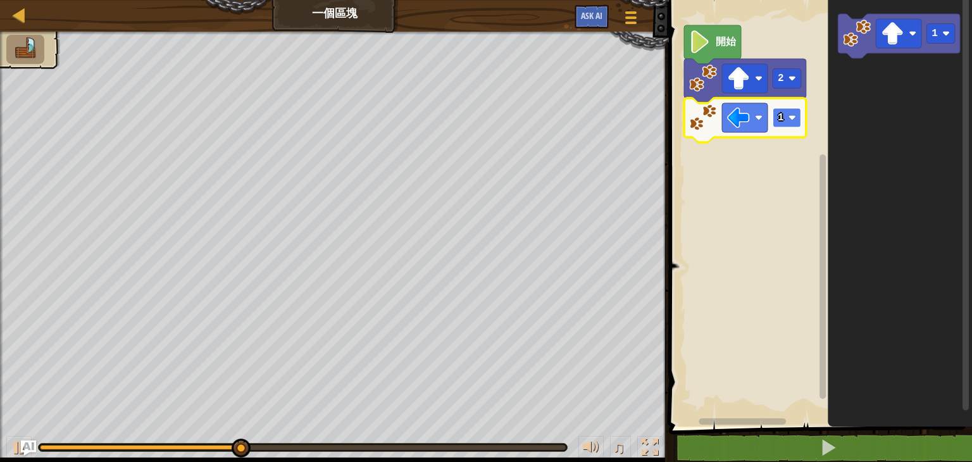
click at [793, 125] on rect "Blockly工作區" at bounding box center [787, 118] width 28 height 20
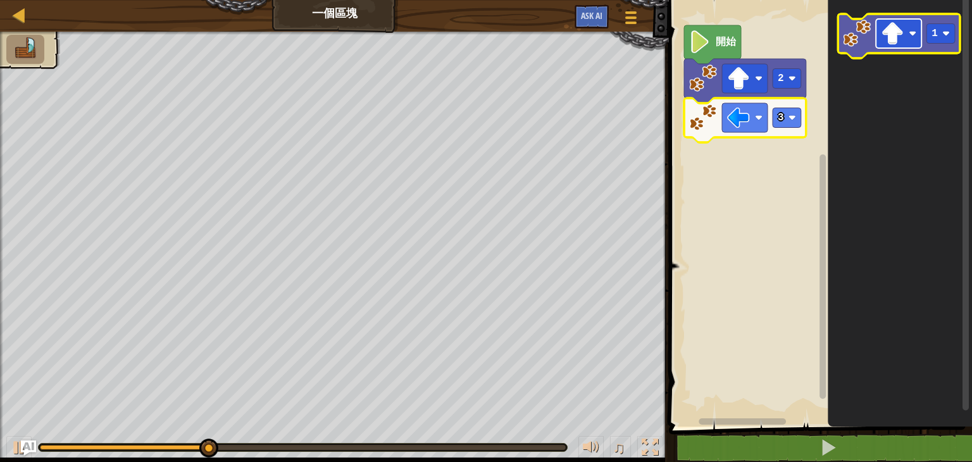
click at [893, 36] on image "Blockly工作區" at bounding box center [892, 33] width 23 height 23
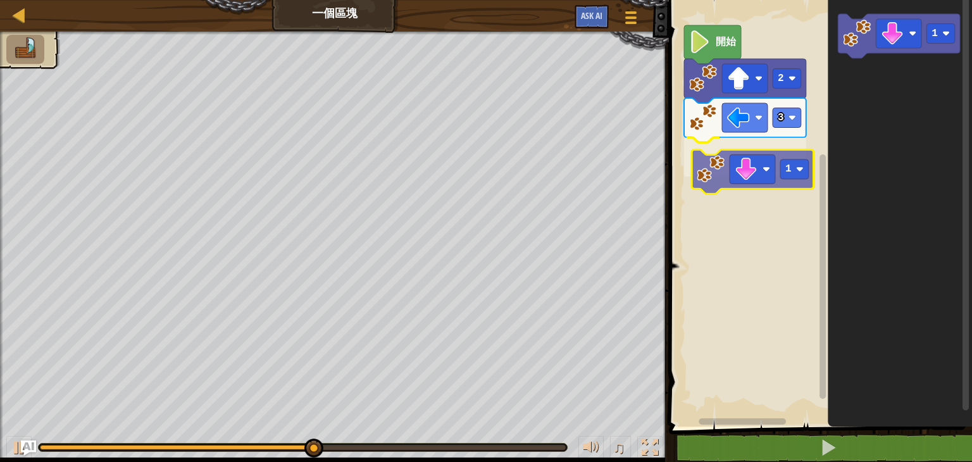
click at [710, 171] on div "開始 2 3 1 1 1" at bounding box center [818, 210] width 307 height 433
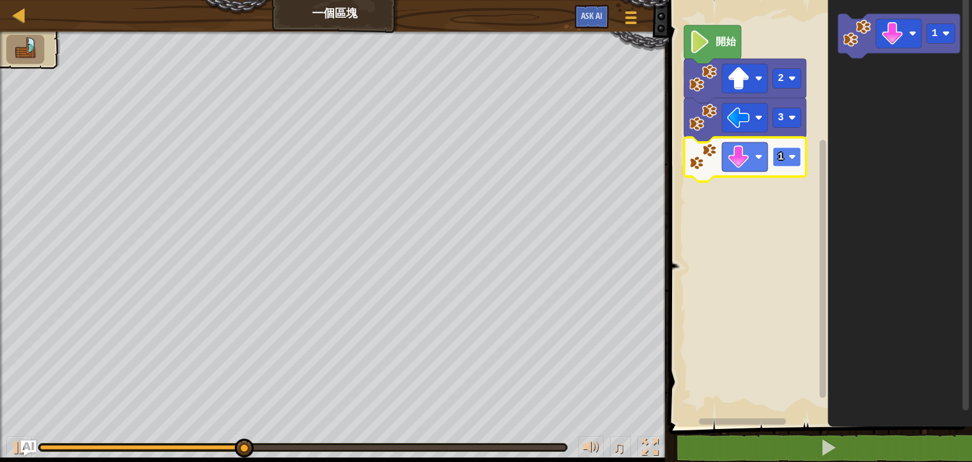
click at [795, 158] on image "Blockly工作區" at bounding box center [793, 157] width 8 height 8
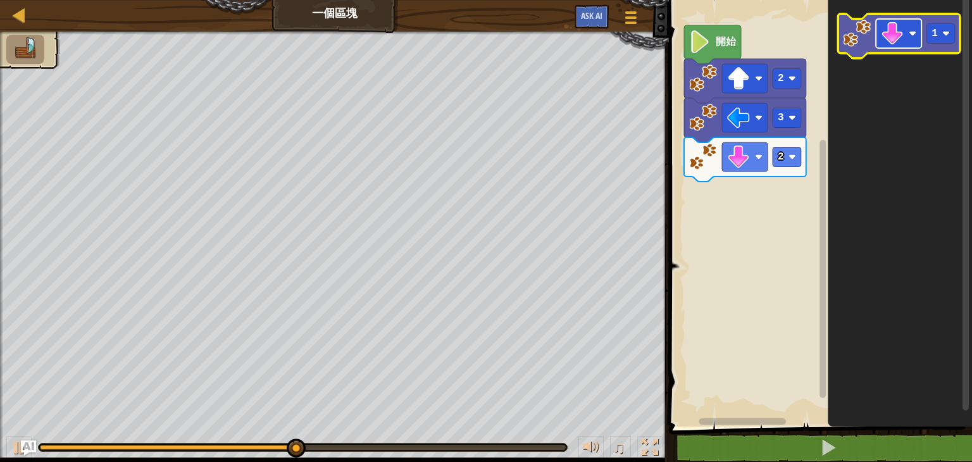
click at [903, 40] on image "Blockly工作區" at bounding box center [892, 33] width 23 height 23
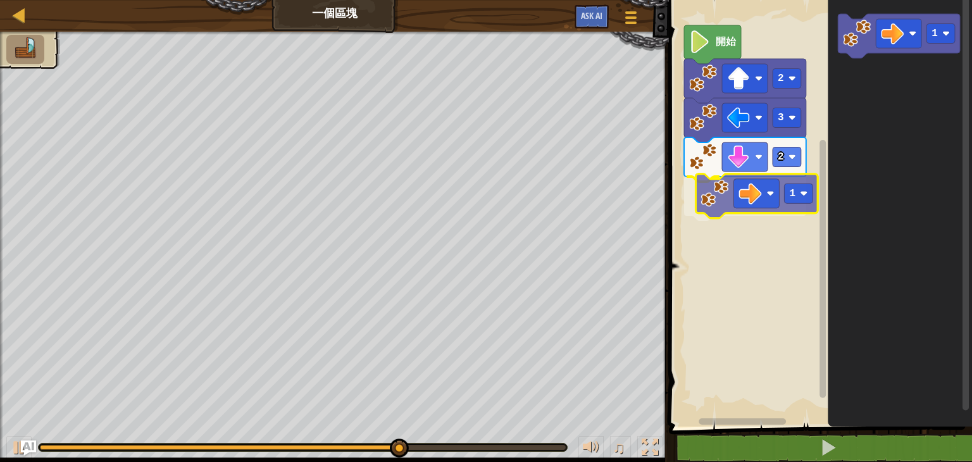
click at [706, 203] on div "開始 2 3 2 1 1 1" at bounding box center [818, 210] width 307 height 433
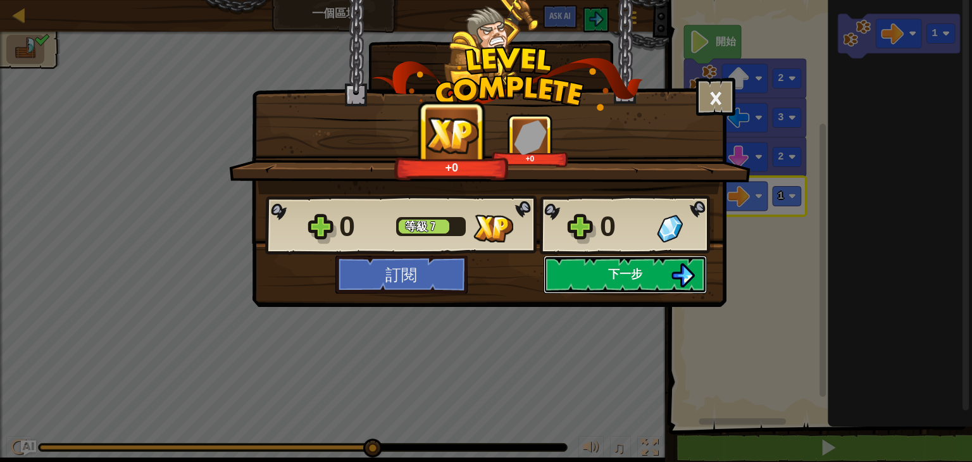
click at [615, 275] on span "下一步" at bounding box center [625, 274] width 34 height 16
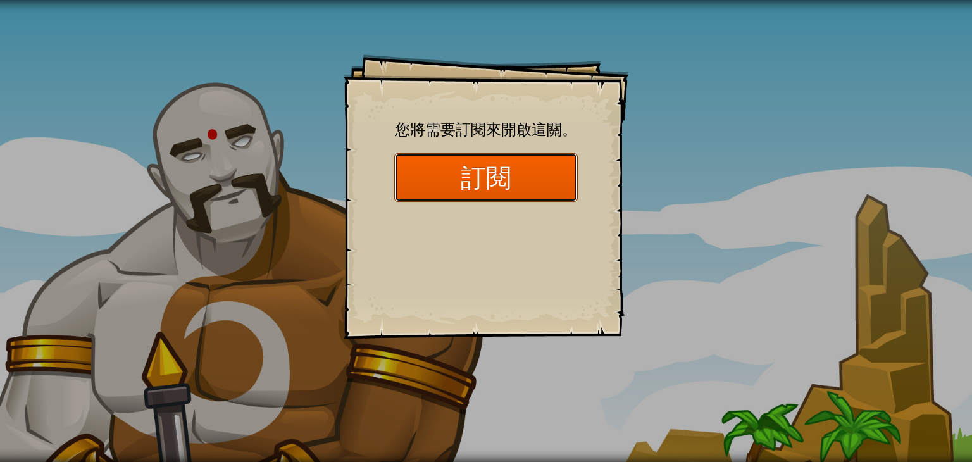
click at [484, 182] on button "訂閱" at bounding box center [486, 177] width 184 height 49
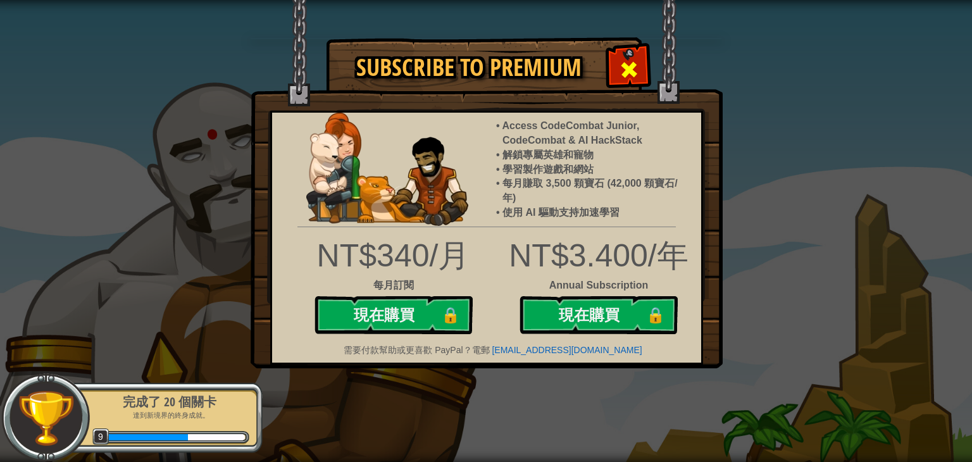
click at [636, 65] on span at bounding box center [629, 70] width 20 height 20
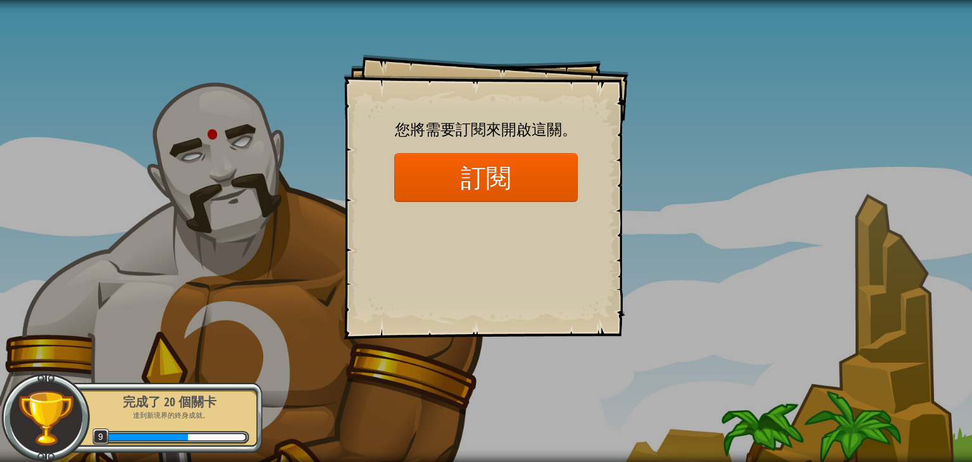
click at [43, 393] on img at bounding box center [46, 418] width 58 height 58
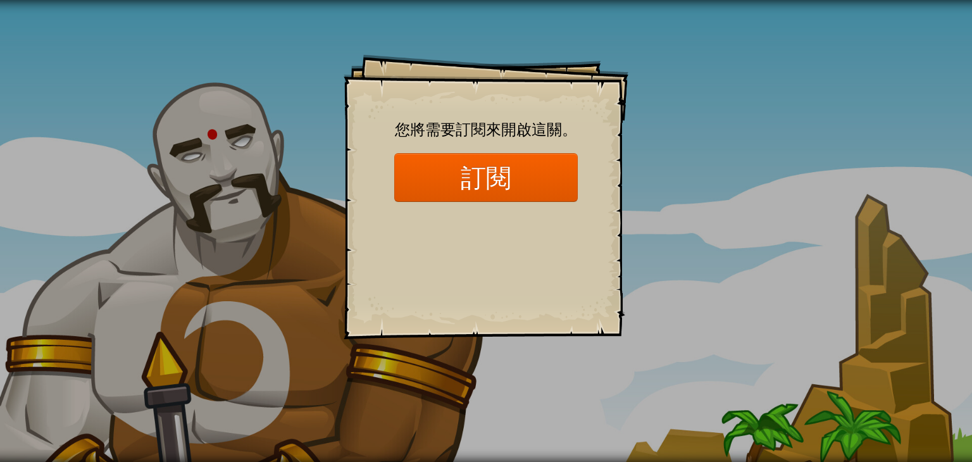
click at [237, 399] on div "Goals Start Level 從伺服器載入失敗 您將需要訂閱來開啟這關。 訂閱 您需要加入一個課程來遊玩此關卡。 回到我的課程 詢問您的老師來分派一個授…" at bounding box center [486, 231] width 972 height 462
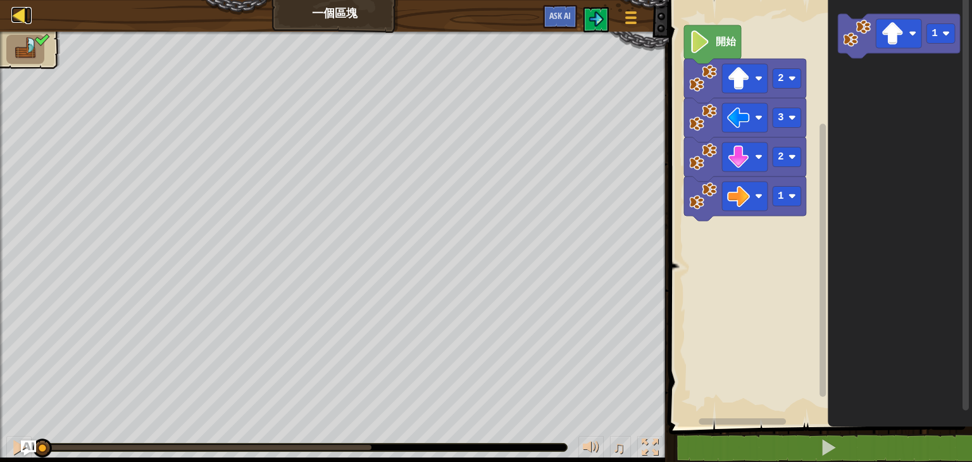
click at [19, 19] on div at bounding box center [19, 15] width 16 height 16
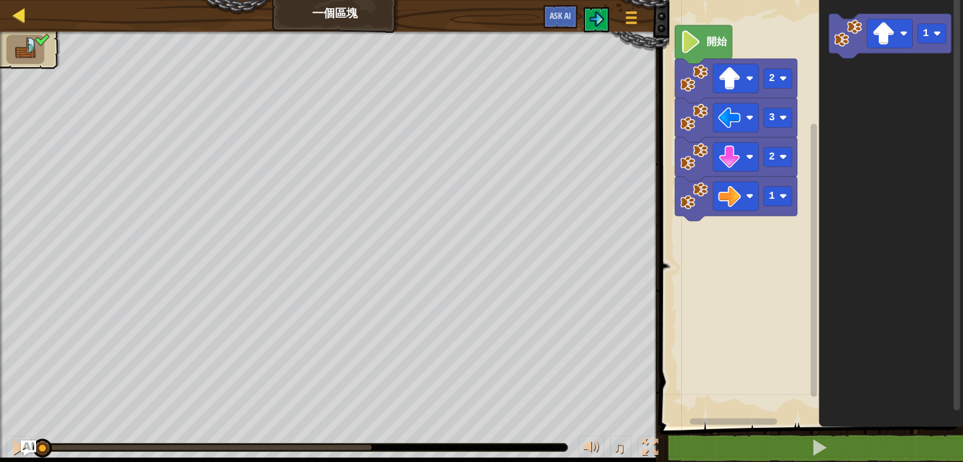
select select "zh-HANT"
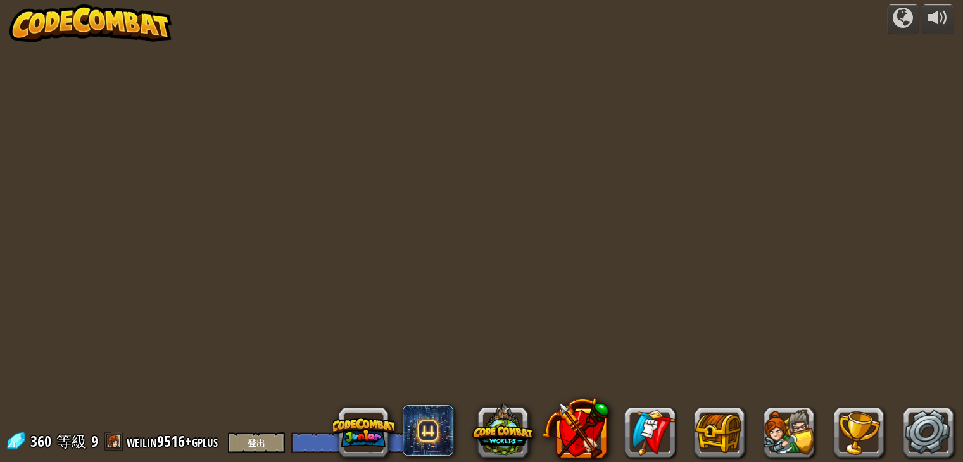
select select "zh-HANT"
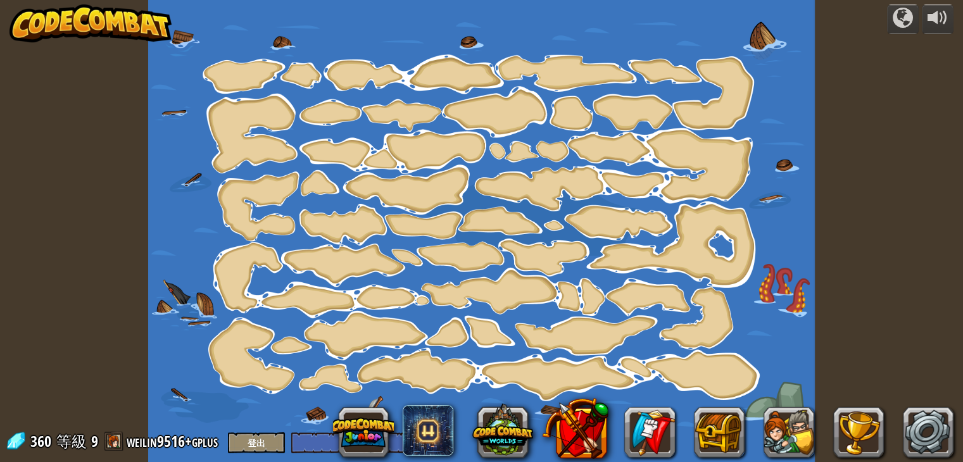
select select "zh-HANT"
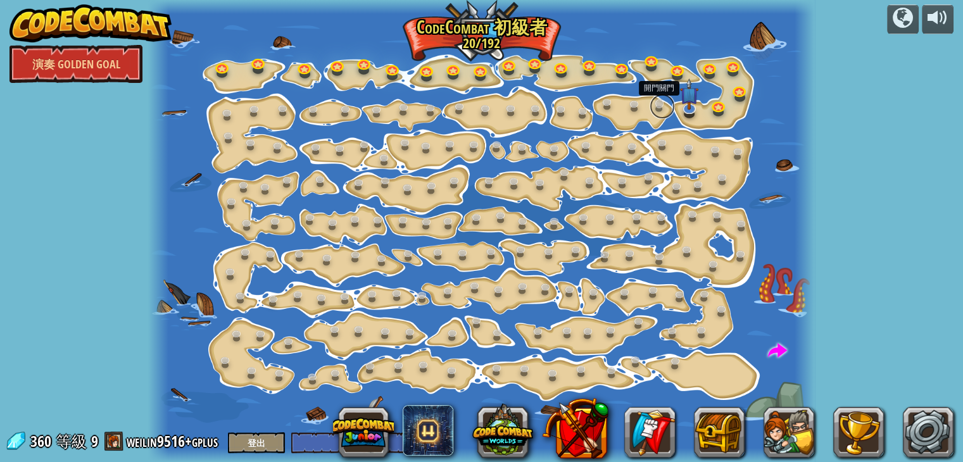
click at [663, 110] on link at bounding box center [661, 106] width 25 height 25
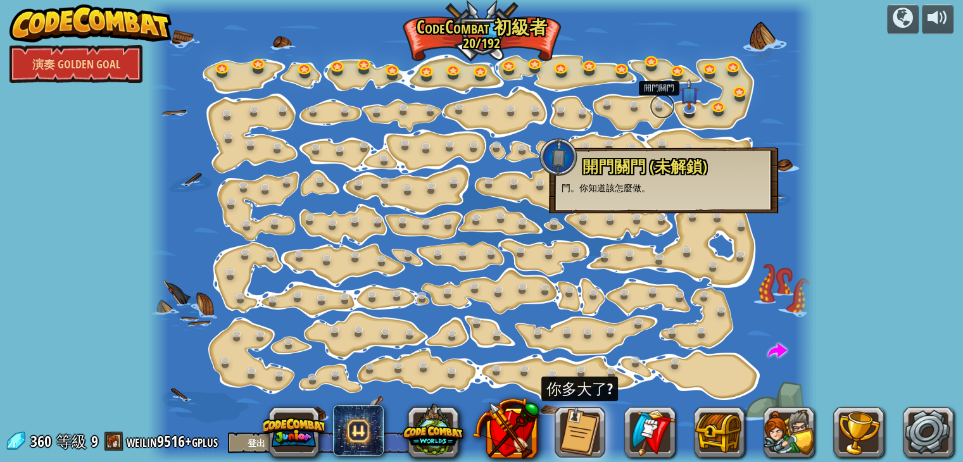
click at [663, 110] on link at bounding box center [661, 106] width 25 height 25
click at [684, 109] on link at bounding box center [689, 106] width 25 height 25
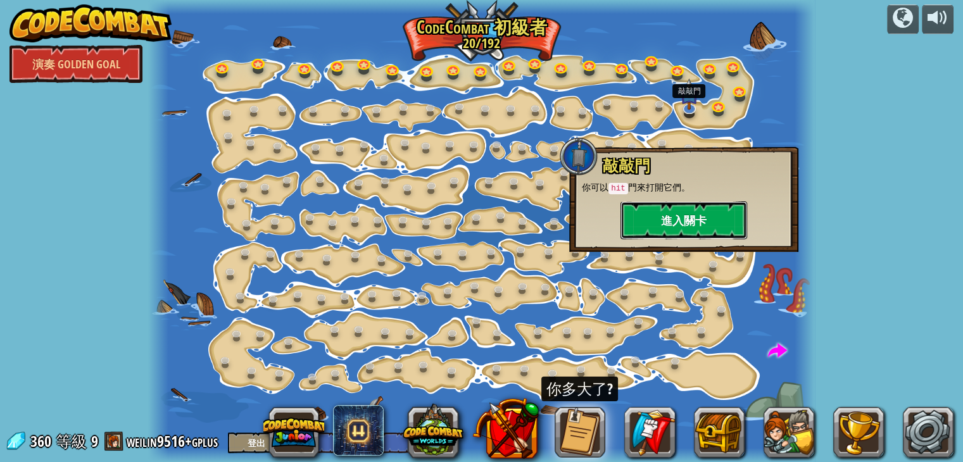
click at [671, 210] on button "進入關卡" at bounding box center [683, 220] width 127 height 38
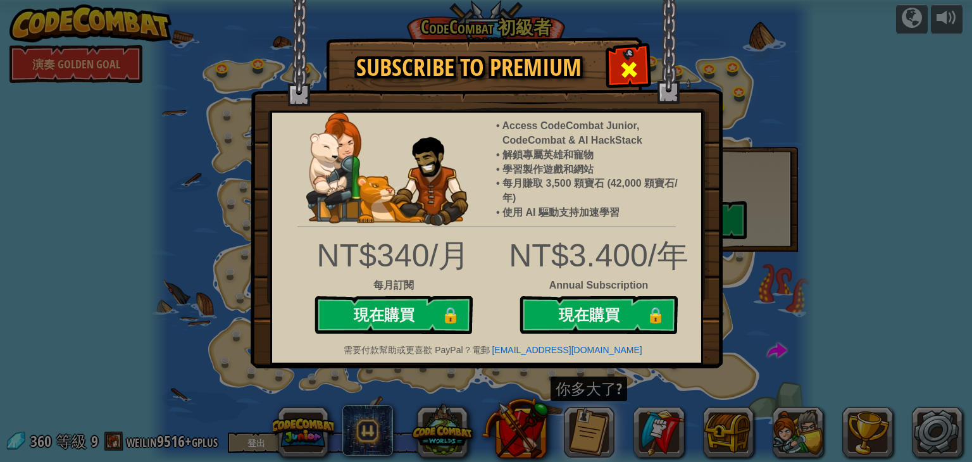
click at [634, 70] on span at bounding box center [629, 70] width 20 height 20
